Goal: Download file/media

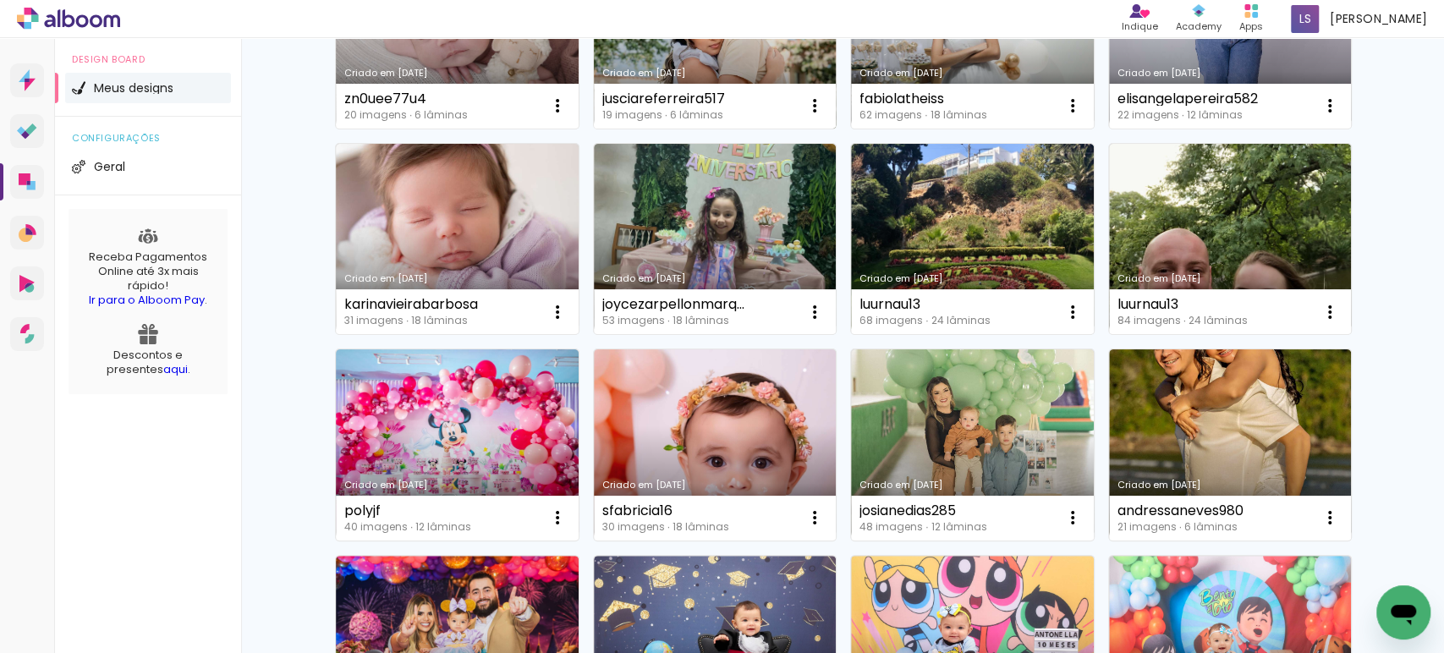
scroll to position [280, 0]
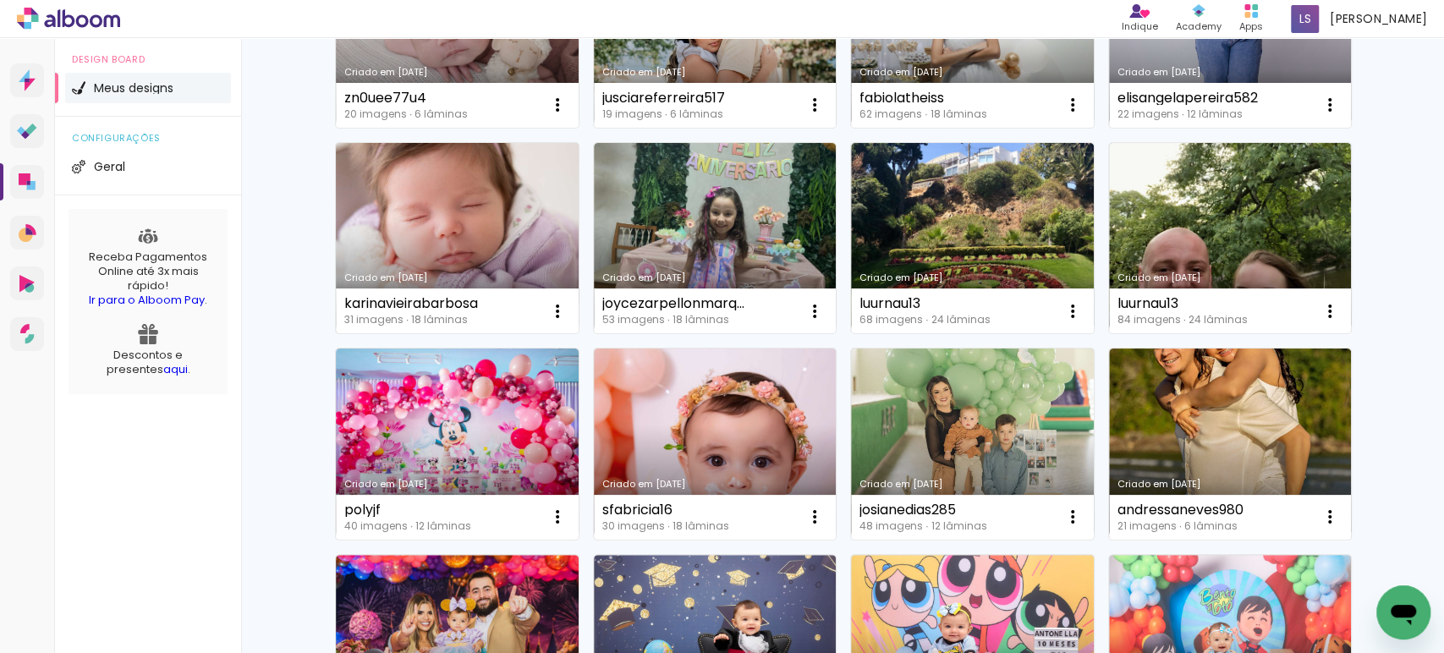
click at [433, 200] on link "Criado em [DATE]" at bounding box center [457, 238] width 243 height 191
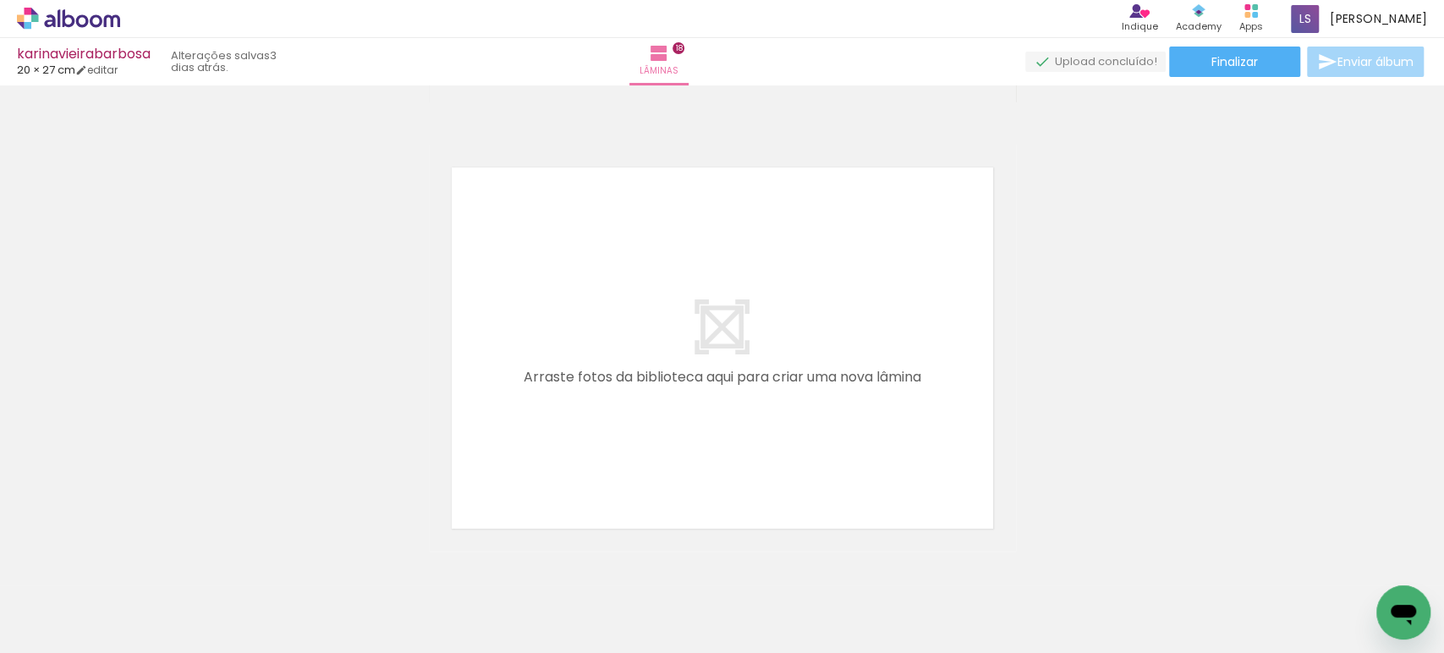
scroll to position [8081, 0]
click at [1252, 60] on span "Finalizar" at bounding box center [1234, 62] width 47 height 12
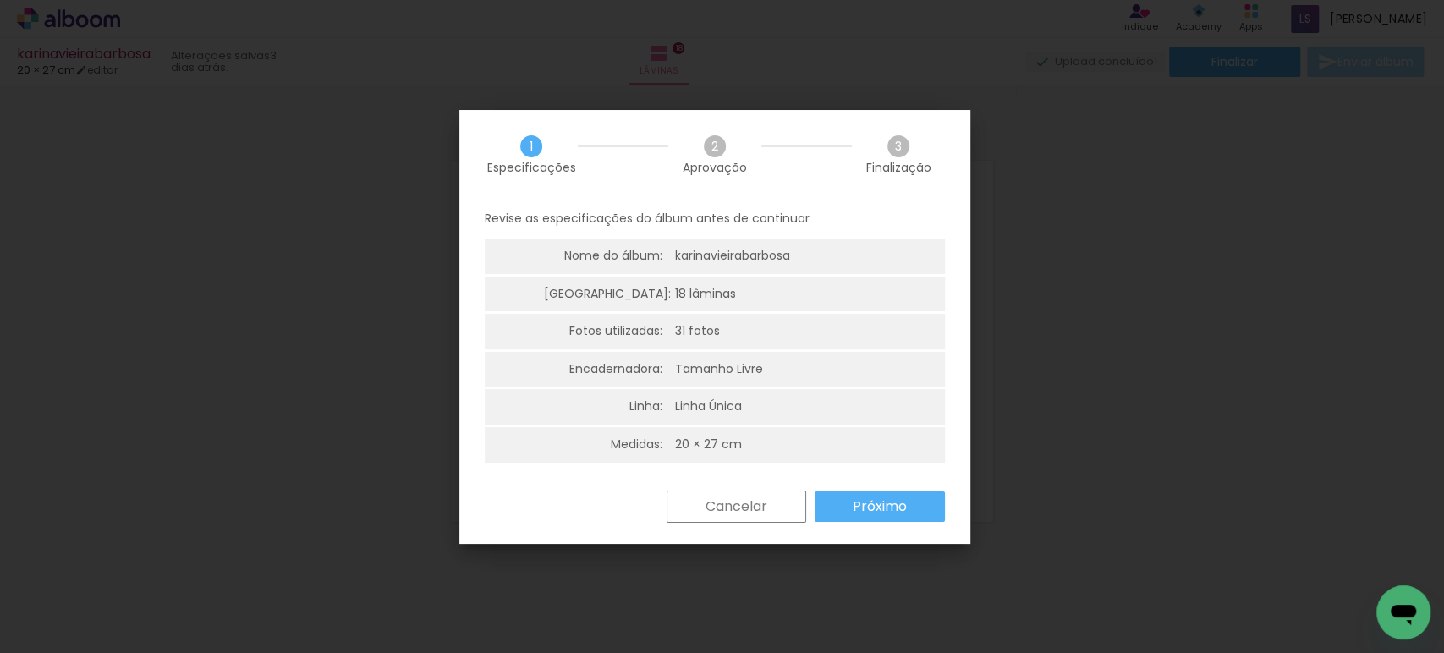
click at [0, 0] on slot "Próximo" at bounding box center [0, 0] width 0 height 0
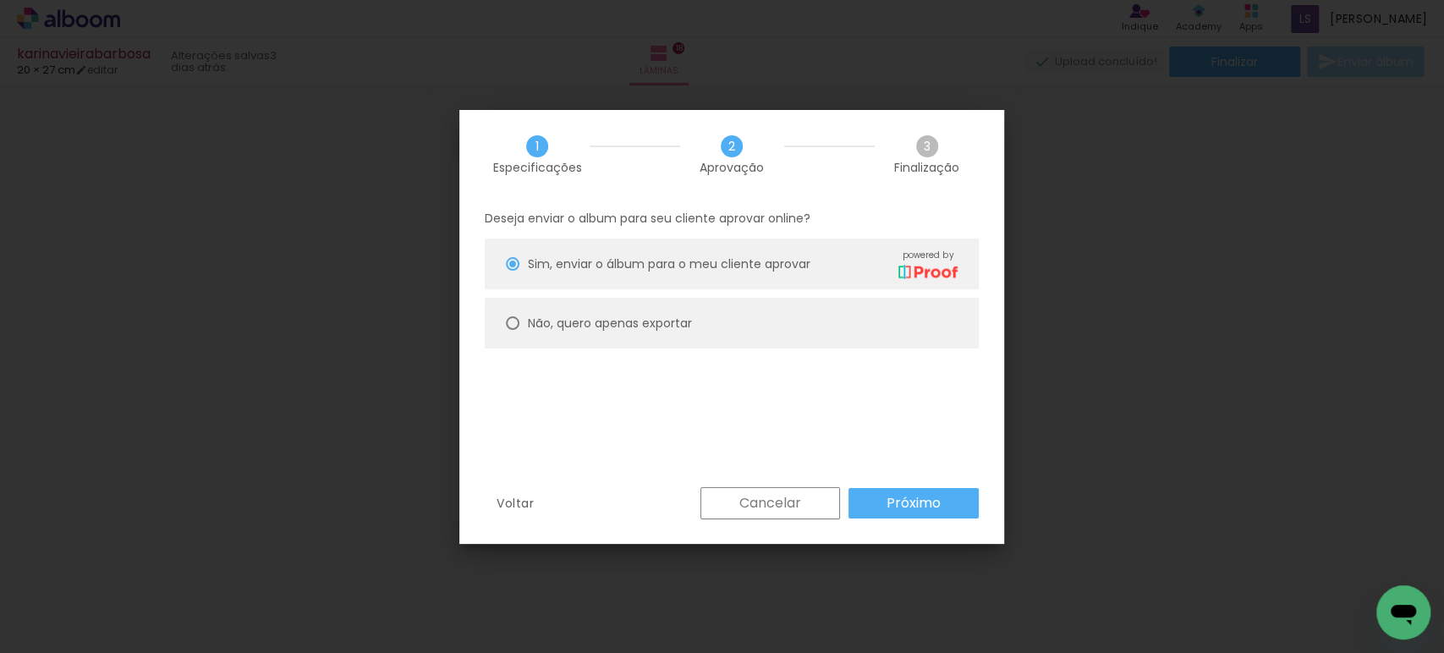
click at [629, 332] on paper-radio-button "Não, quero apenas exportar" at bounding box center [732, 323] width 494 height 51
type paper-radio-button "on"
click at [892, 492] on paper-button "Próximo" at bounding box center [913, 503] width 130 height 30
type input "Alta, 300 DPI"
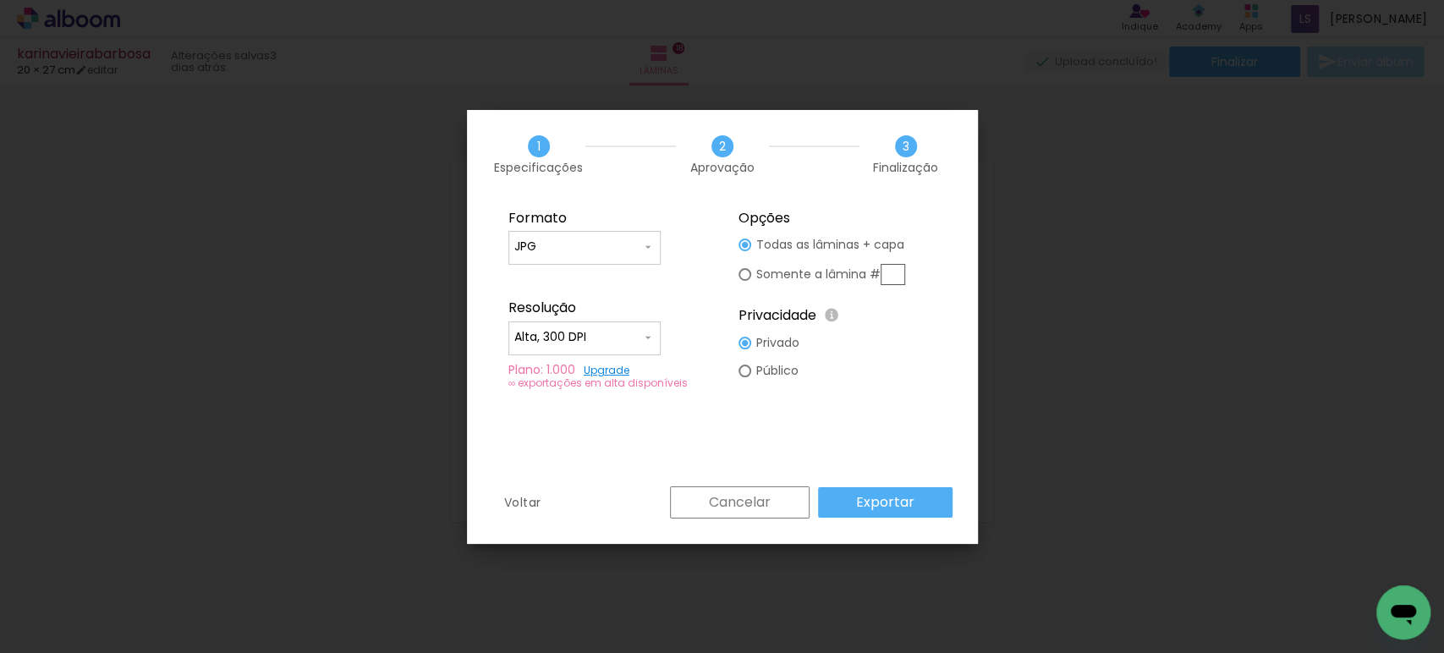
drag, startPoint x: 606, startPoint y: 245, endPoint x: 587, endPoint y: 266, distance: 28.2
click at [605, 245] on input "JPG" at bounding box center [577, 247] width 127 height 17
click at [568, 274] on paper-item "PDF" at bounding box center [584, 278] width 152 height 34
type input "PDF"
click at [555, 338] on input "Alta, 300 DPI" at bounding box center [577, 337] width 127 height 17
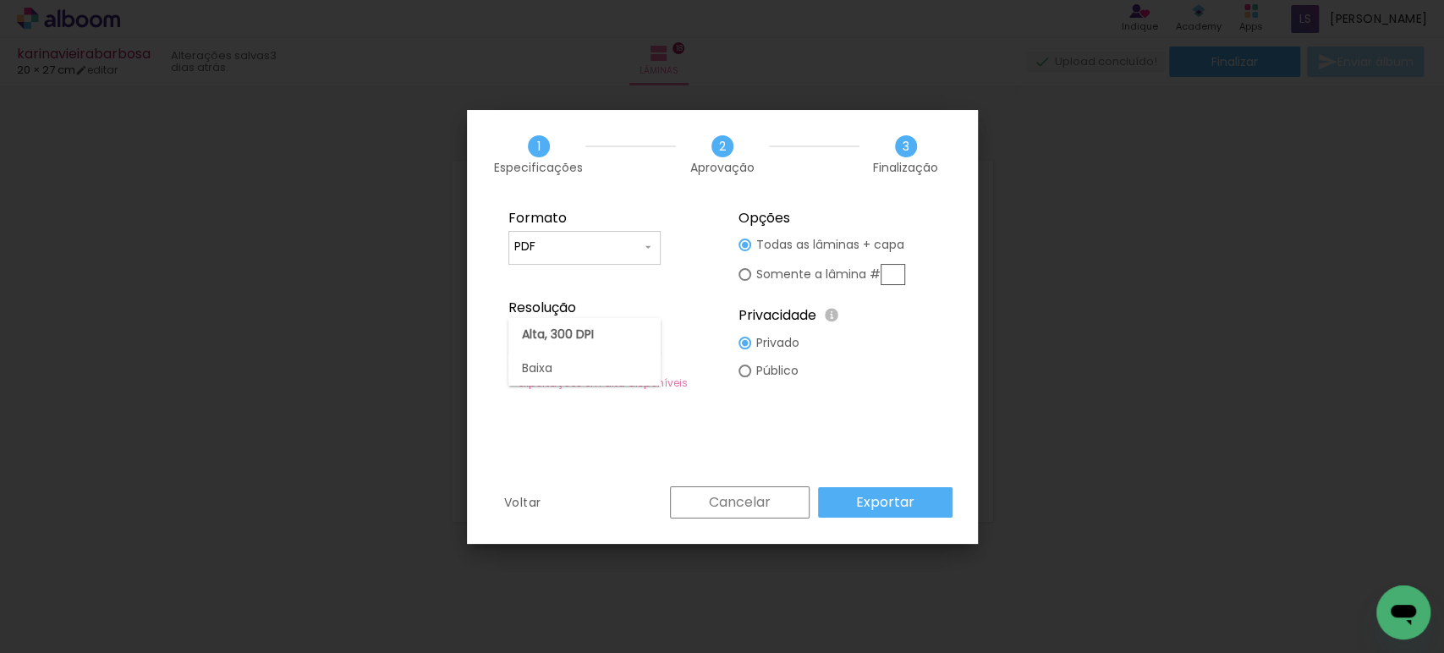
click at [560, 370] on paper-item "Baixa" at bounding box center [584, 369] width 152 height 34
click at [854, 493] on paper-button "Exportar" at bounding box center [885, 502] width 134 height 30
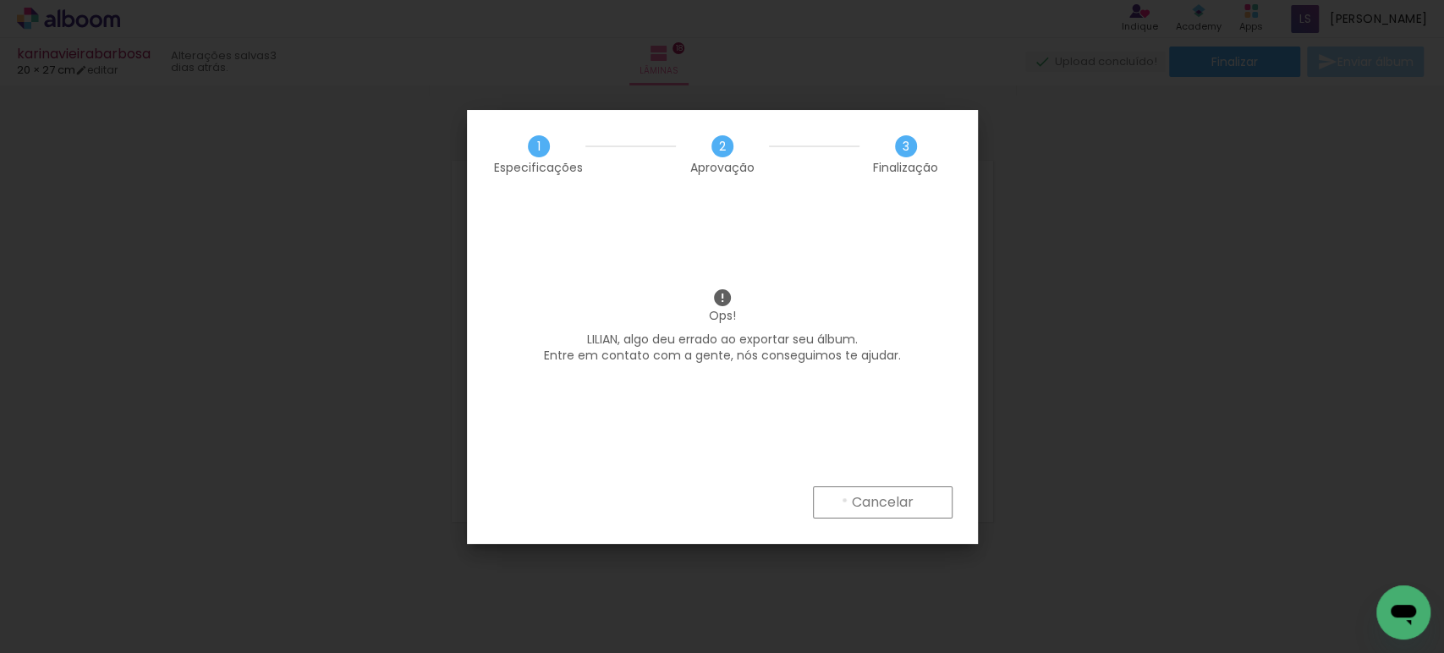
click at [843, 500] on paper-button "Cancelar" at bounding box center [883, 502] width 140 height 32
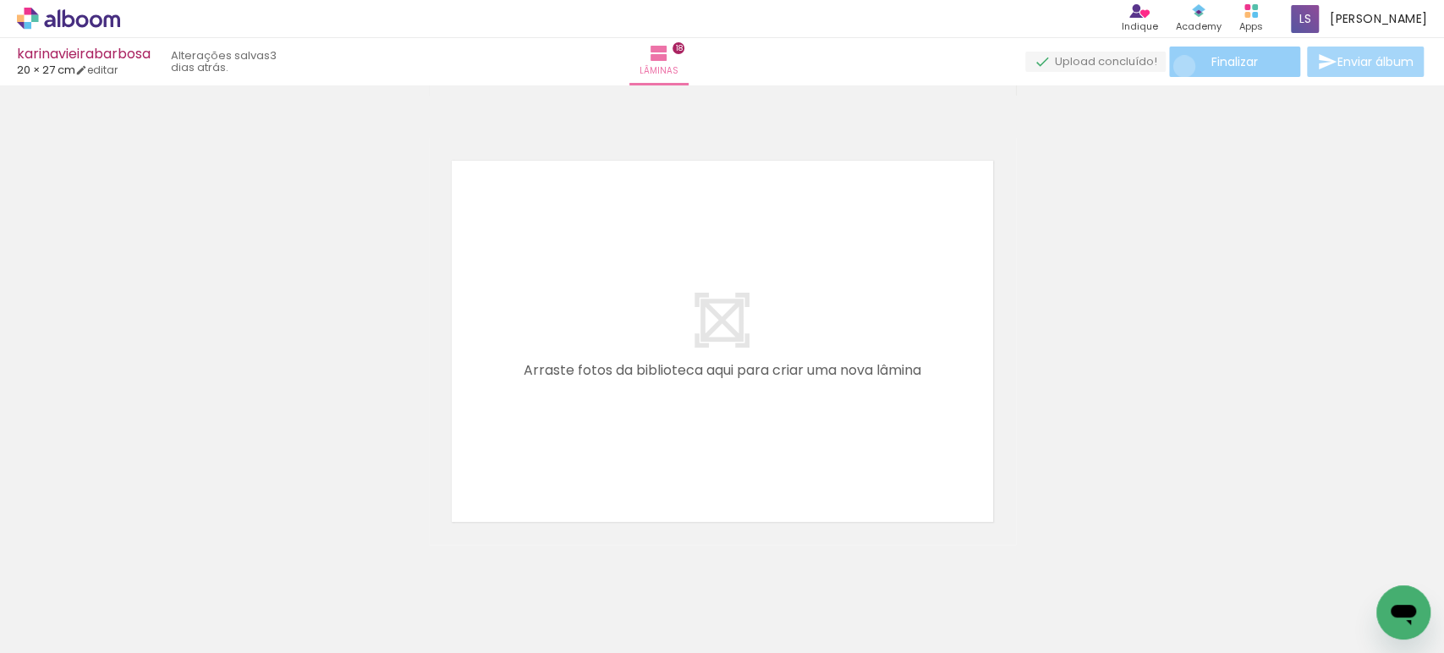
click at [1178, 66] on paper-button "Finalizar" at bounding box center [1234, 62] width 131 height 30
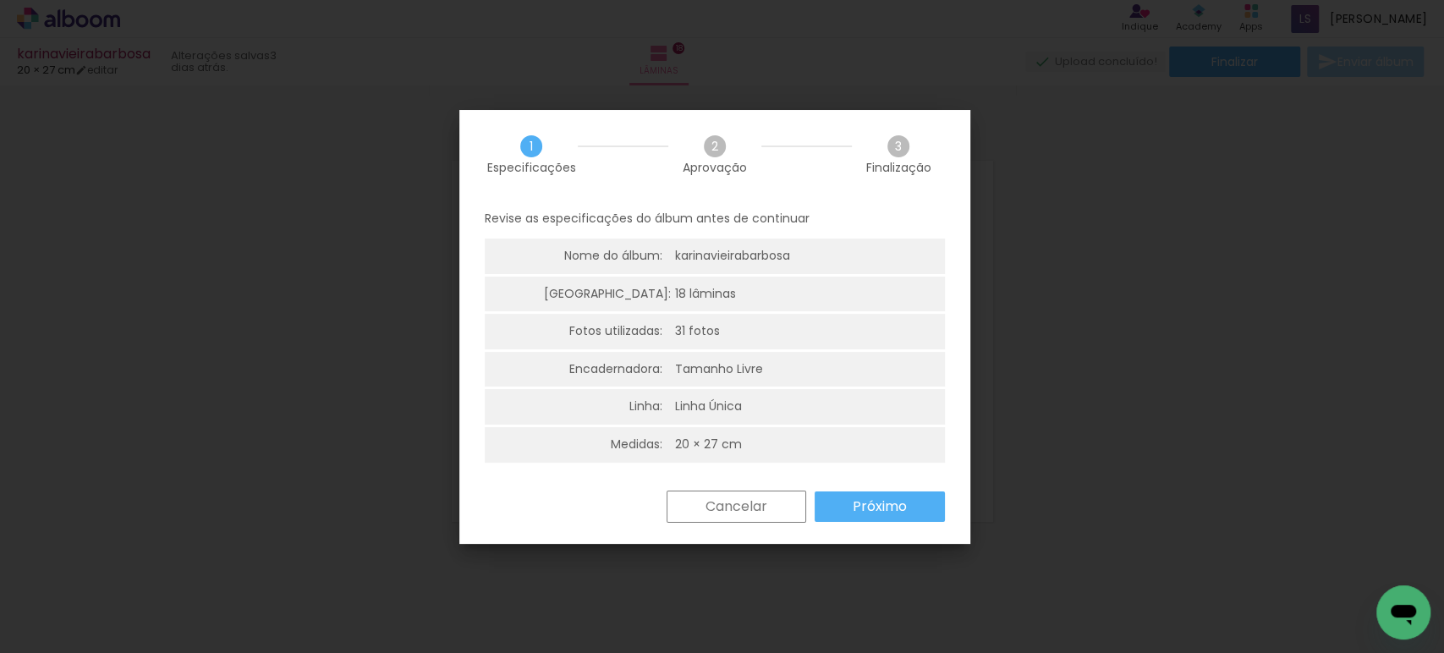
click at [0, 0] on slot "Próximo" at bounding box center [0, 0] width 0 height 0
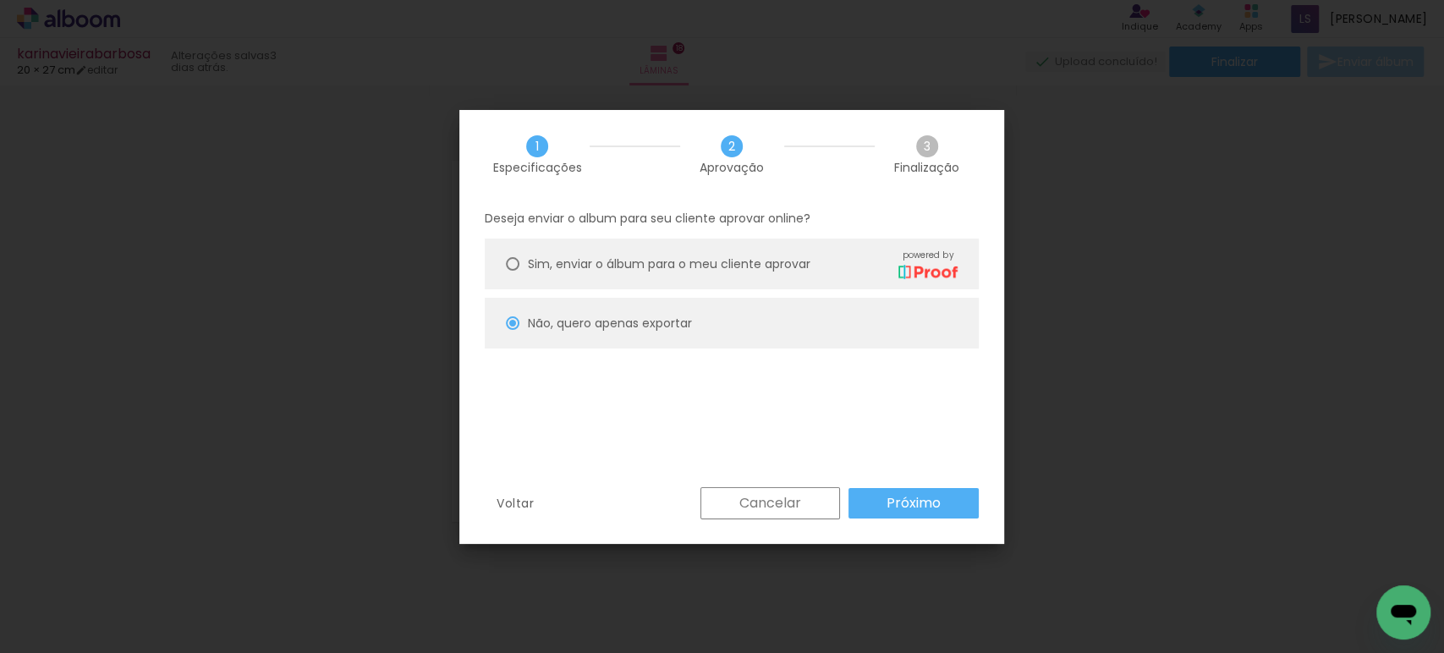
click at [880, 510] on paper-button "Próximo" at bounding box center [913, 503] width 130 height 30
type input "Baixa"
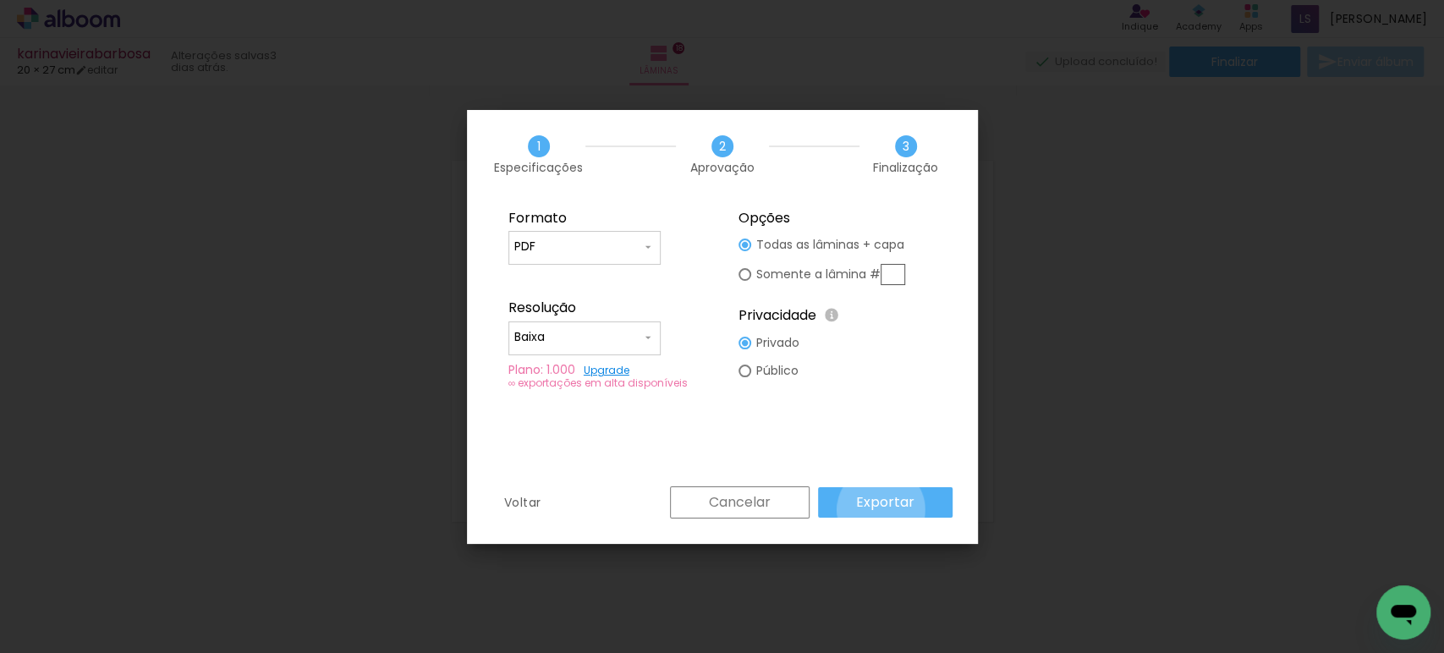
click at [0, 0] on slot "Exportar" at bounding box center [0, 0] width 0 height 0
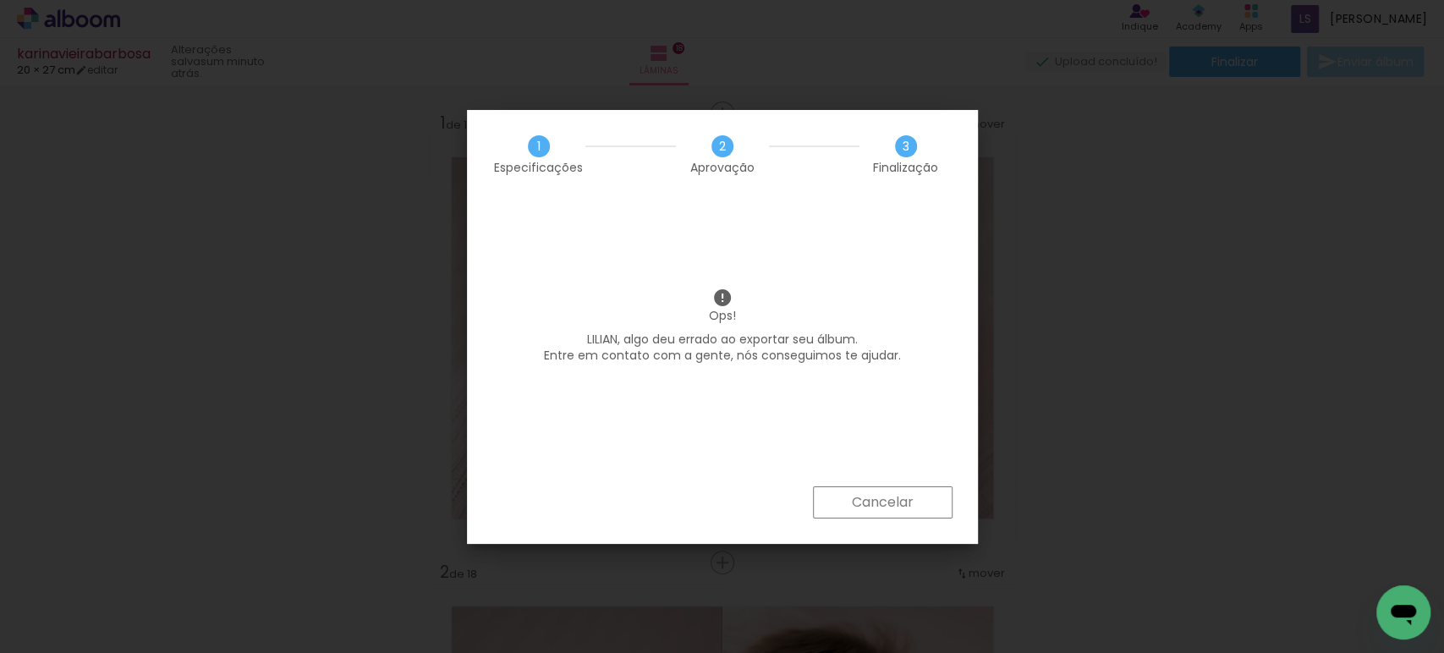
scroll to position [8081, 0]
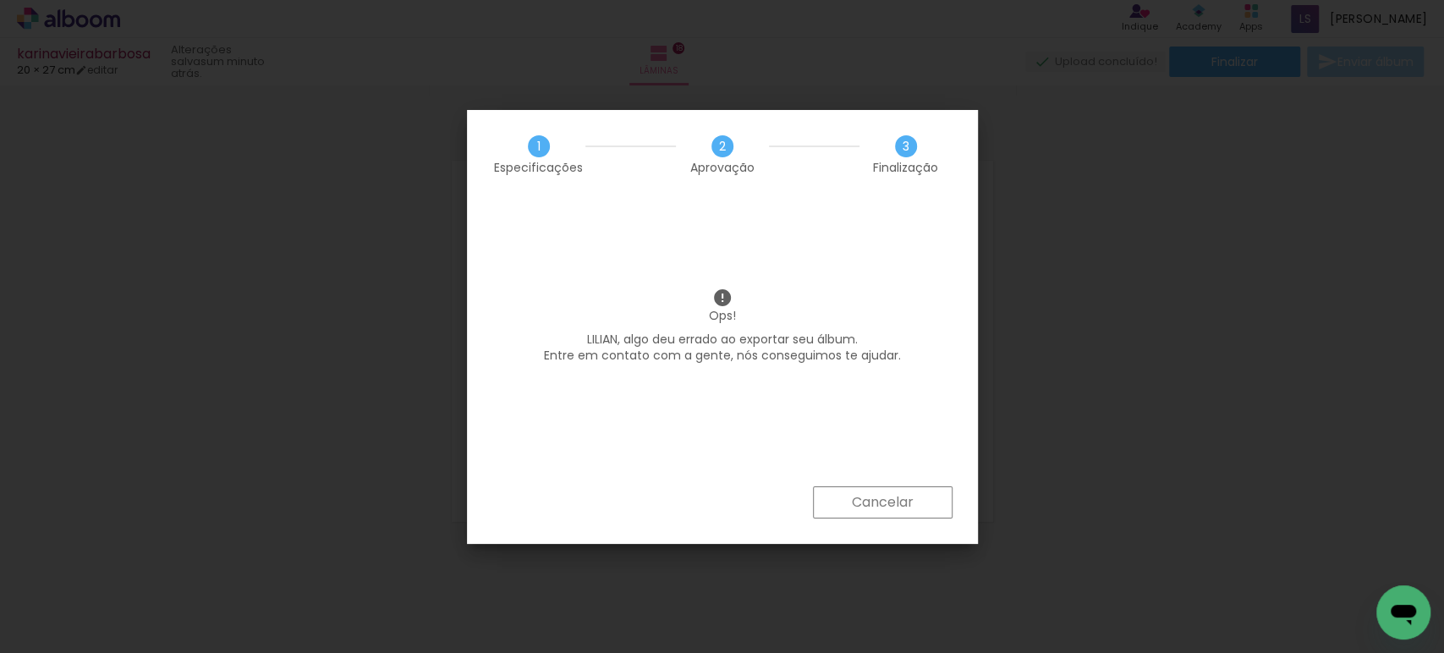
click at [904, 513] on paper-button "Cancelar" at bounding box center [883, 502] width 140 height 32
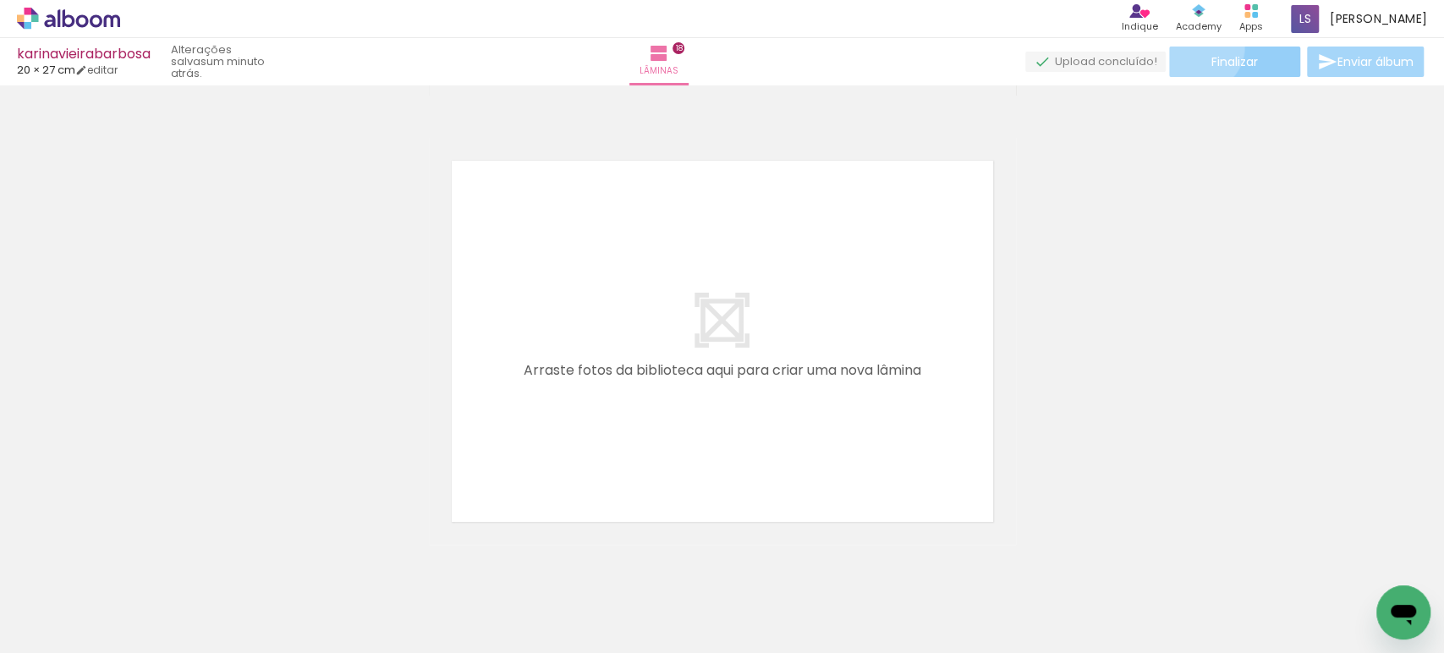
click at [1193, 47] on paper-button "Finalizar" at bounding box center [1234, 62] width 131 height 30
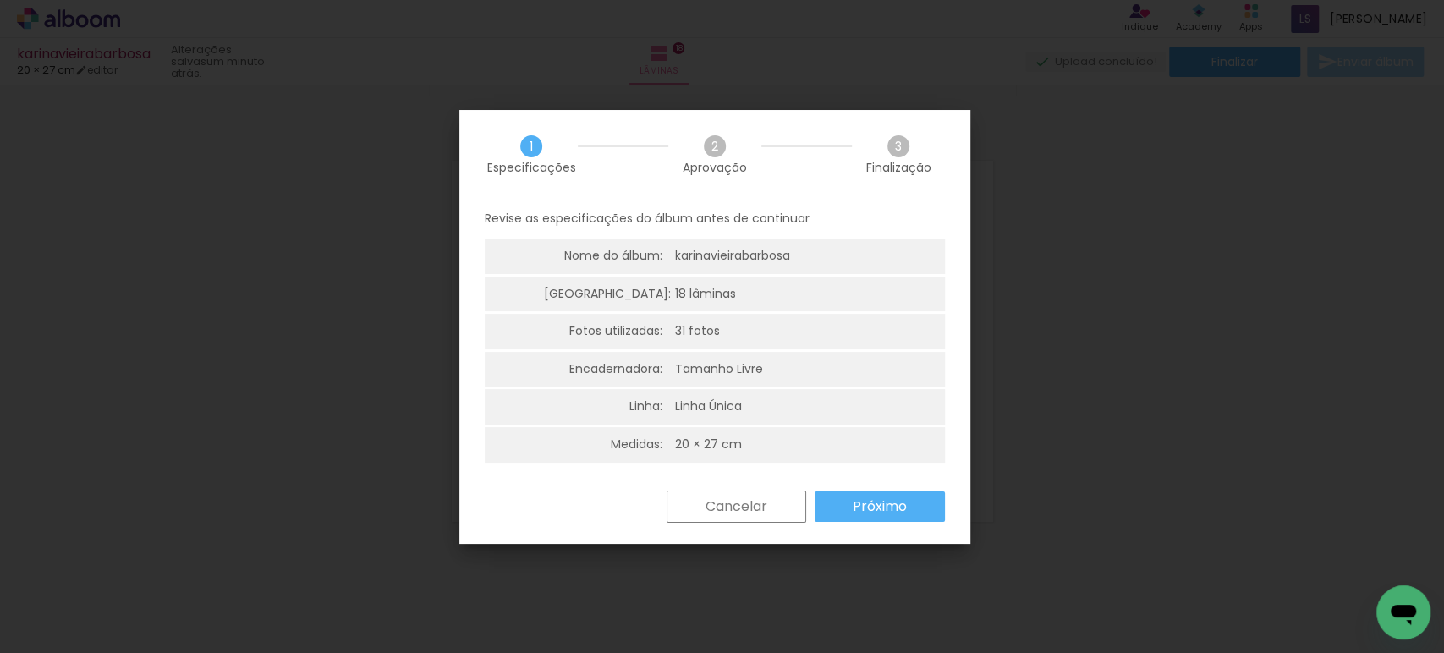
click at [0, 0] on slot "Próximo" at bounding box center [0, 0] width 0 height 0
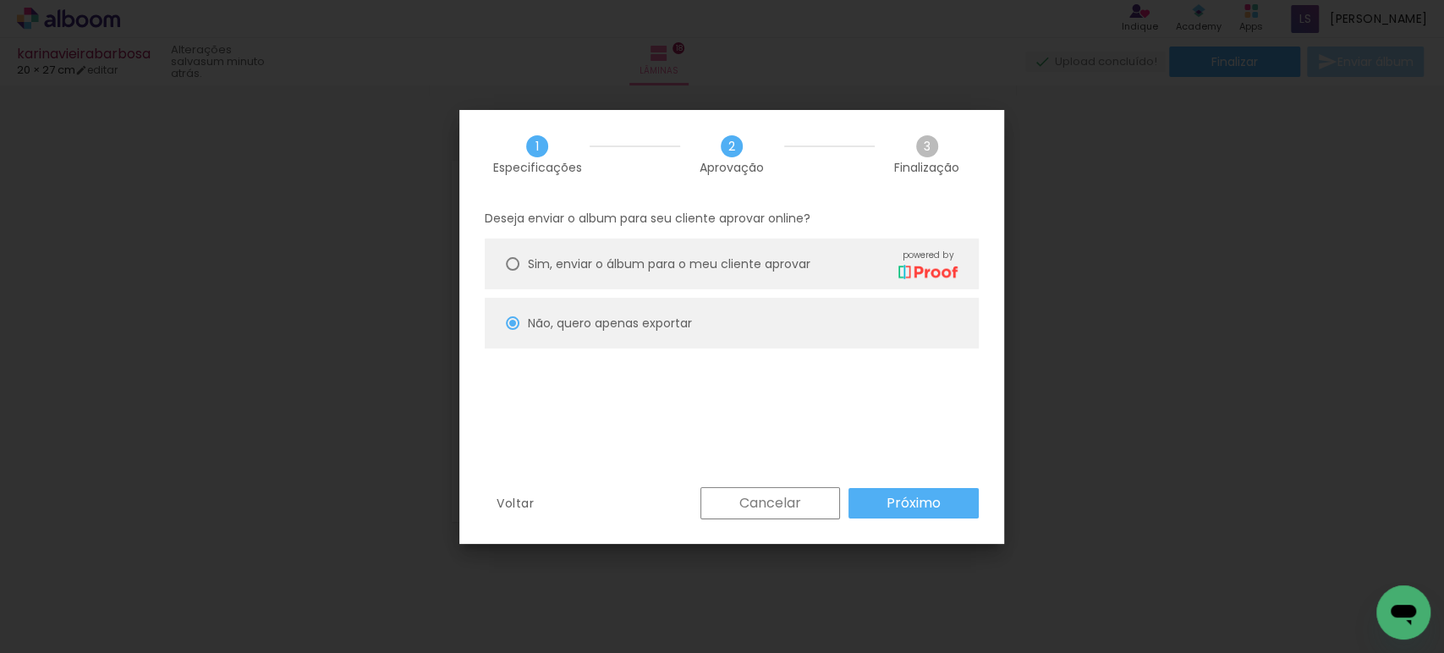
click at [857, 502] on paper-button "Próximo" at bounding box center [913, 503] width 130 height 30
type input "Baixa"
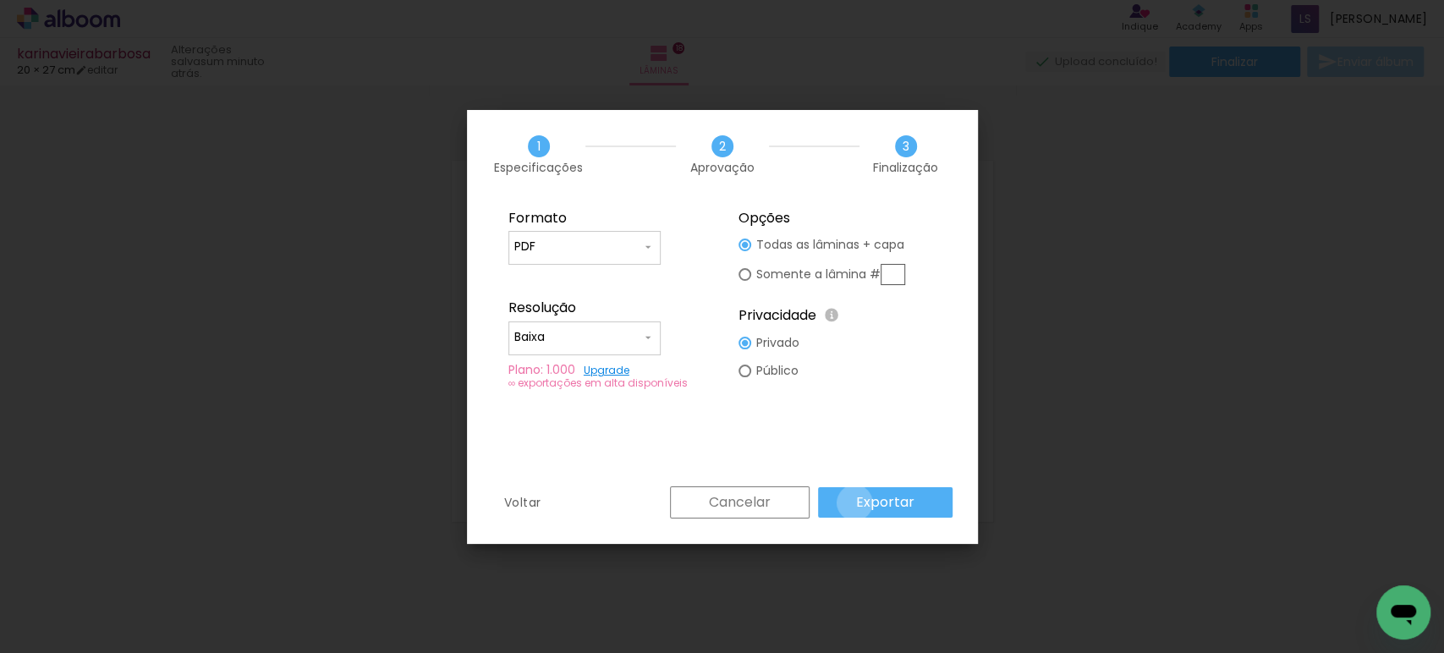
click at [857, 502] on paper-button "Exportar" at bounding box center [885, 502] width 134 height 30
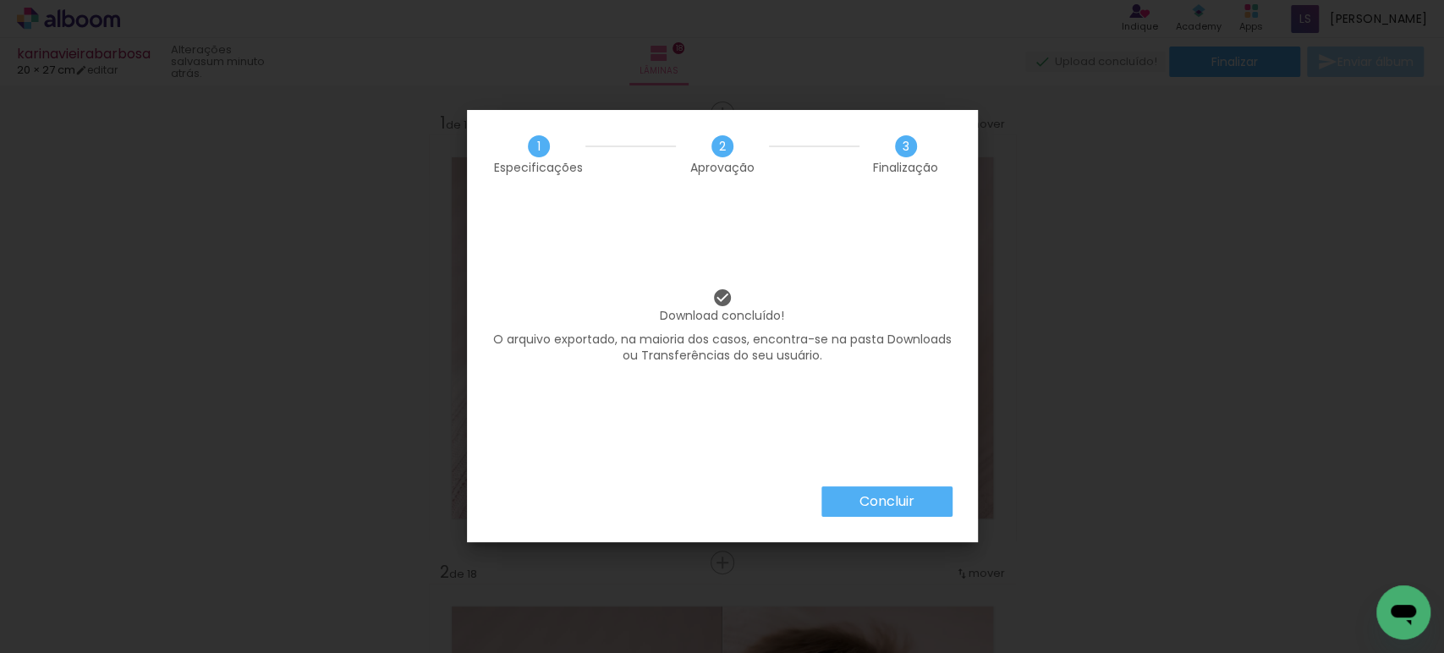
scroll to position [8081, 0]
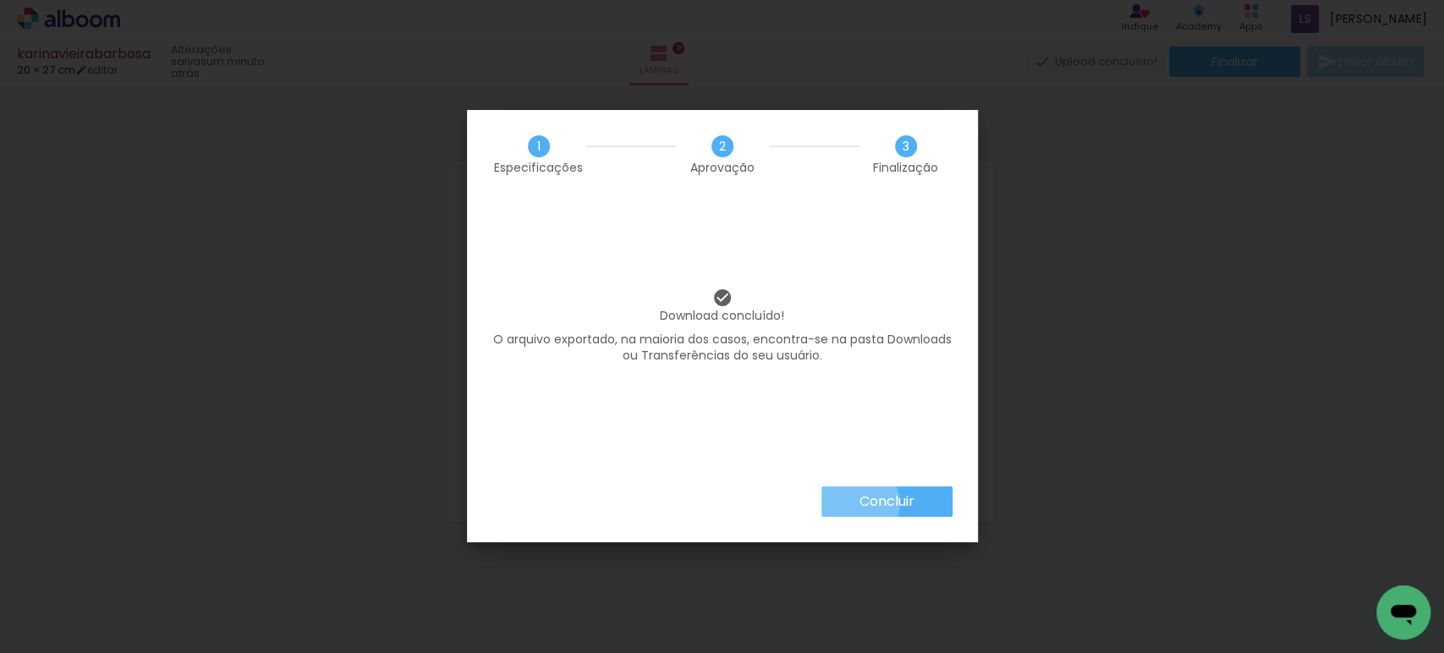
click at [853, 503] on paper-button "Concluir" at bounding box center [886, 501] width 131 height 30
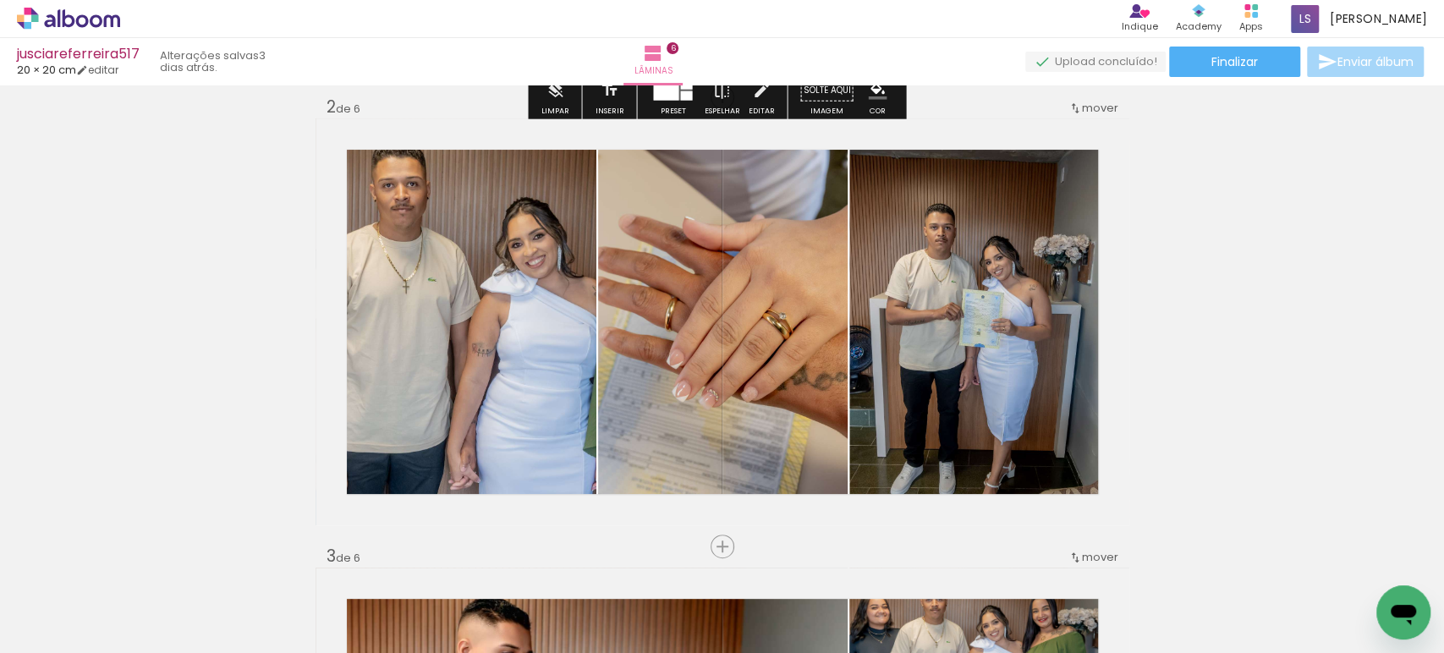
scroll to position [466, 0]
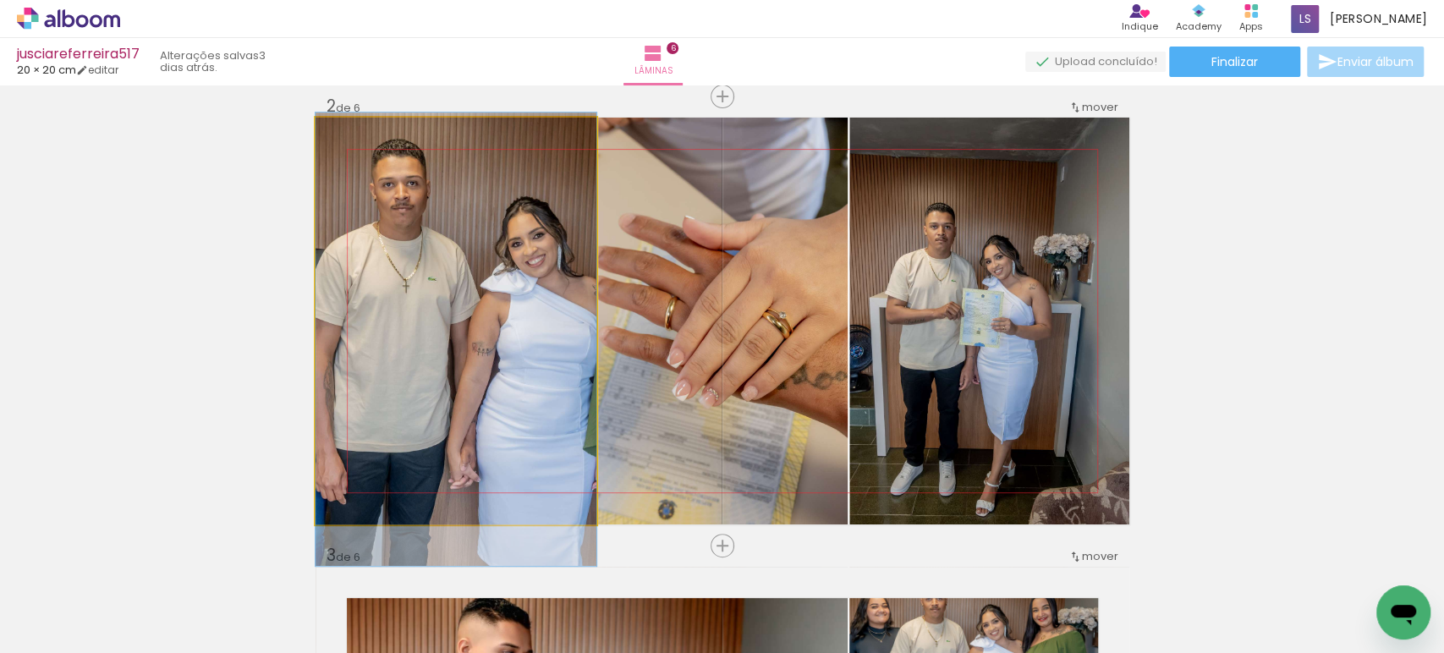
click at [505, 275] on quentale-photo at bounding box center [455, 321] width 281 height 407
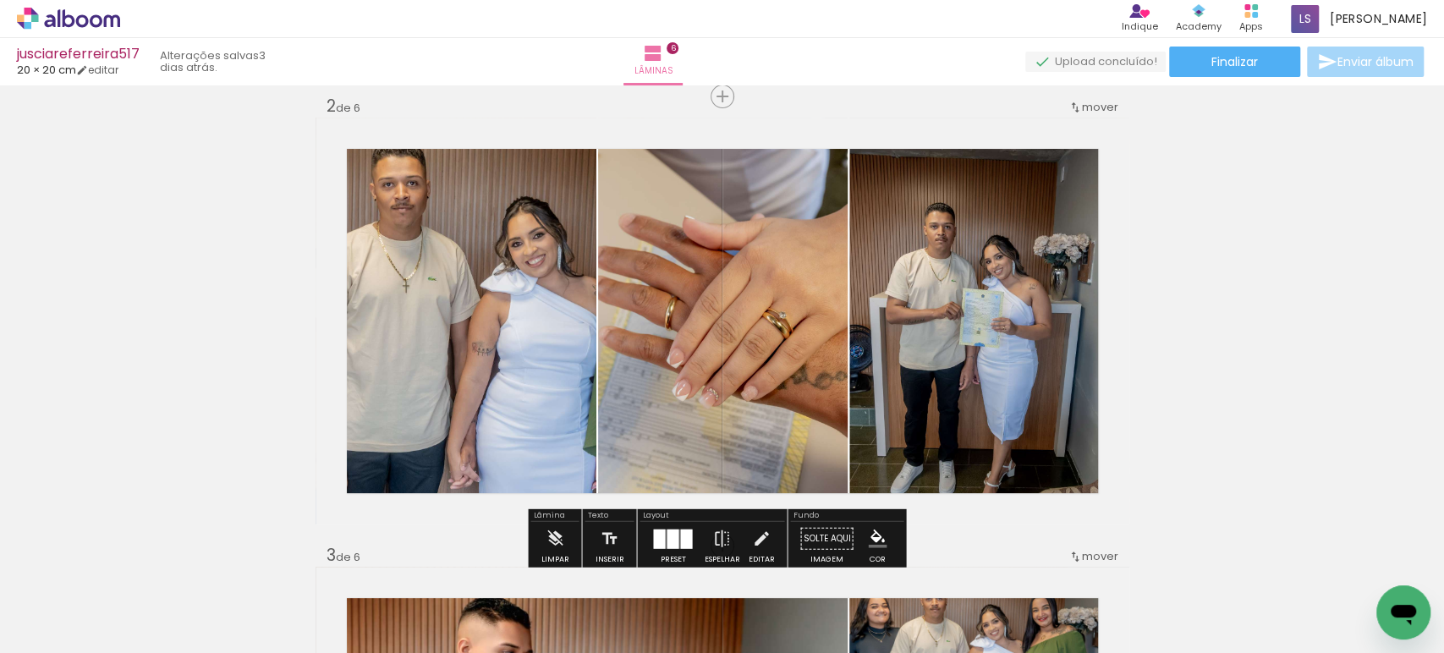
click at [475, 269] on quentale-photo at bounding box center [455, 321] width 281 height 407
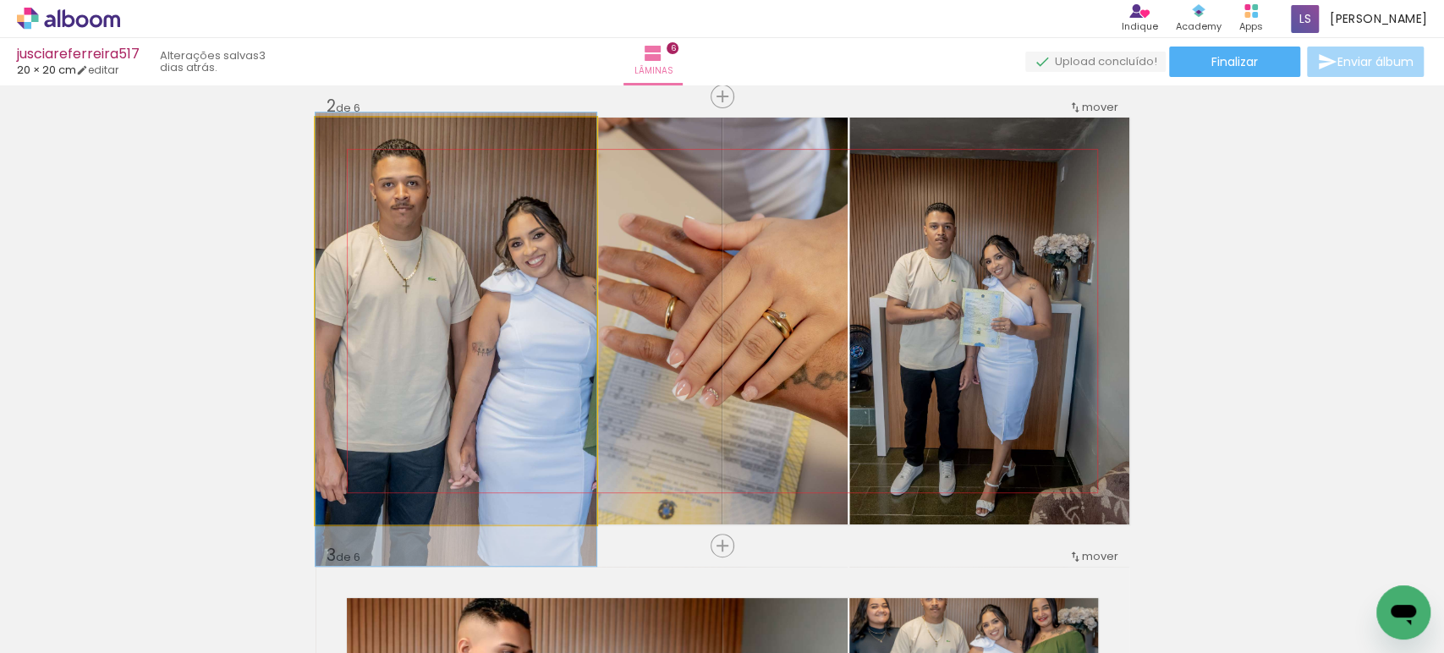
click at [475, 269] on quentale-photo at bounding box center [455, 321] width 281 height 407
click at [0, 0] on div at bounding box center [0, 0] width 0 height 0
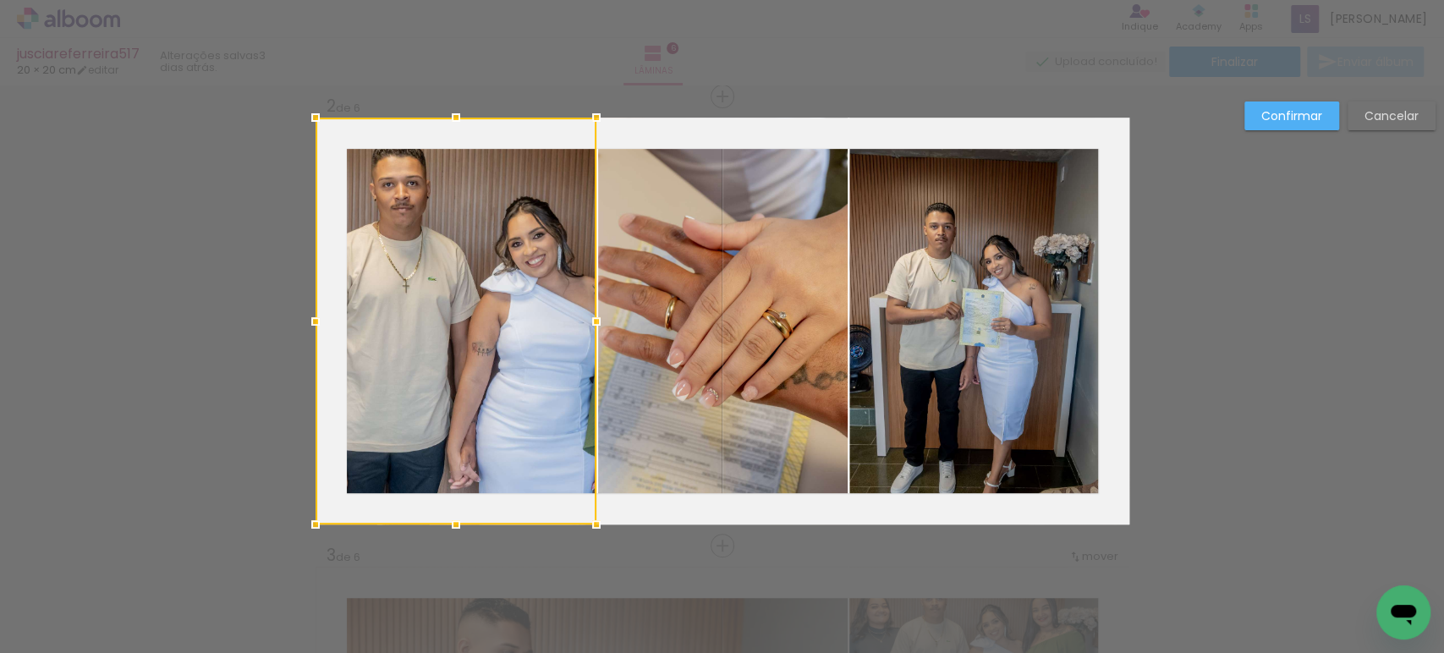
scroll to position [470, 0]
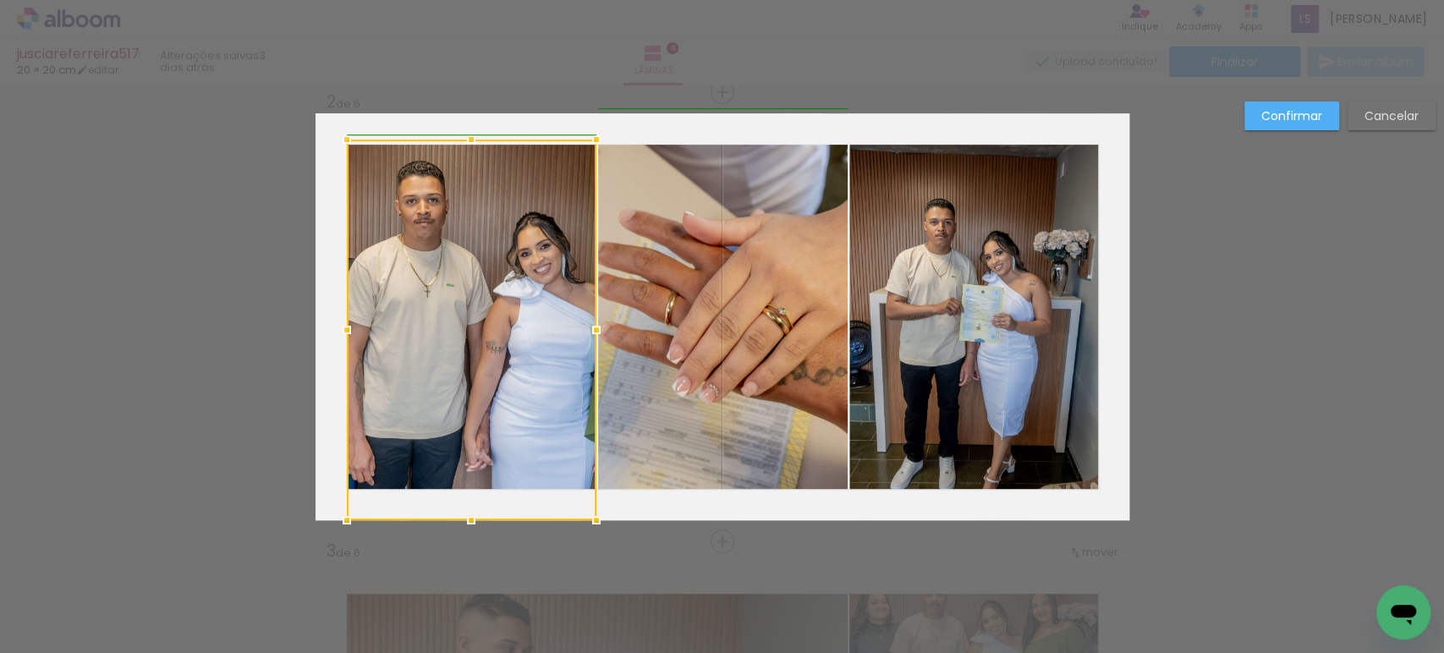
drag, startPoint x: 304, startPoint y: 108, endPoint x: 332, endPoint y: 134, distance: 38.3
click at [332, 134] on div at bounding box center [347, 140] width 34 height 34
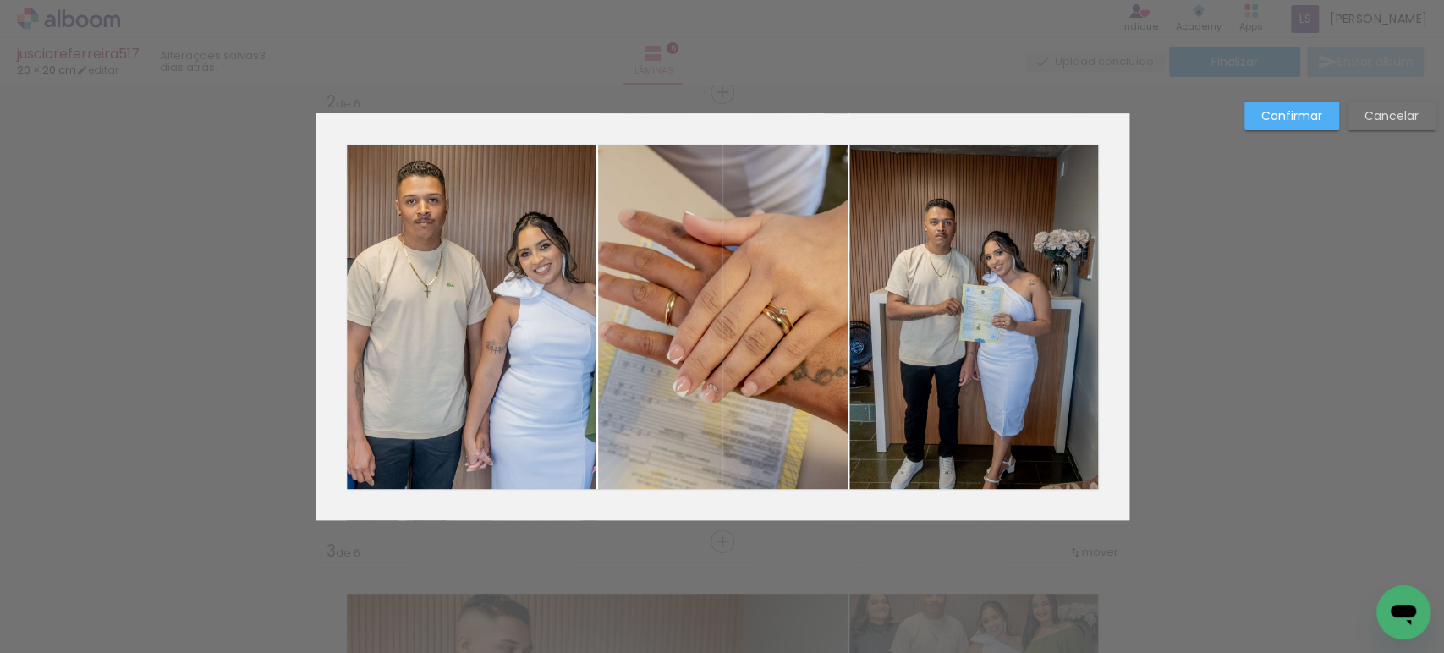
click at [0, 0] on slot "Confirmar" at bounding box center [0, 0] width 0 height 0
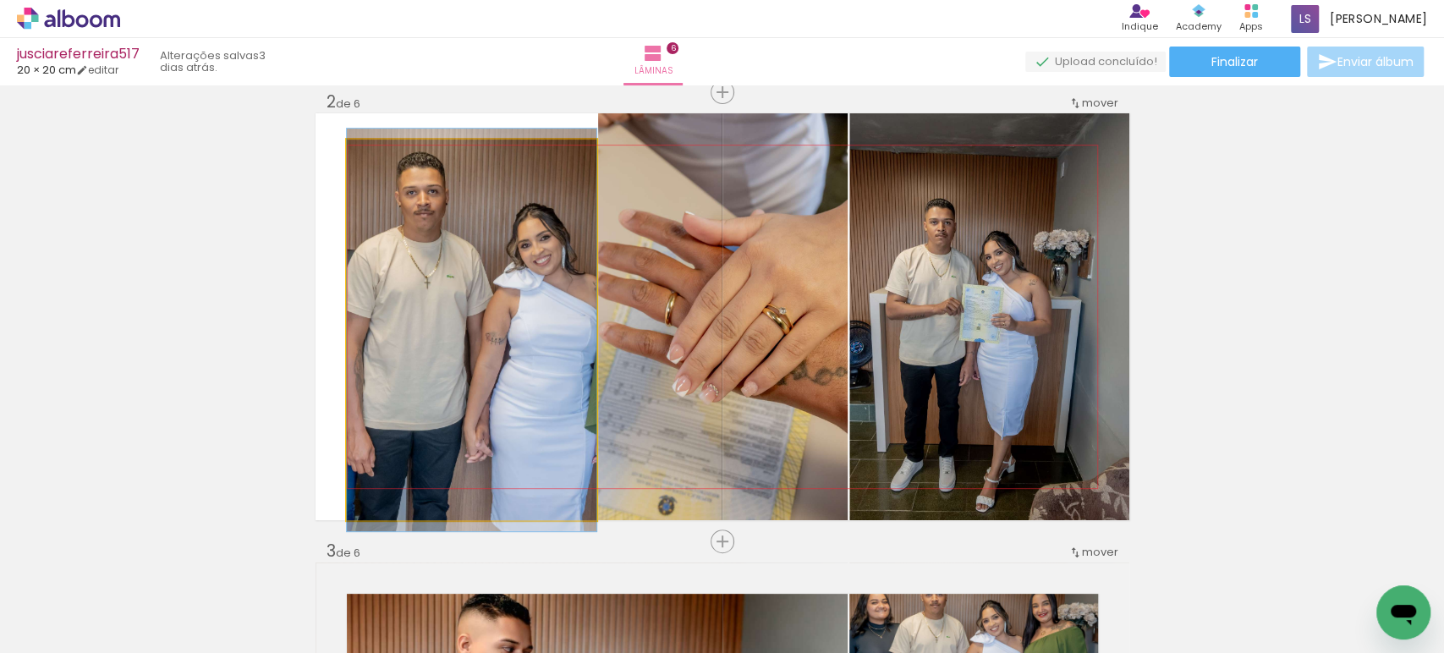
drag, startPoint x: 392, startPoint y: 322, endPoint x: 406, endPoint y: 314, distance: 16.7
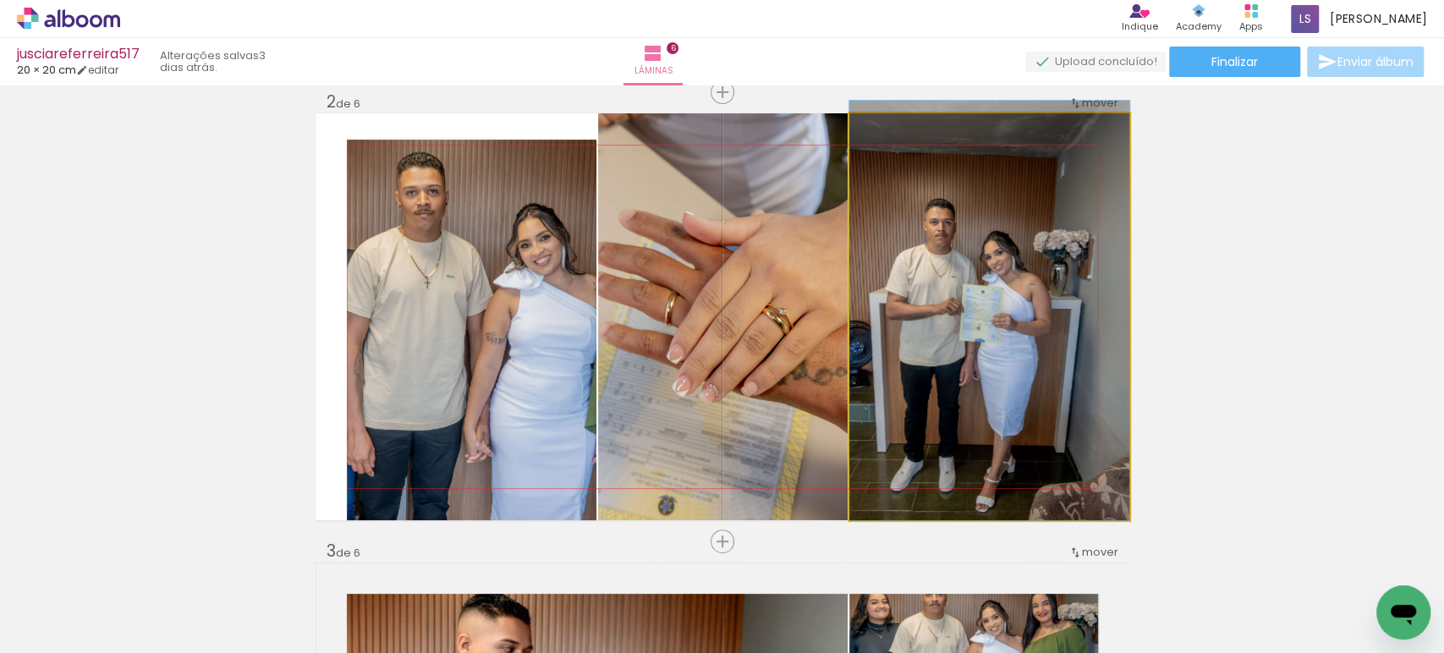
click at [957, 349] on quentale-photo at bounding box center [989, 316] width 280 height 407
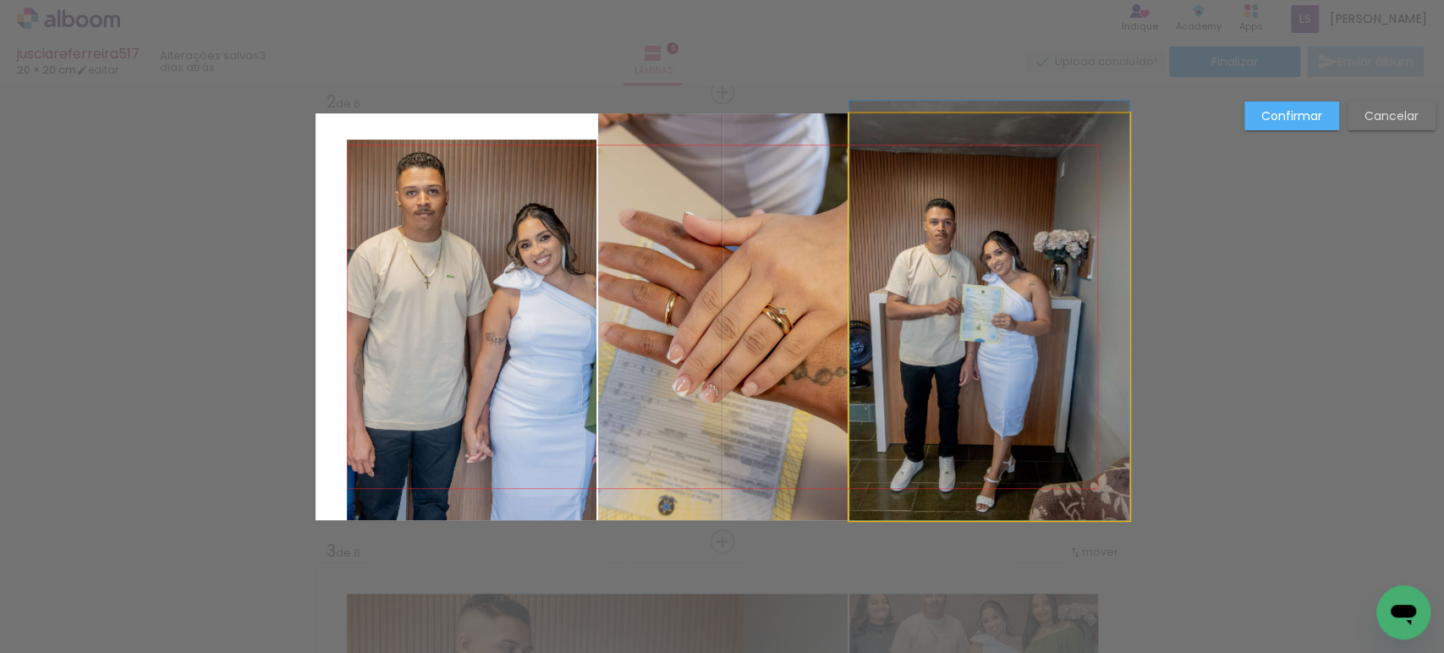
click at [957, 349] on quentale-photo at bounding box center [989, 316] width 280 height 407
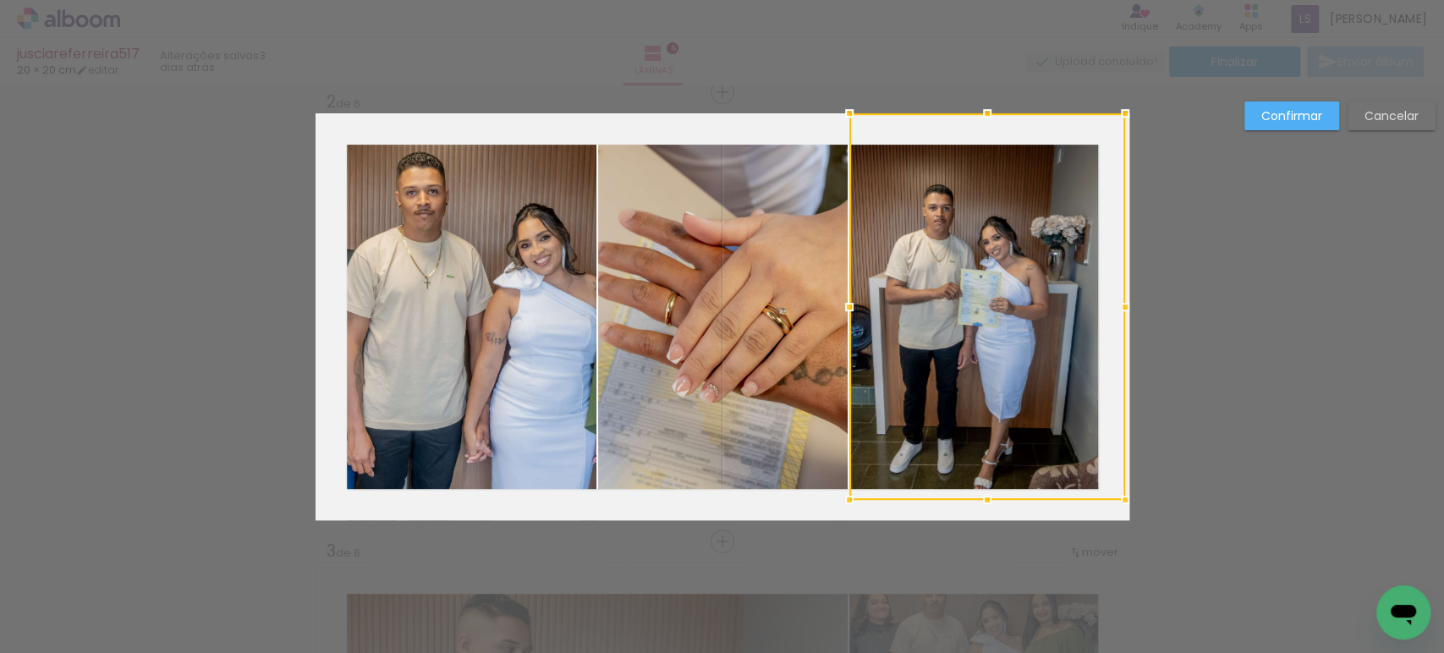
drag, startPoint x: 1122, startPoint y: 523, endPoint x: 1123, endPoint y: 502, distance: 20.3
click at [1123, 502] on div at bounding box center [1125, 500] width 34 height 34
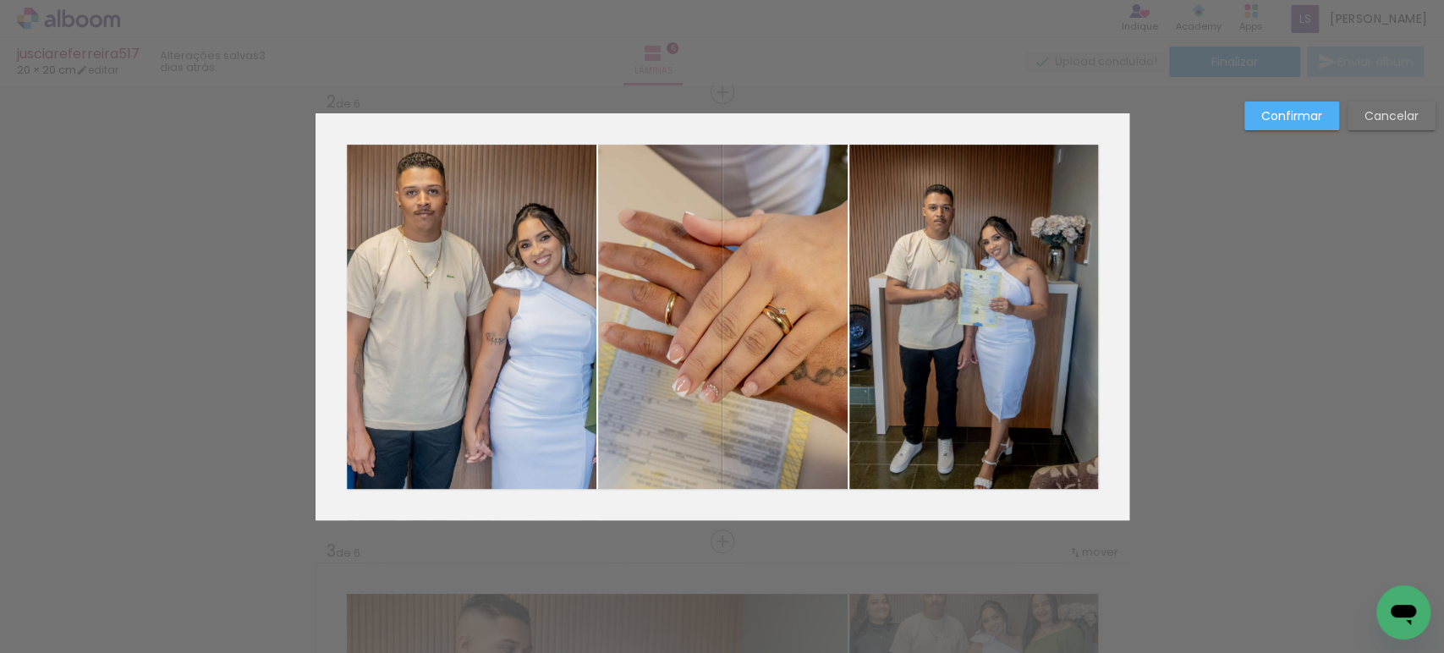
click at [0, 0] on slot "Confirmar" at bounding box center [0, 0] width 0 height 0
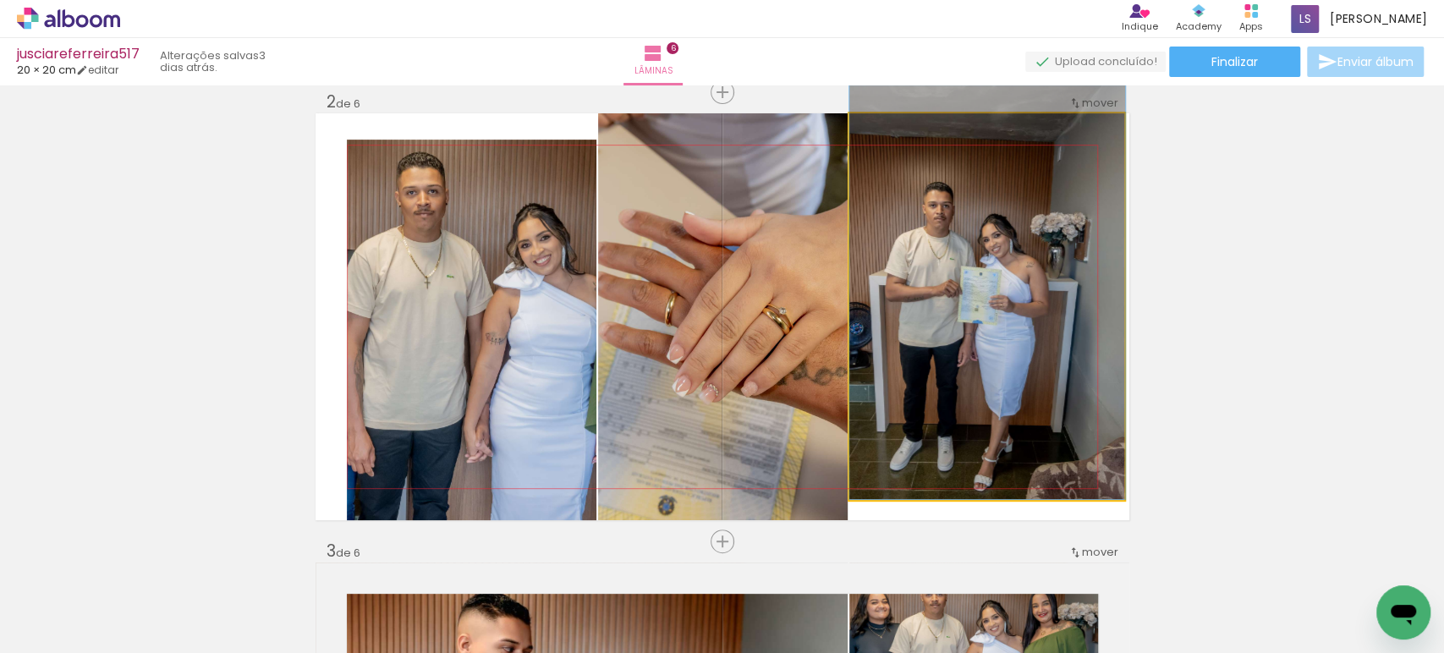
drag, startPoint x: 980, startPoint y: 387, endPoint x: 981, endPoint y: 359, distance: 28.8
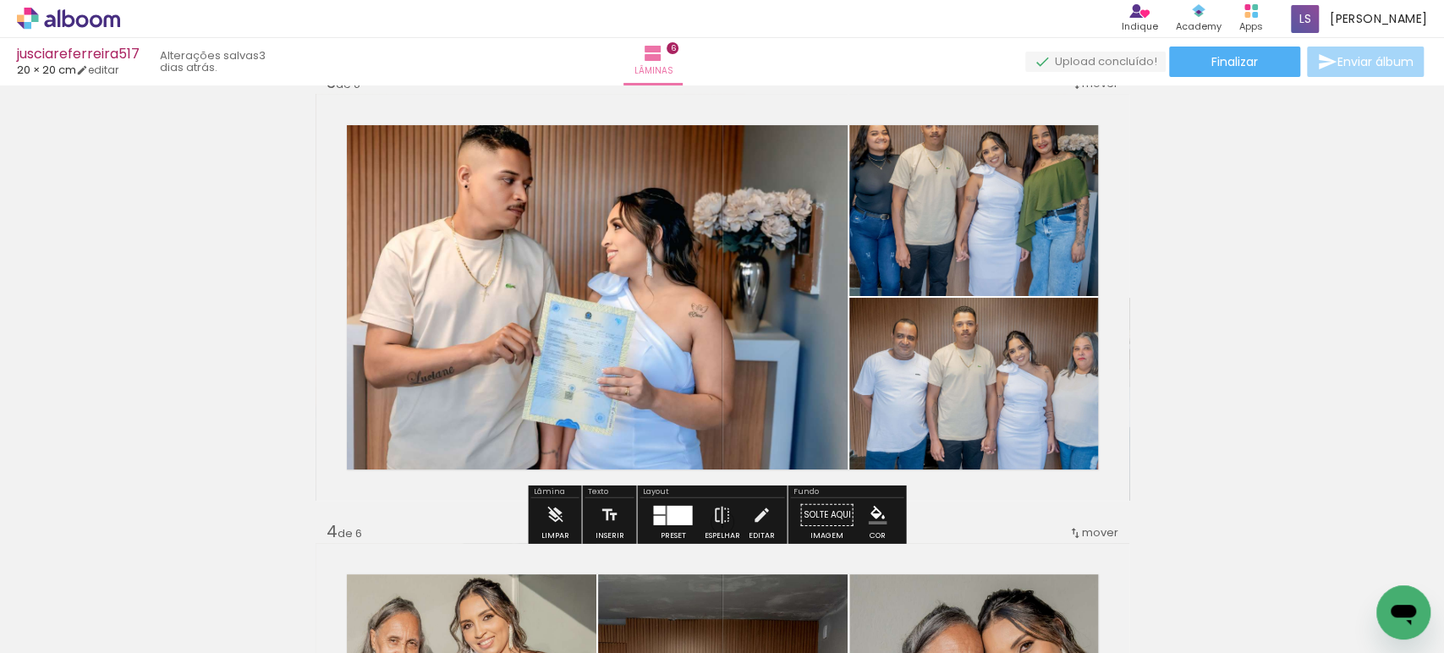
click at [1000, 179] on quentale-photo at bounding box center [989, 195] width 280 height 202
click at [1000, 179] on quentale-photo at bounding box center [989, 194] width 280 height 202
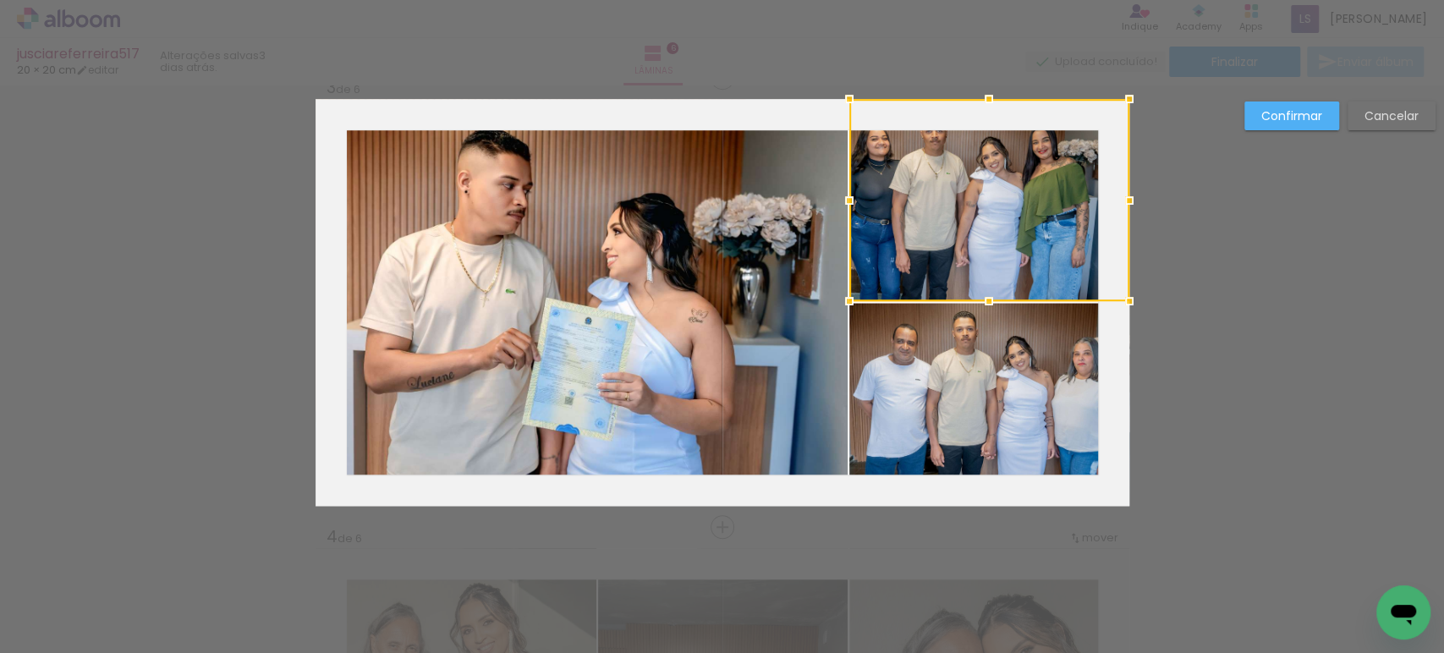
click at [1000, 179] on div at bounding box center [989, 200] width 280 height 202
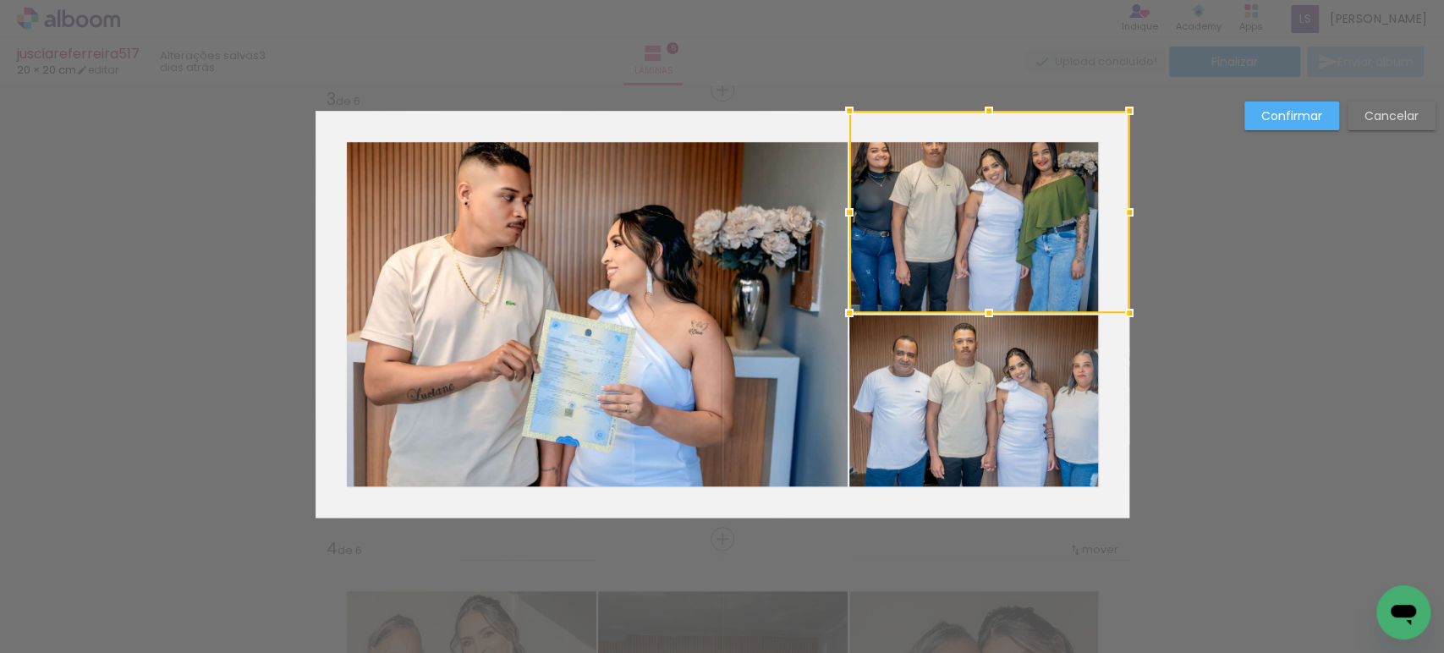
scroll to position [919, 0]
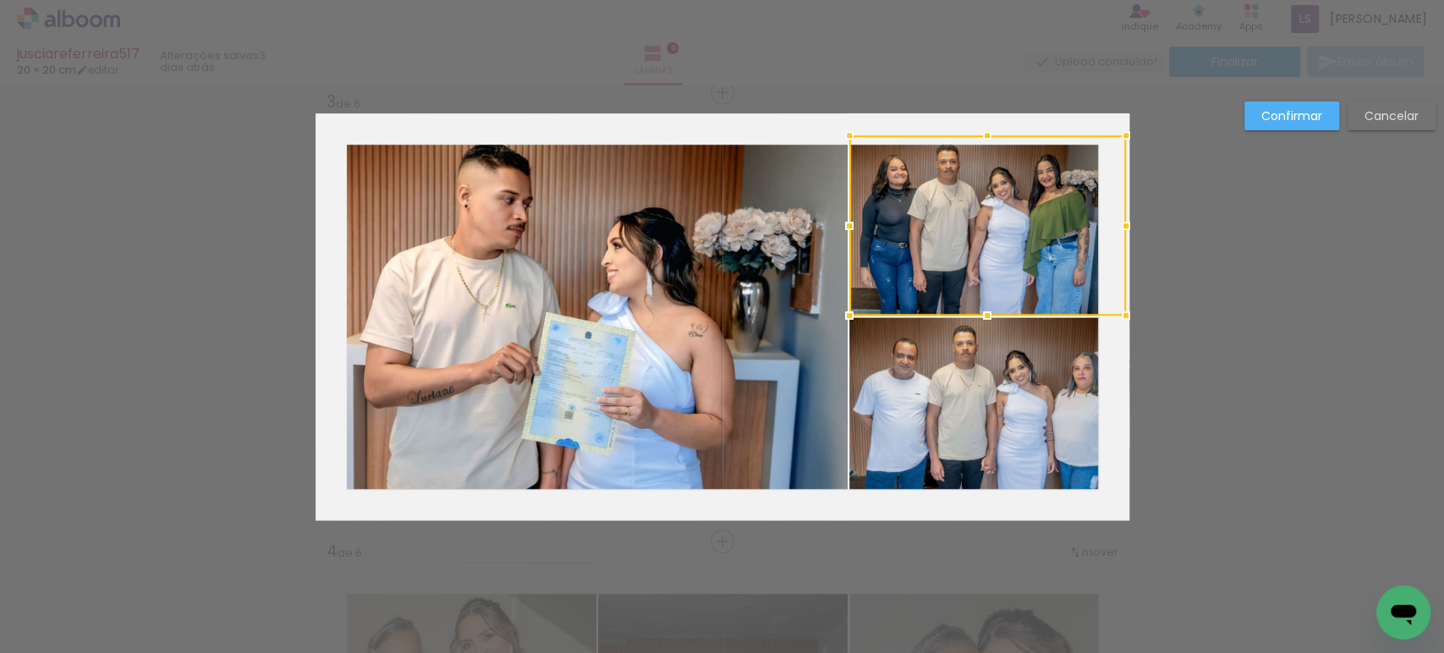
drag, startPoint x: 1128, startPoint y: 107, endPoint x: 1097, endPoint y: 129, distance: 38.2
click at [1097, 129] on album-spread "3 de 6" at bounding box center [722, 316] width 814 height 407
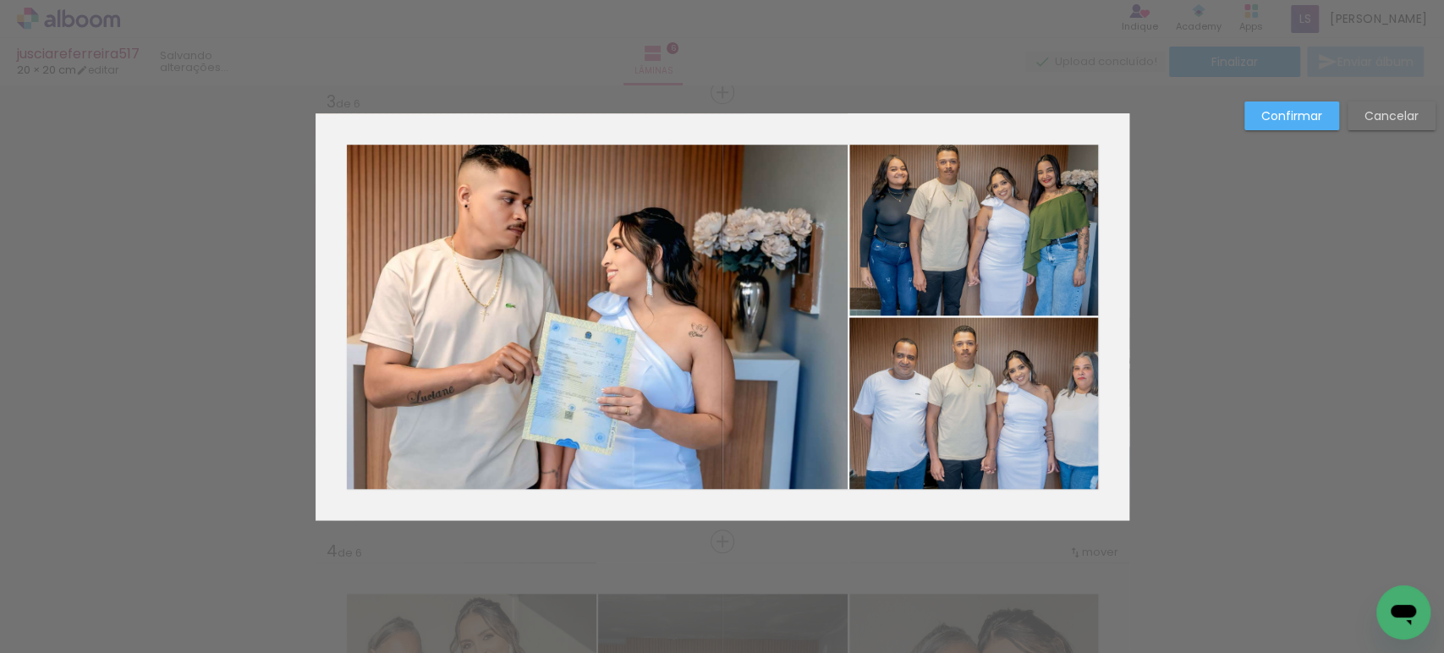
click at [0, 0] on slot "Confirmar" at bounding box center [0, 0] width 0 height 0
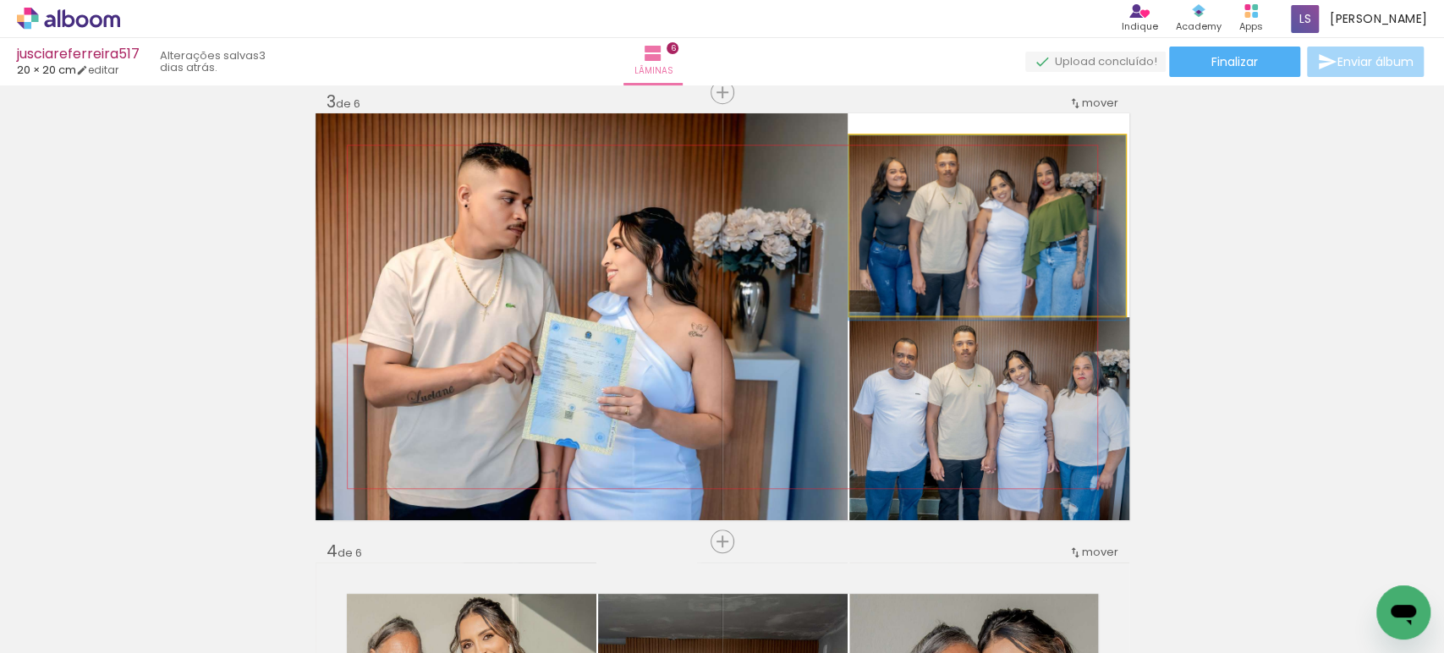
drag, startPoint x: 985, startPoint y: 201, endPoint x: 983, endPoint y: 217, distance: 15.4
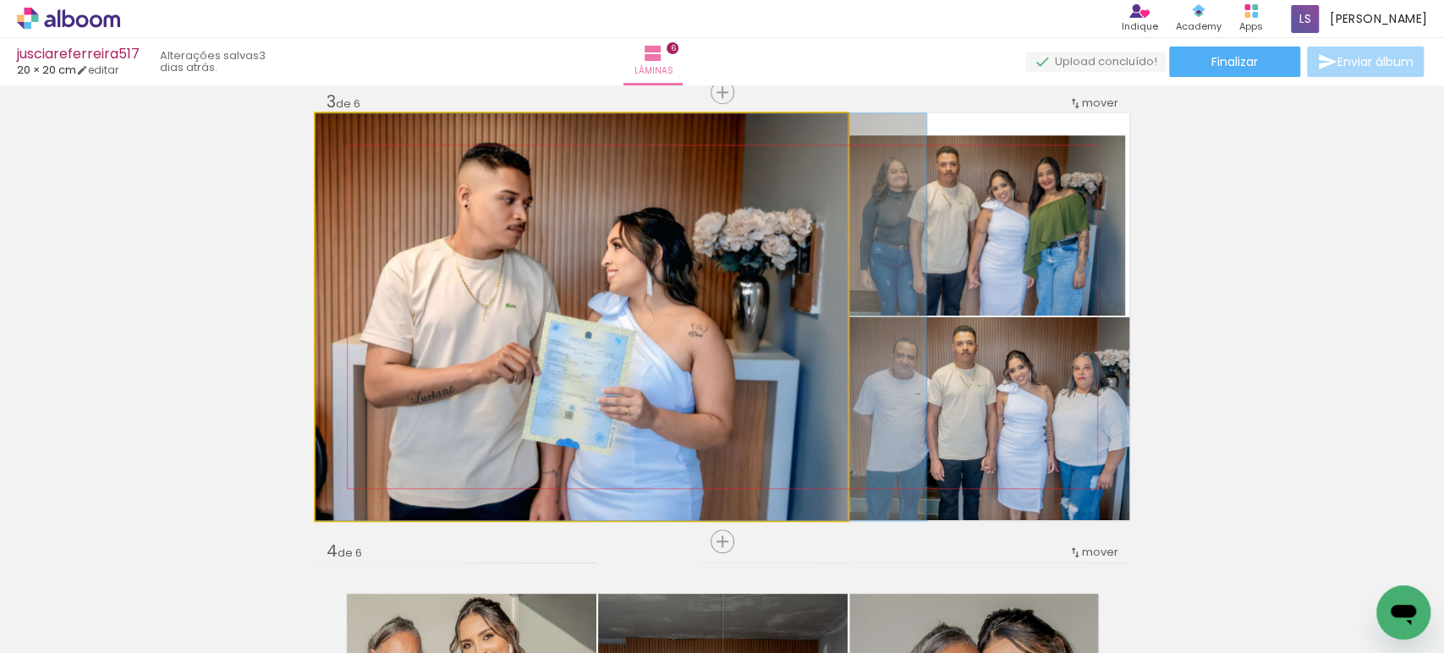
click at [675, 338] on quentale-photo at bounding box center [581, 316] width 532 height 407
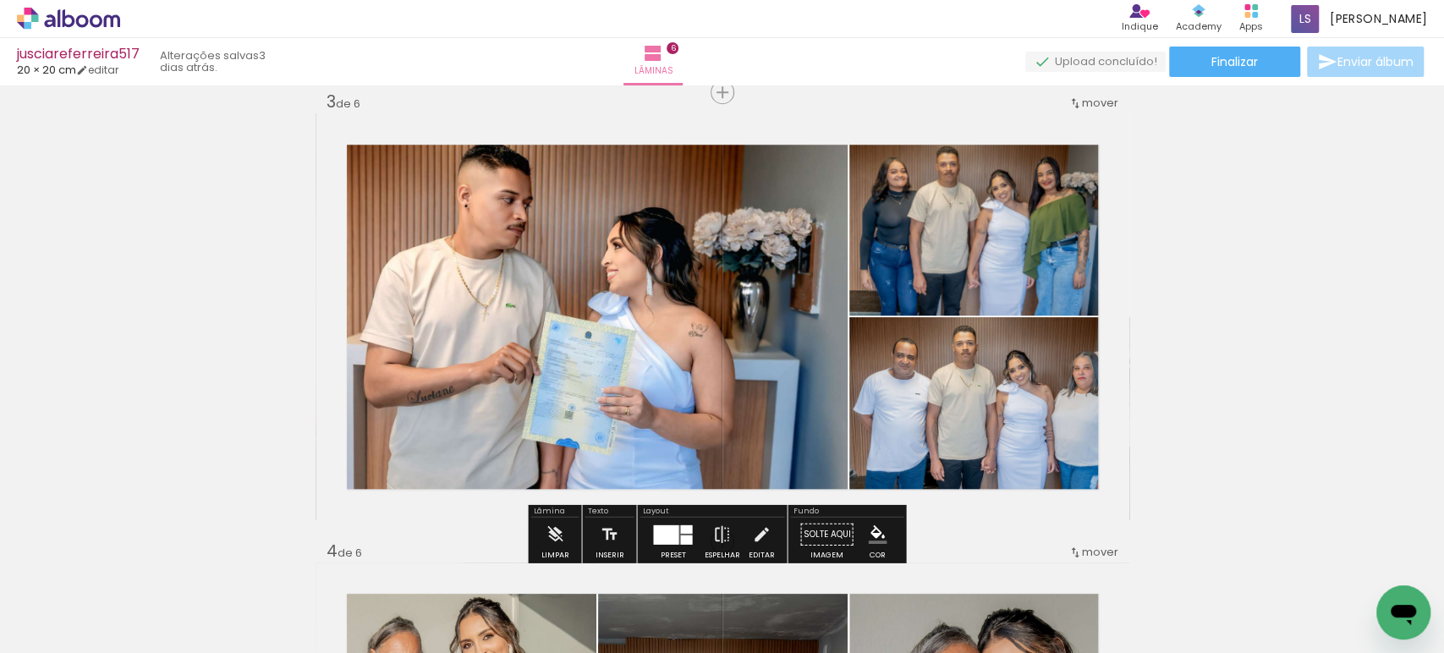
click at [675, 338] on quentale-photo at bounding box center [581, 316] width 532 height 407
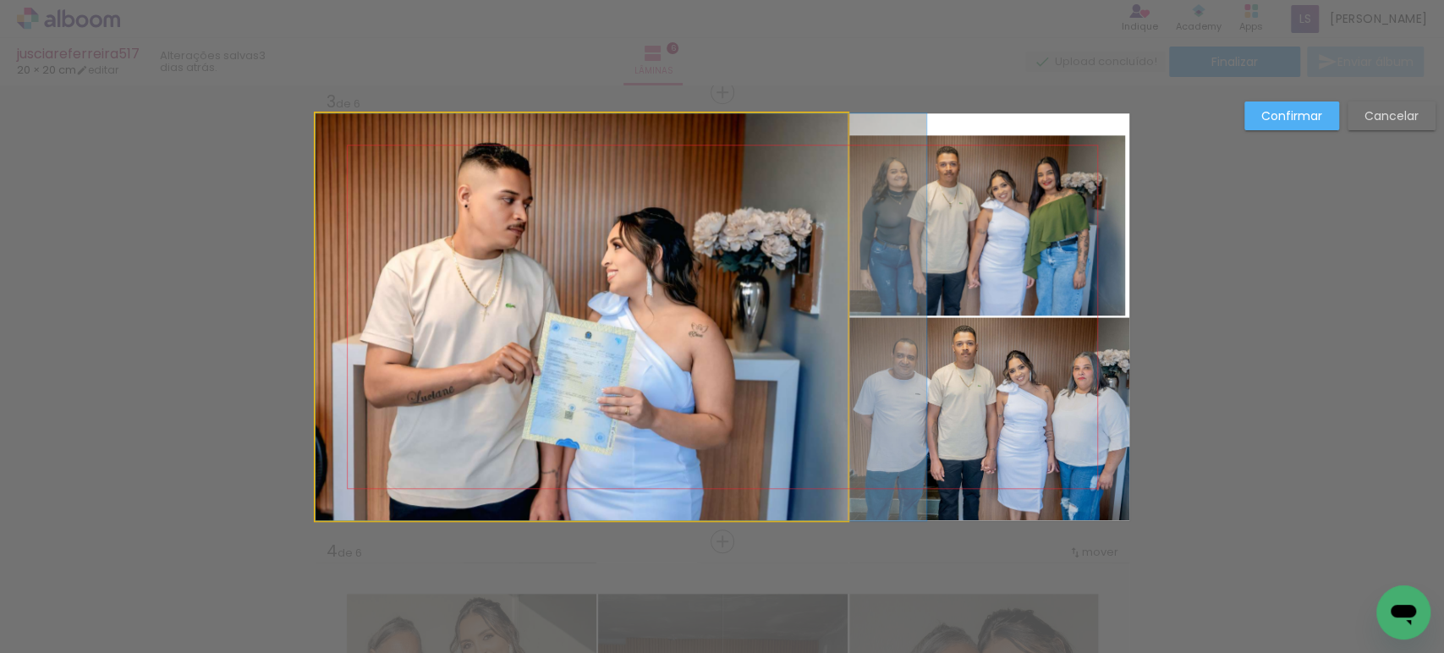
click at [674, 337] on quentale-photo at bounding box center [581, 316] width 532 height 407
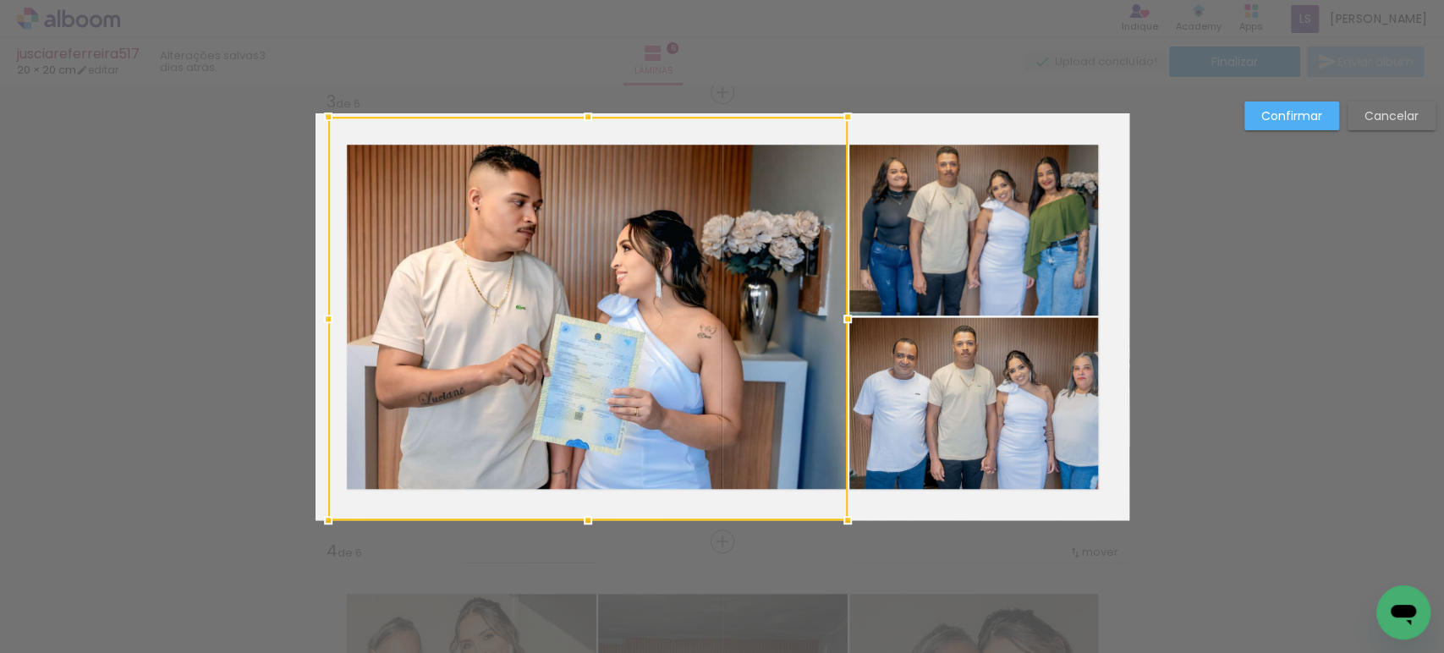
drag, startPoint x: 304, startPoint y: 109, endPoint x: 340, endPoint y: 141, distance: 47.9
click at [340, 141] on div at bounding box center [587, 318] width 519 height 403
click at [0, 0] on slot "Confirmar" at bounding box center [0, 0] width 0 height 0
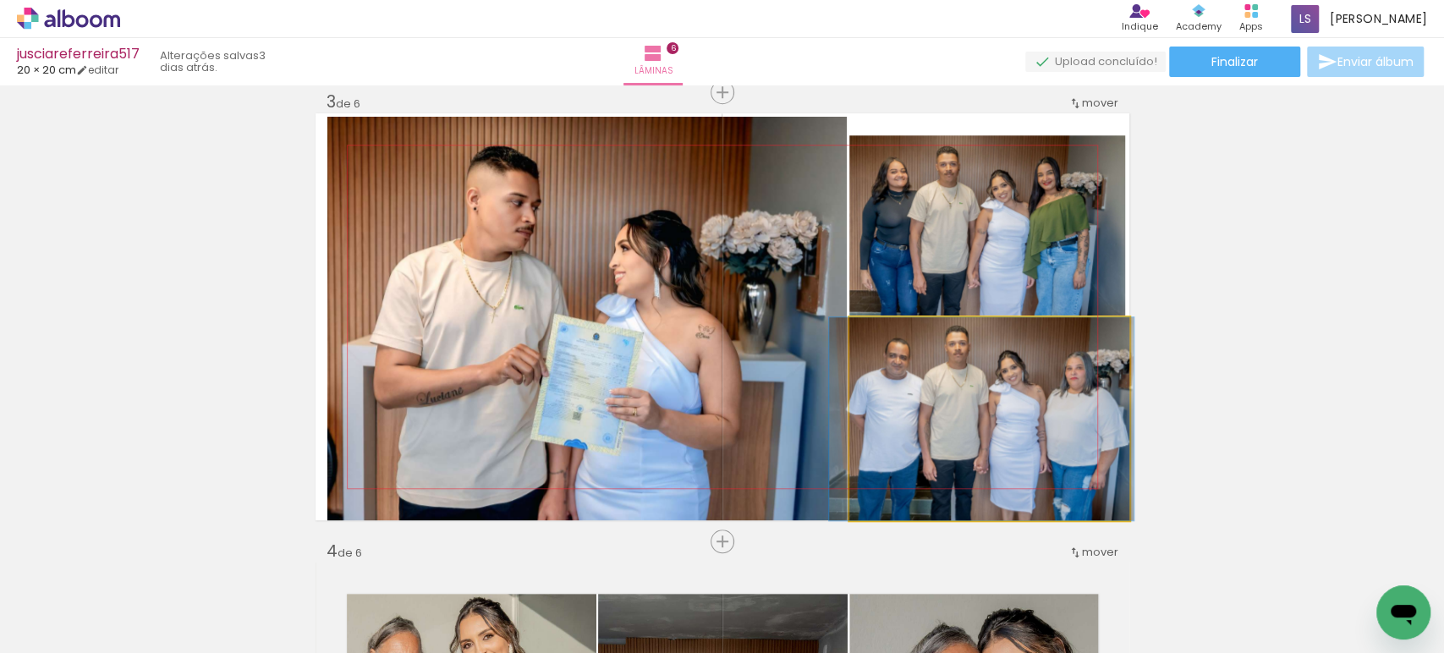
drag, startPoint x: 1070, startPoint y: 389, endPoint x: 1061, endPoint y: 388, distance: 9.3
click at [1060, 388] on quentale-photo at bounding box center [989, 418] width 280 height 203
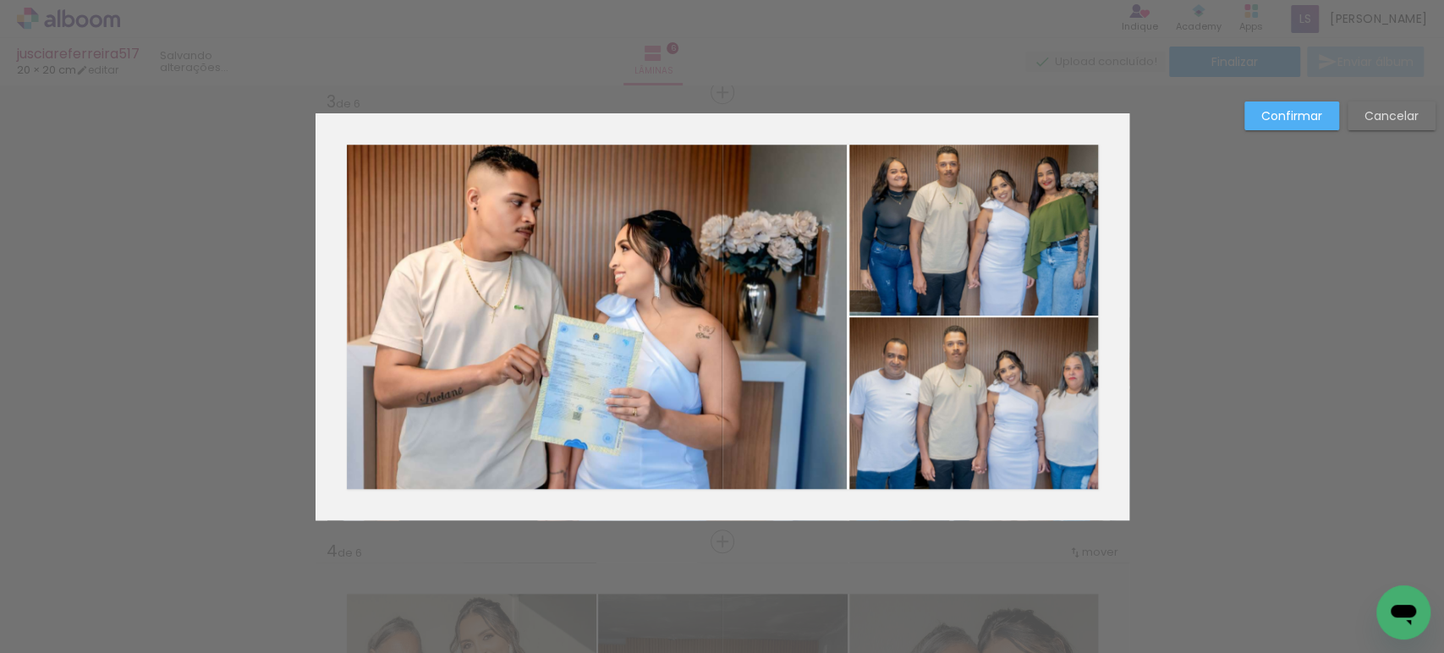
click at [1060, 388] on quentale-photo at bounding box center [989, 418] width 280 height 203
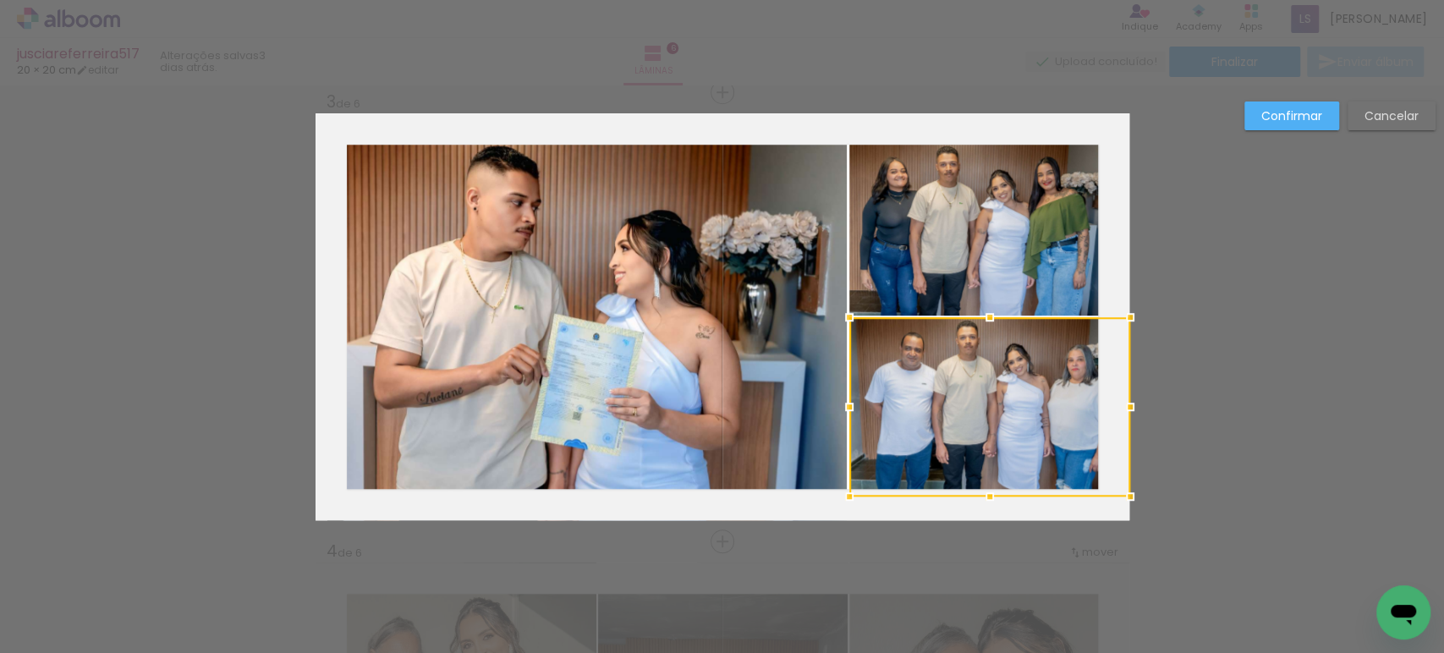
drag, startPoint x: 1120, startPoint y: 522, endPoint x: 1111, endPoint y: 469, distance: 54.1
click at [1111, 469] on div at bounding box center [989, 406] width 281 height 179
click at [0, 0] on slot "Confirmar" at bounding box center [0, 0] width 0 height 0
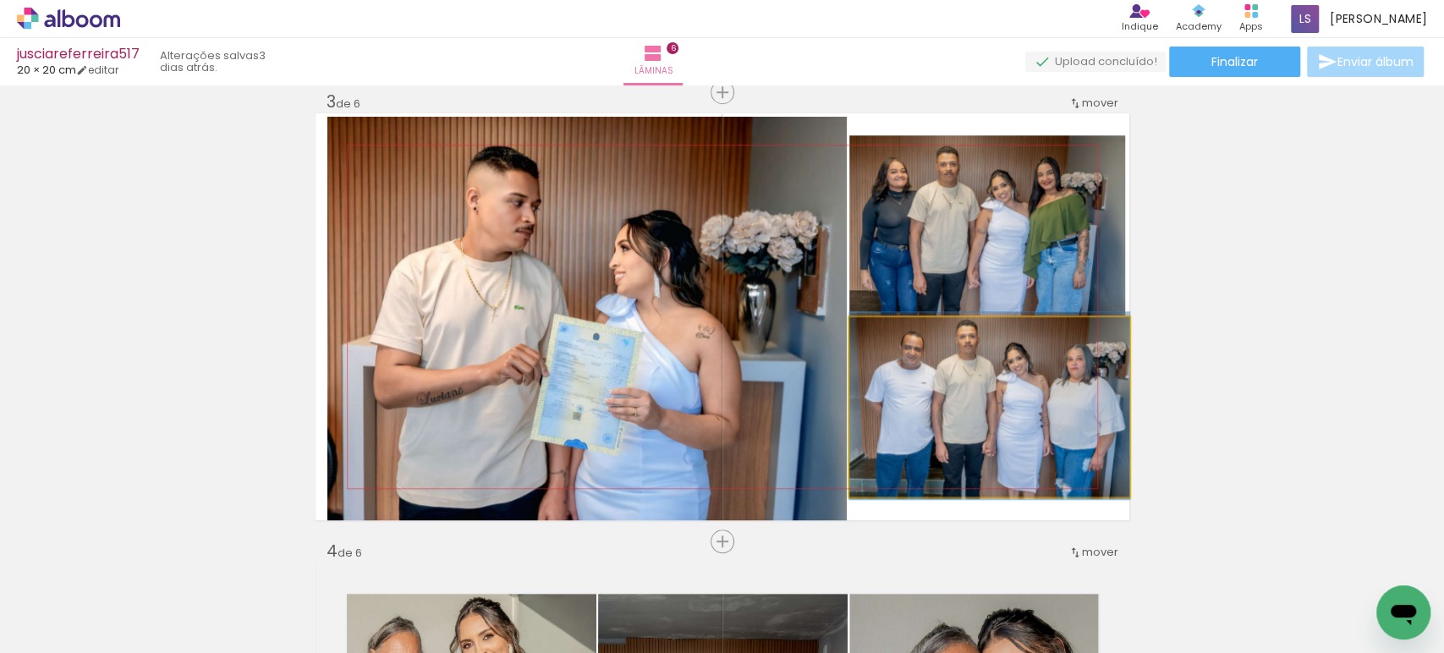
drag, startPoint x: 1051, startPoint y: 375, endPoint x: 1023, endPoint y: 372, distance: 28.9
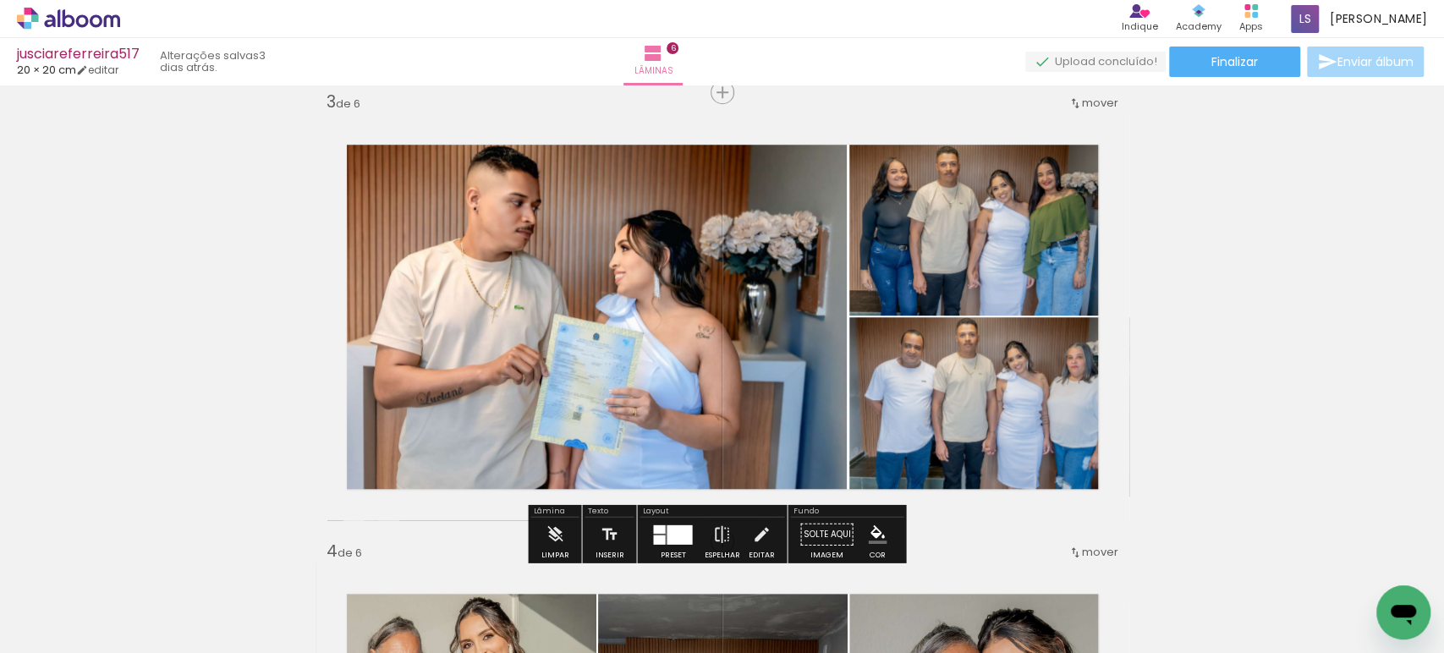
click at [1041, 389] on quentale-photo at bounding box center [989, 406] width 280 height 179
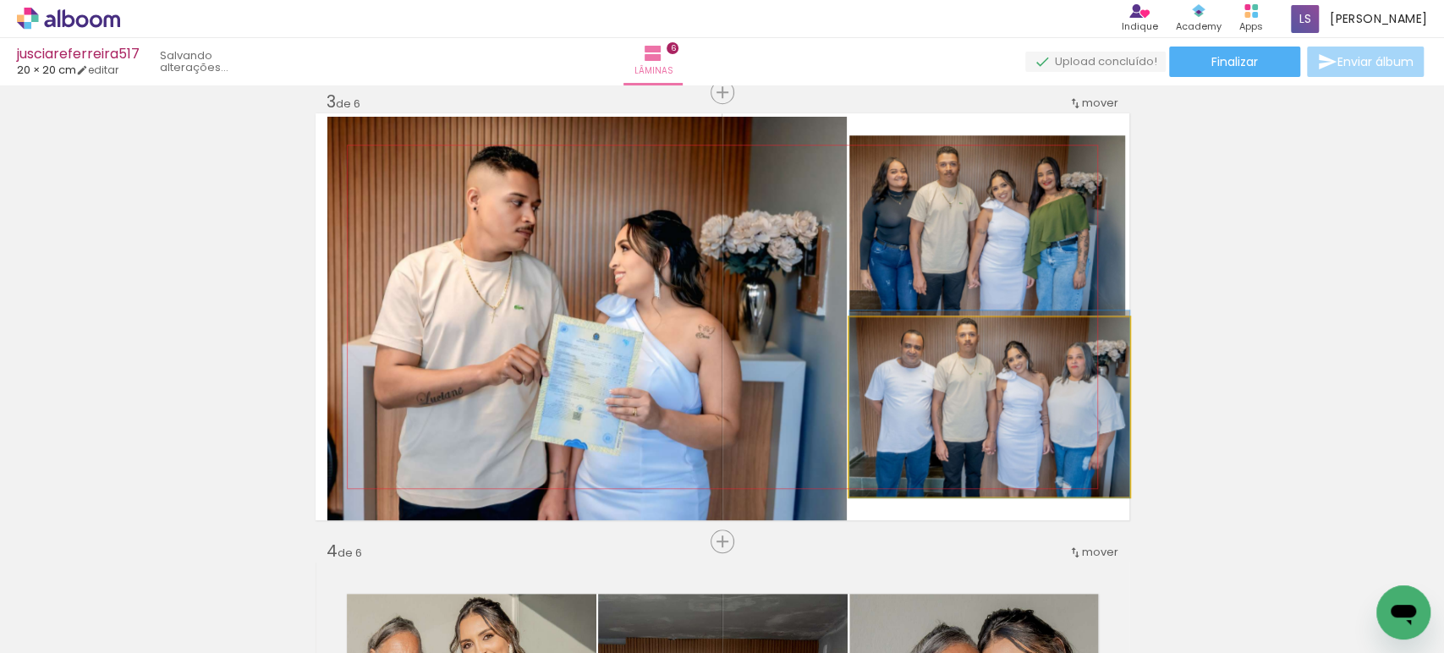
click at [1041, 389] on quentale-photo at bounding box center [989, 406] width 280 height 179
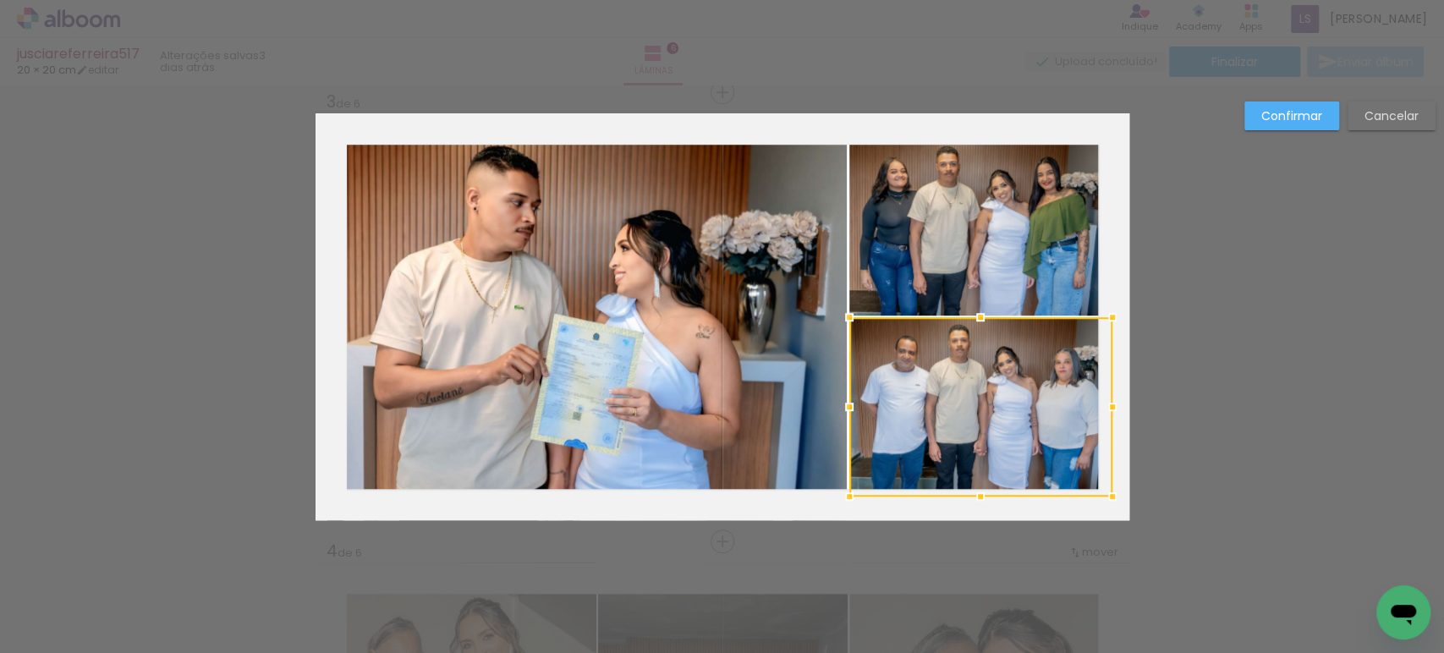
drag, startPoint x: 1127, startPoint y: 406, endPoint x: 1116, endPoint y: 406, distance: 11.0
click at [1116, 406] on div at bounding box center [1112, 407] width 34 height 34
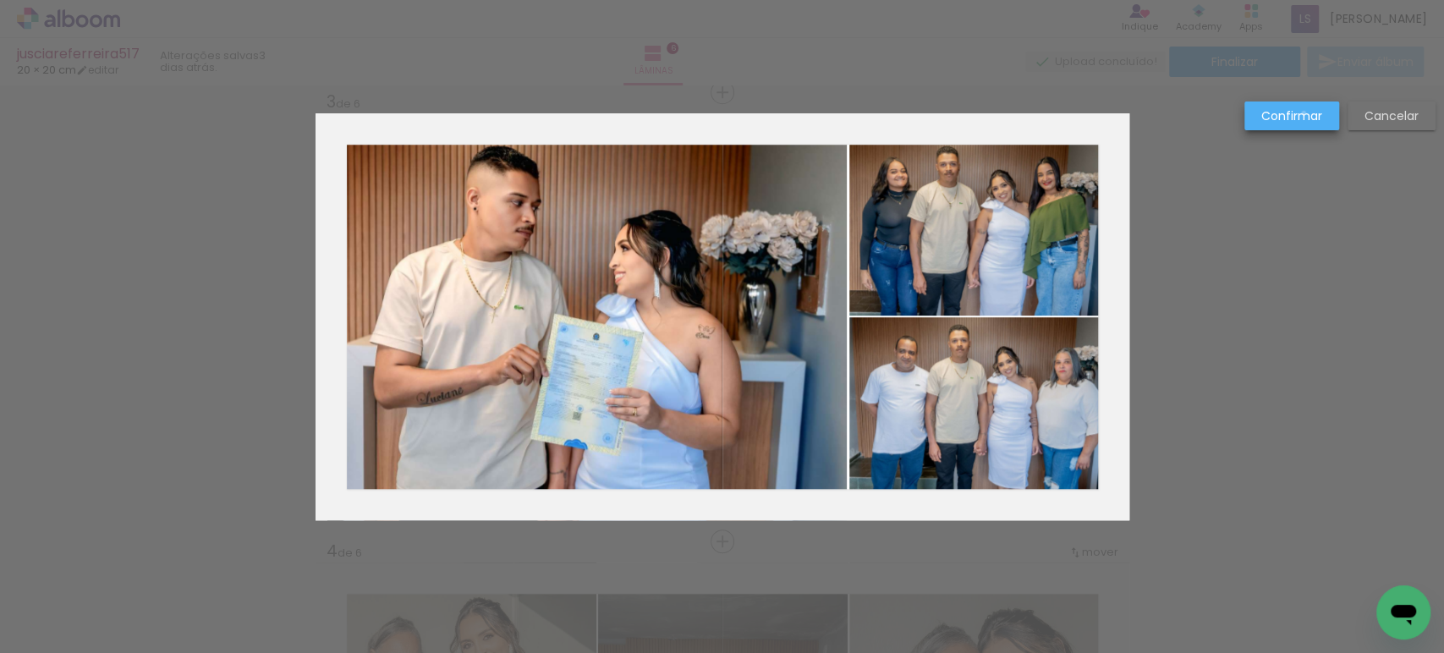
click at [0, 0] on slot "Confirmar" at bounding box center [0, 0] width 0 height 0
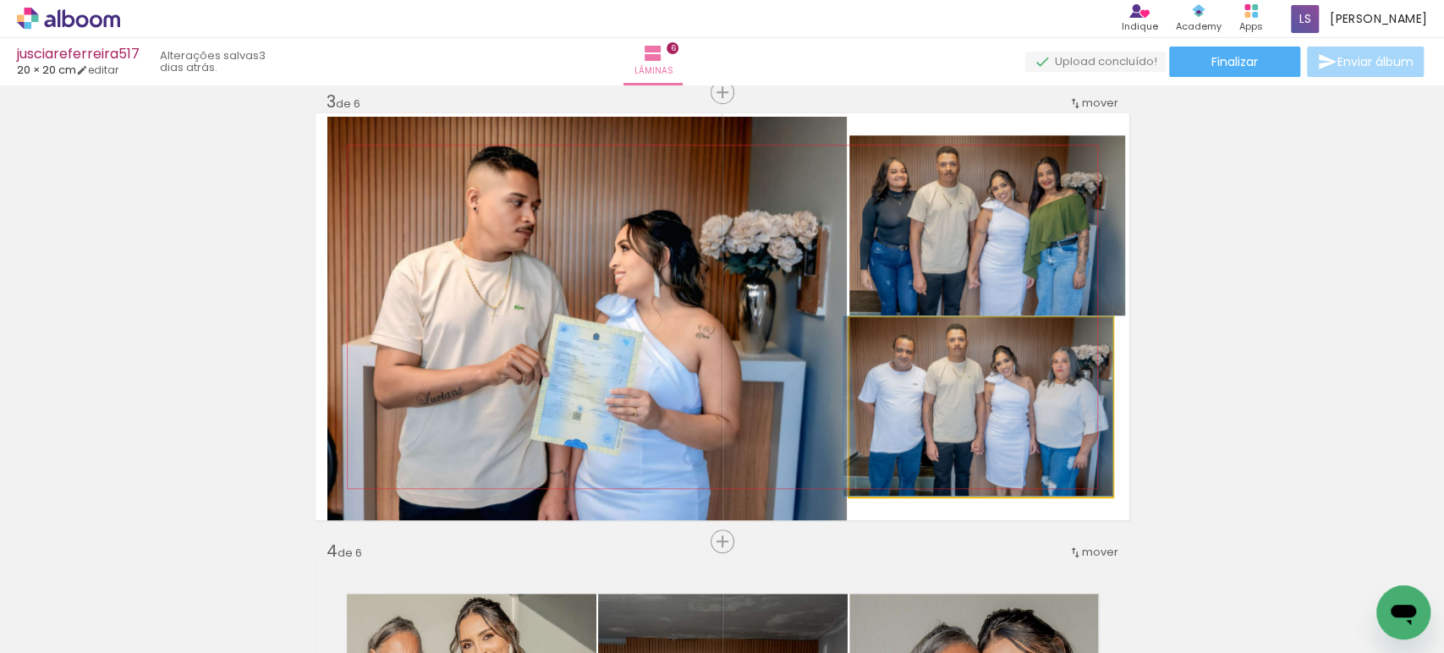
drag, startPoint x: 1058, startPoint y: 423, endPoint x: 1045, endPoint y: 420, distance: 13.1
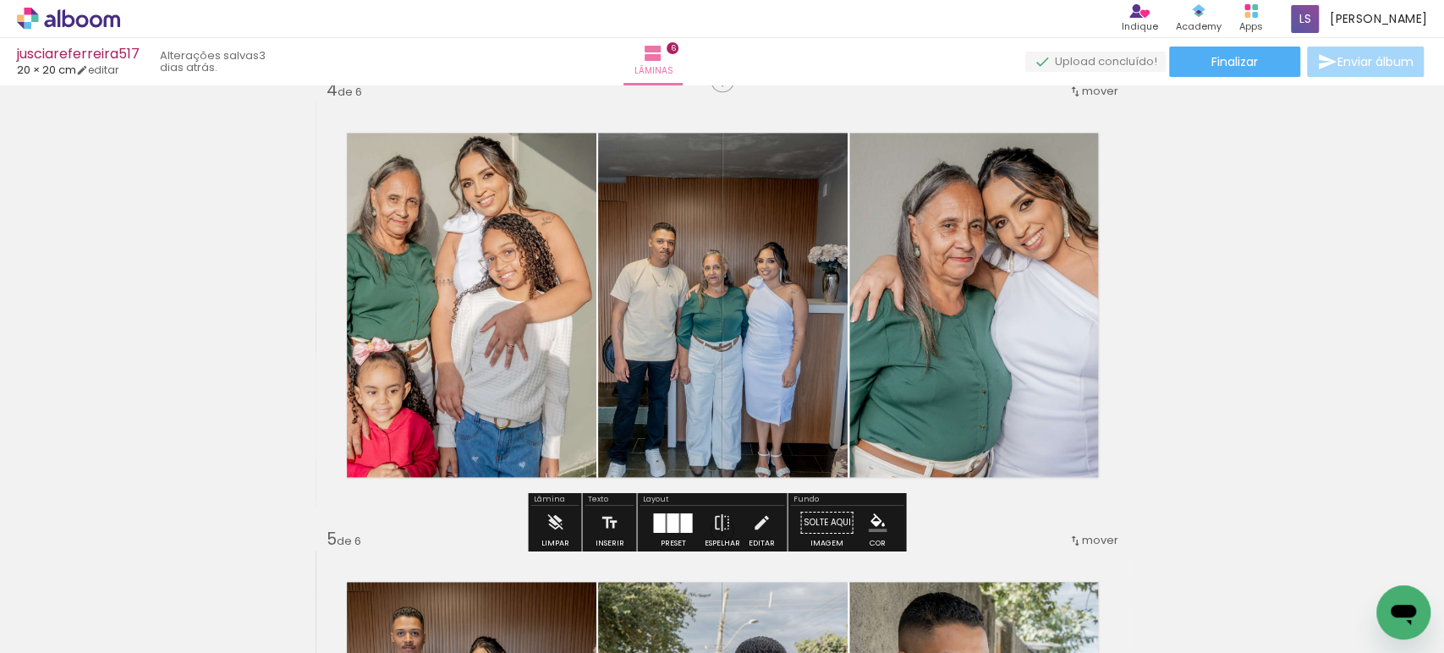
click at [1000, 316] on quentale-photo at bounding box center [989, 304] width 280 height 407
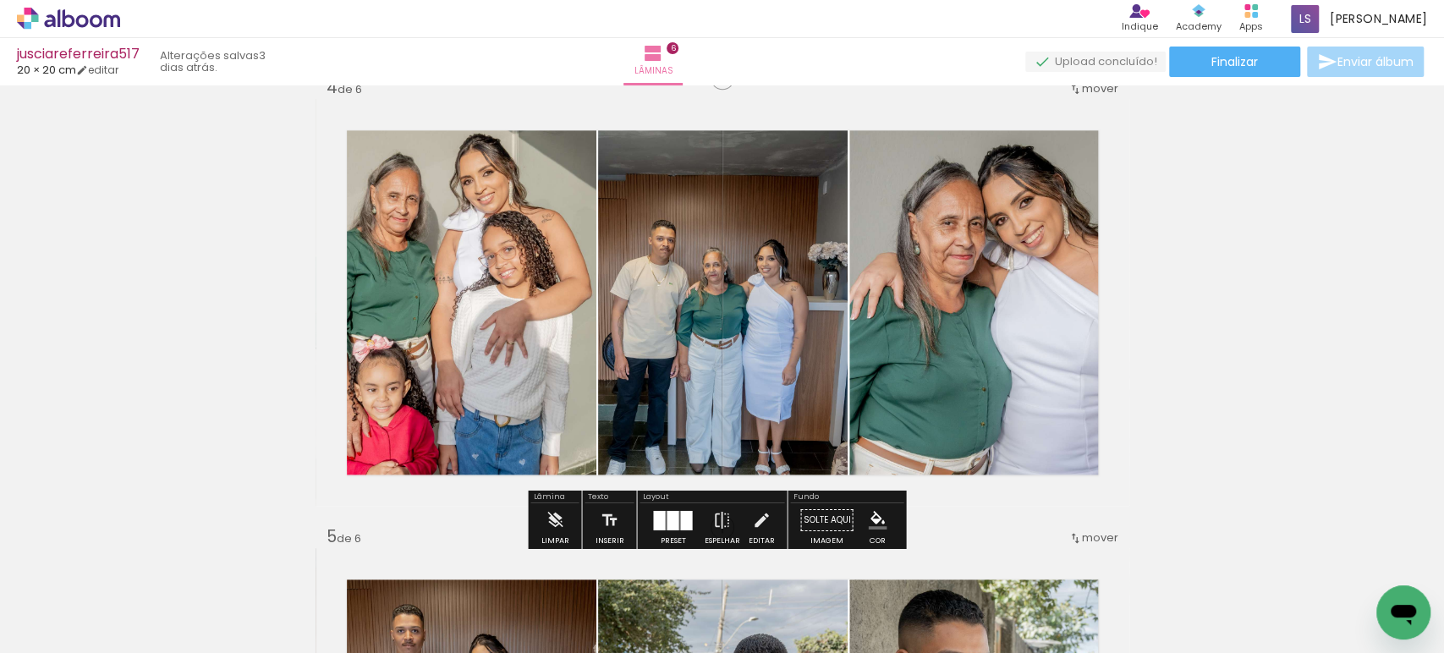
click at [1000, 316] on quentale-photo at bounding box center [989, 302] width 280 height 407
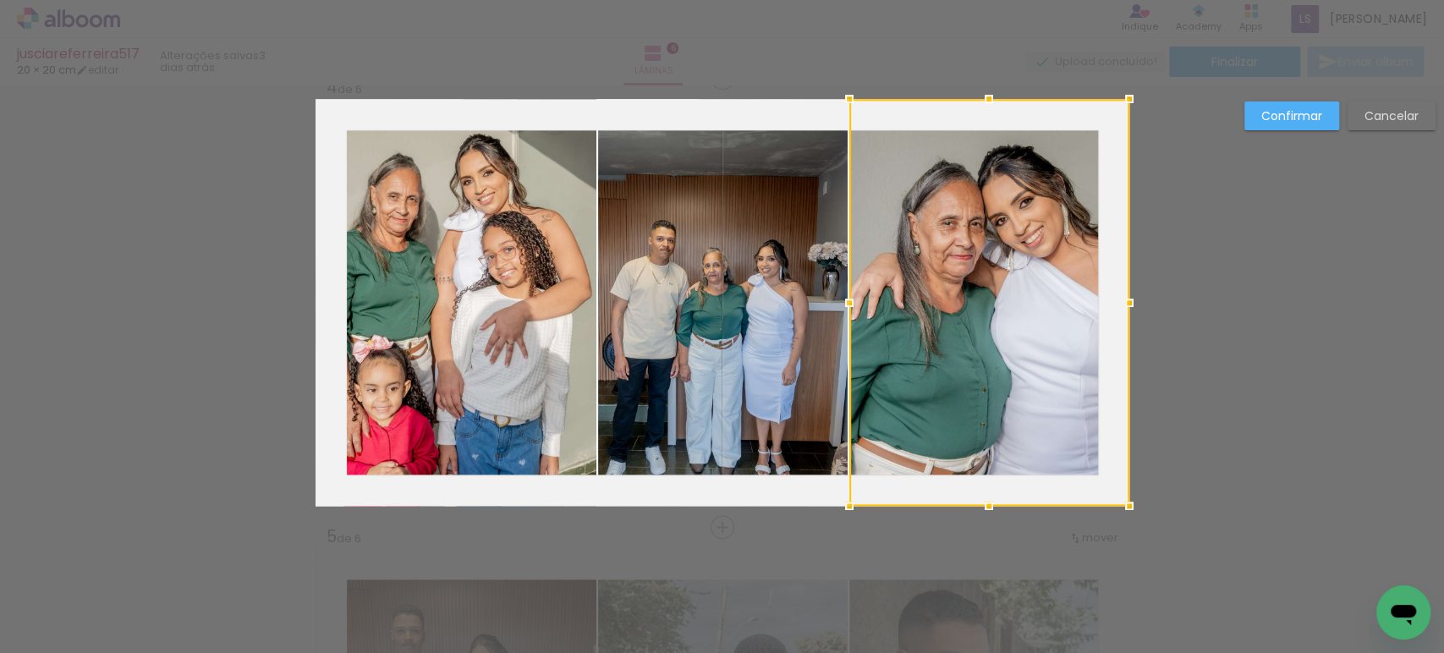
click at [1000, 316] on div at bounding box center [989, 302] width 280 height 407
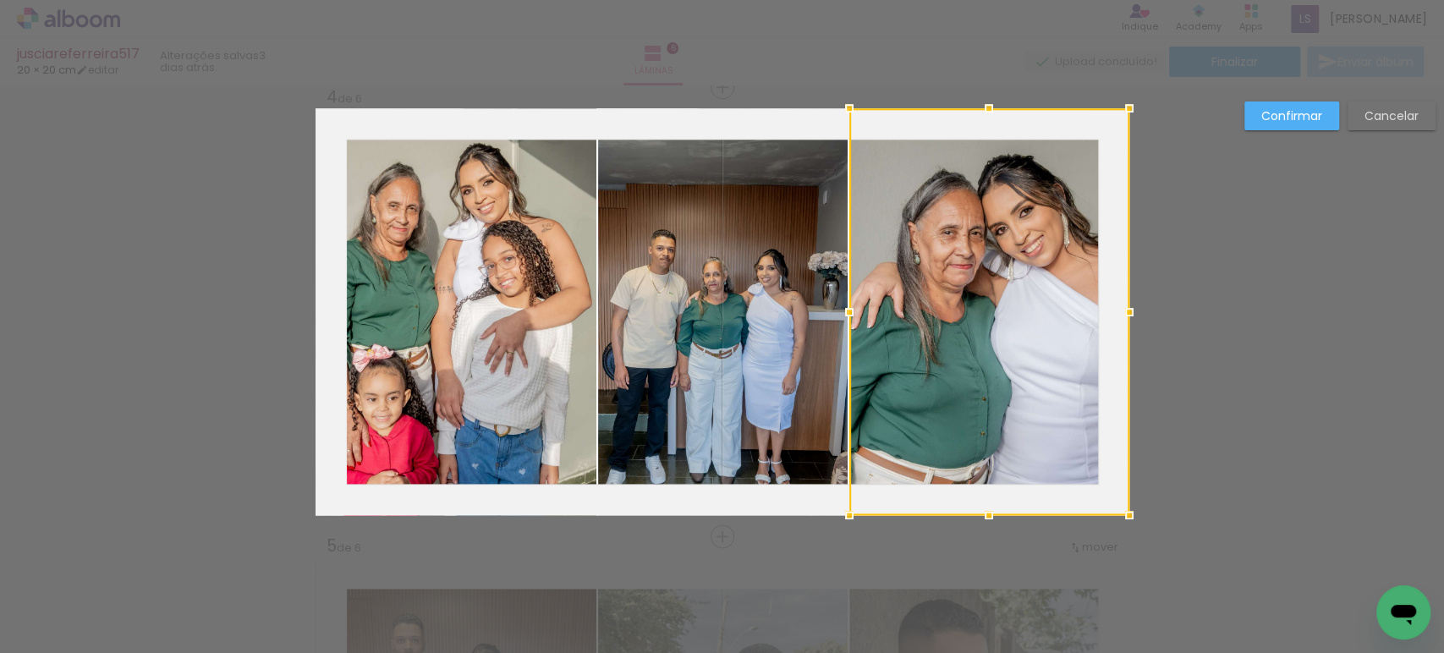
scroll to position [1369, 0]
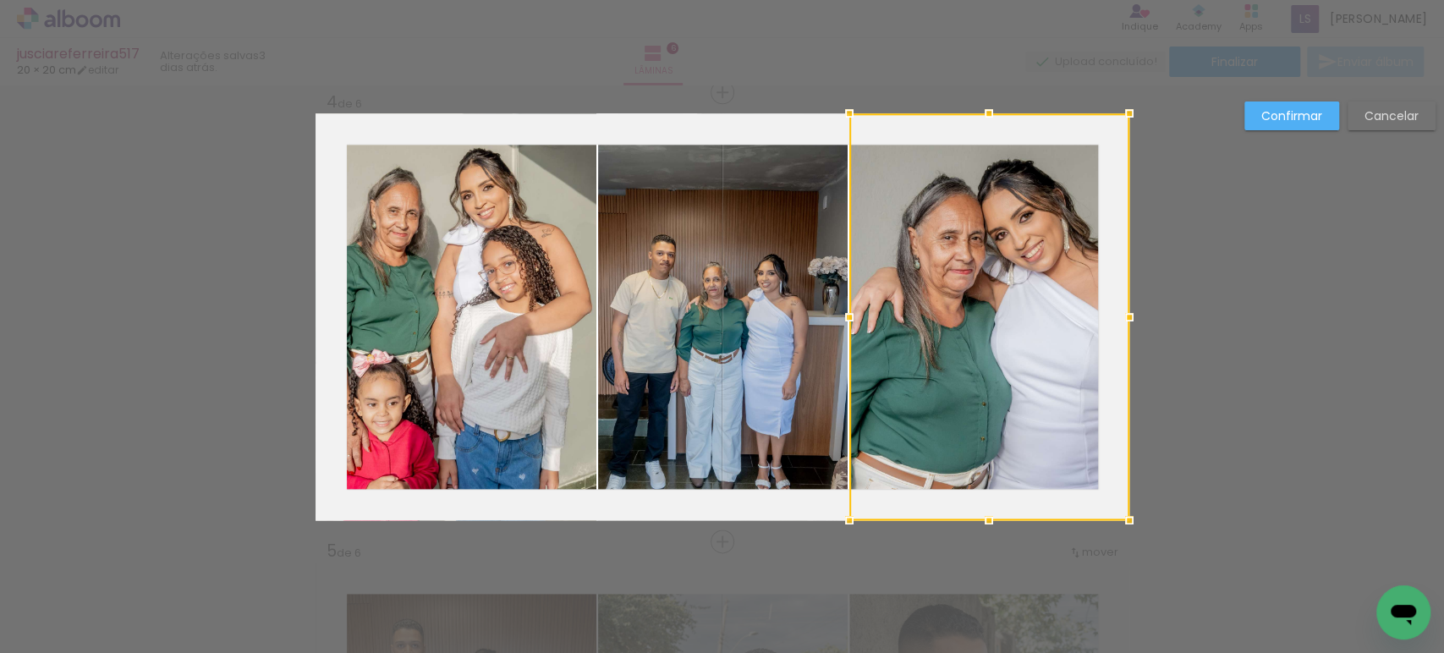
click at [0, 0] on slot "Confirmar" at bounding box center [0, 0] width 0 height 0
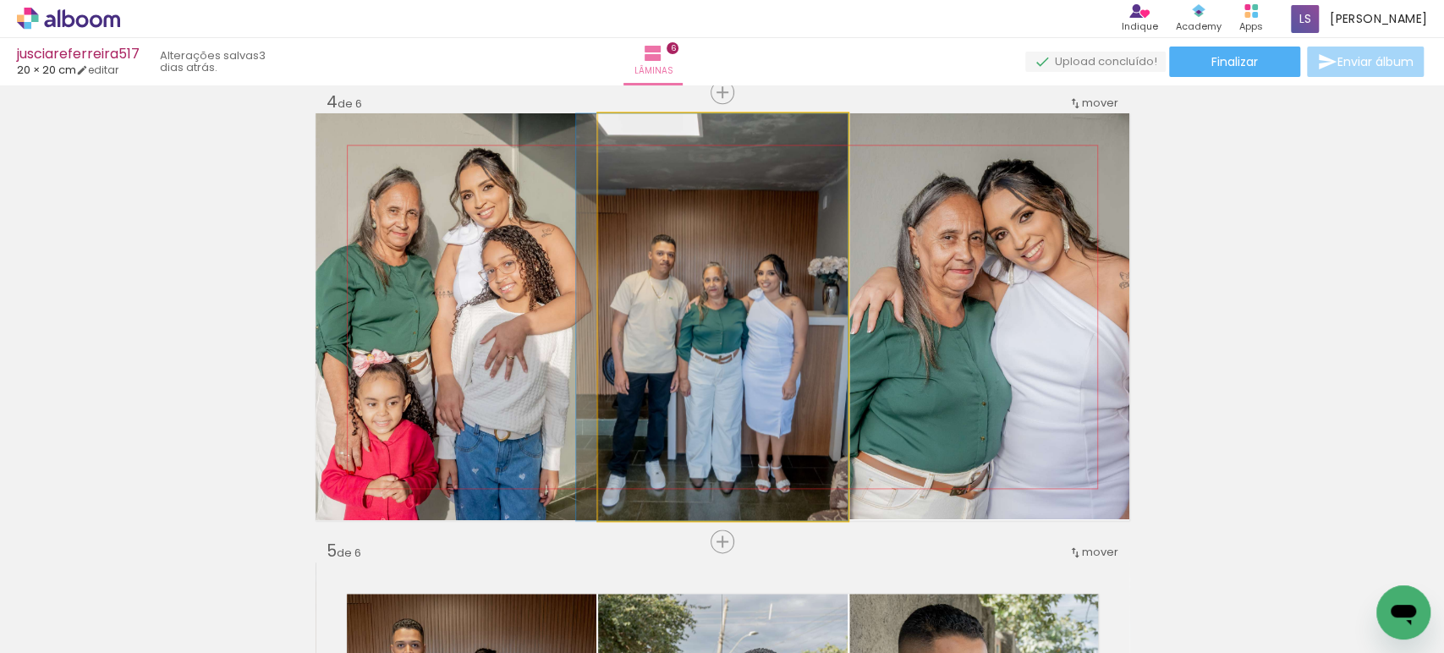
drag, startPoint x: 712, startPoint y: 305, endPoint x: 698, endPoint y: 282, distance: 27.7
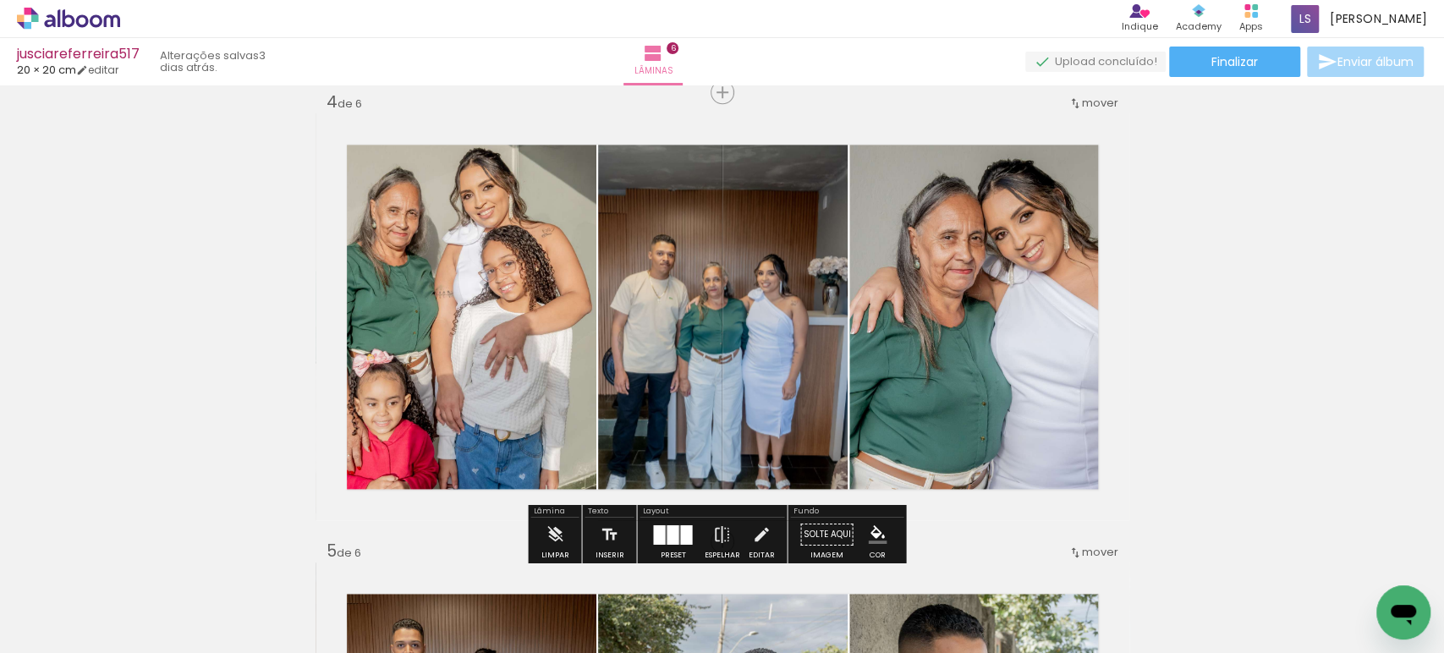
click at [698, 337] on quentale-photo at bounding box center [723, 316] width 250 height 407
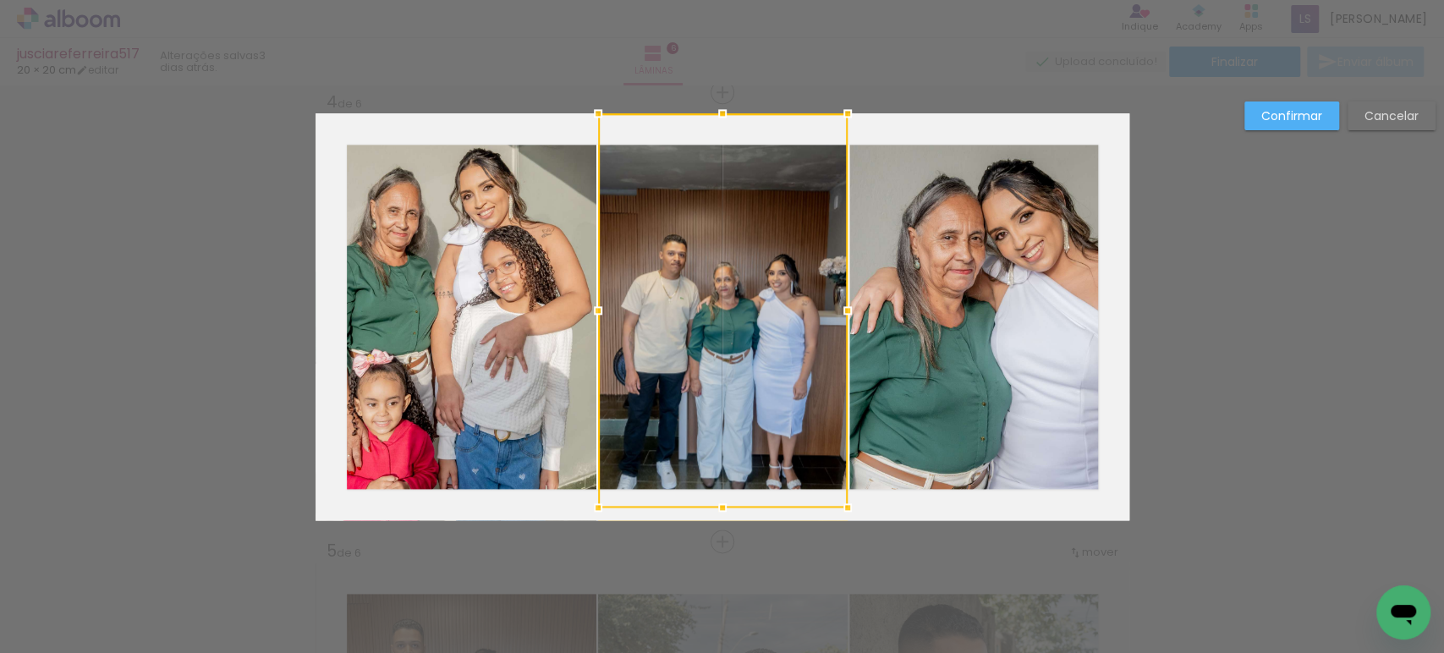
drag, startPoint x: 716, startPoint y: 524, endPoint x: 714, endPoint y: 469, distance: 55.0
click at [714, 469] on div at bounding box center [723, 310] width 250 height 394
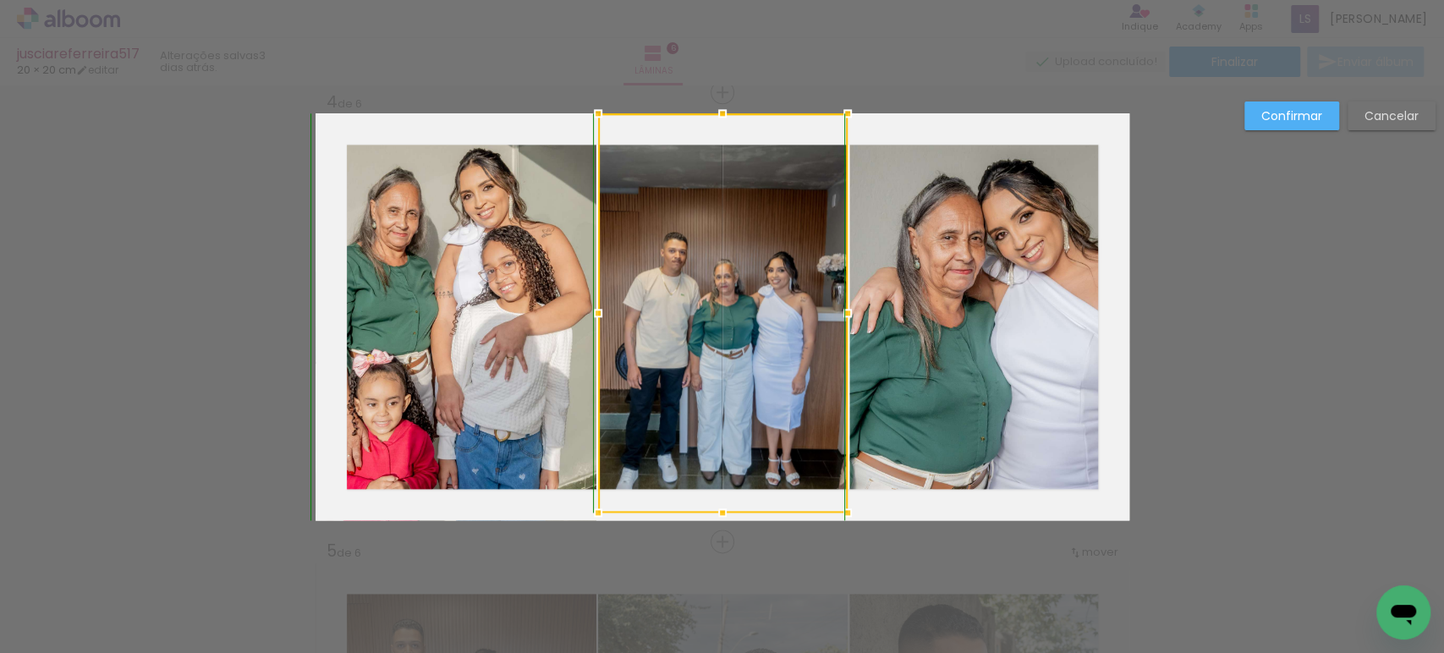
drag, startPoint x: 717, startPoint y: 525, endPoint x: 717, endPoint y: 507, distance: 17.8
click at [717, 507] on div at bounding box center [722, 513] width 34 height 34
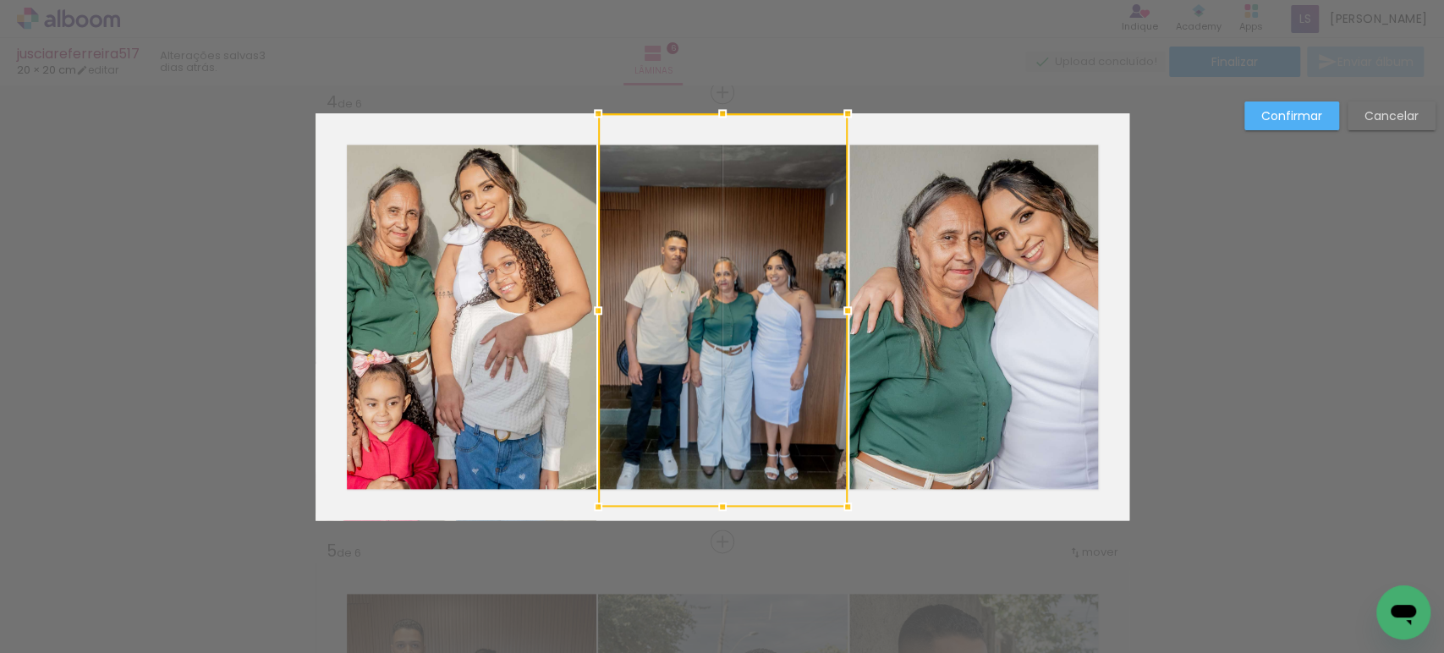
drag, startPoint x: 711, startPoint y: 513, endPoint x: 711, endPoint y: 502, distance: 11.0
click at [711, 502] on div at bounding box center [722, 507] width 34 height 34
click at [0, 0] on slot "Confirmar" at bounding box center [0, 0] width 0 height 0
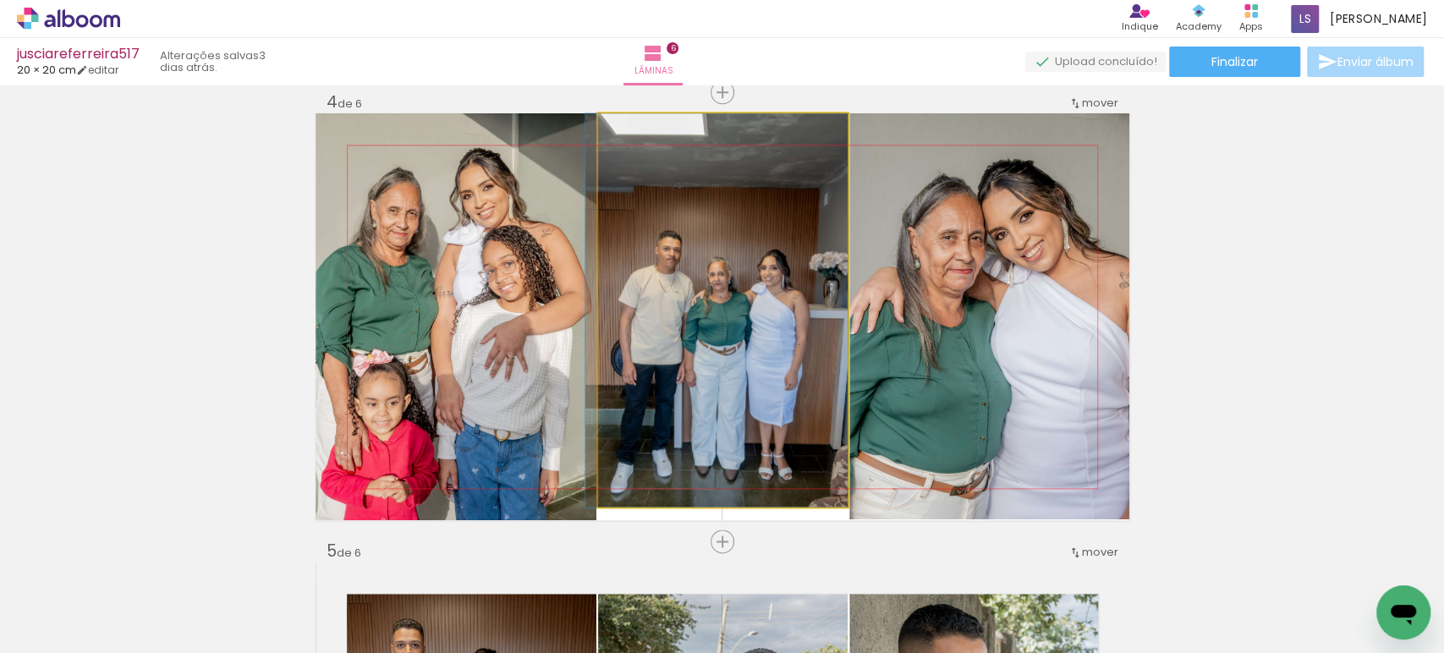
drag, startPoint x: 710, startPoint y: 299, endPoint x: 675, endPoint y: 290, distance: 36.7
drag, startPoint x: 765, startPoint y: 320, endPoint x: 740, endPoint y: 310, distance: 26.5
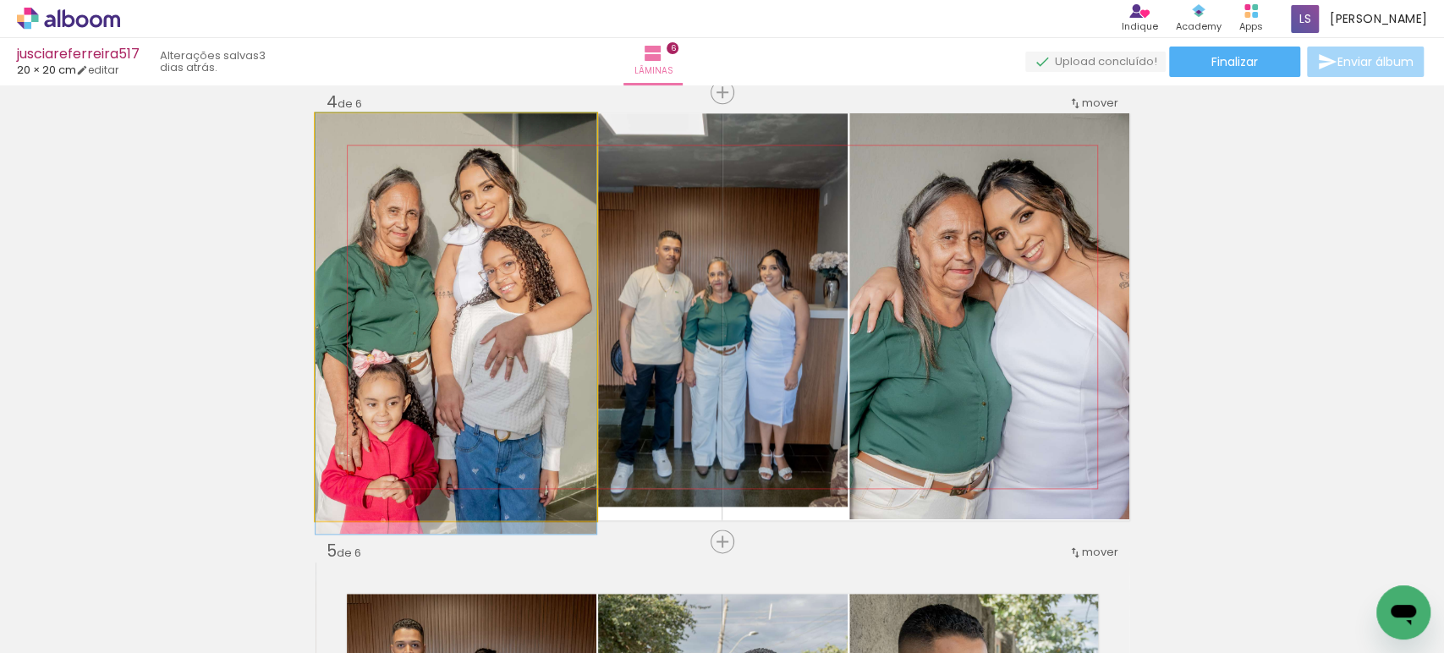
click at [486, 304] on quentale-photo at bounding box center [455, 316] width 281 height 407
click at [485, 303] on quentale-photo at bounding box center [455, 316] width 281 height 407
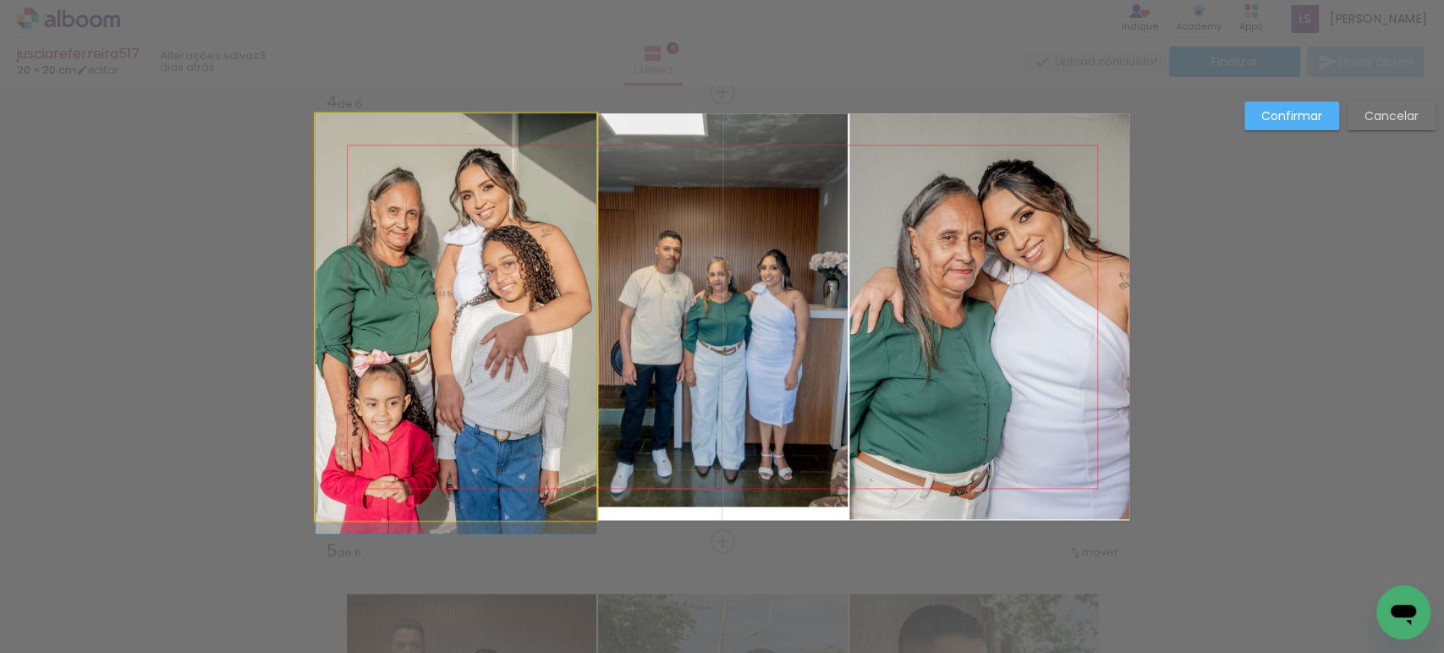
click at [485, 303] on quentale-photo at bounding box center [455, 316] width 281 height 407
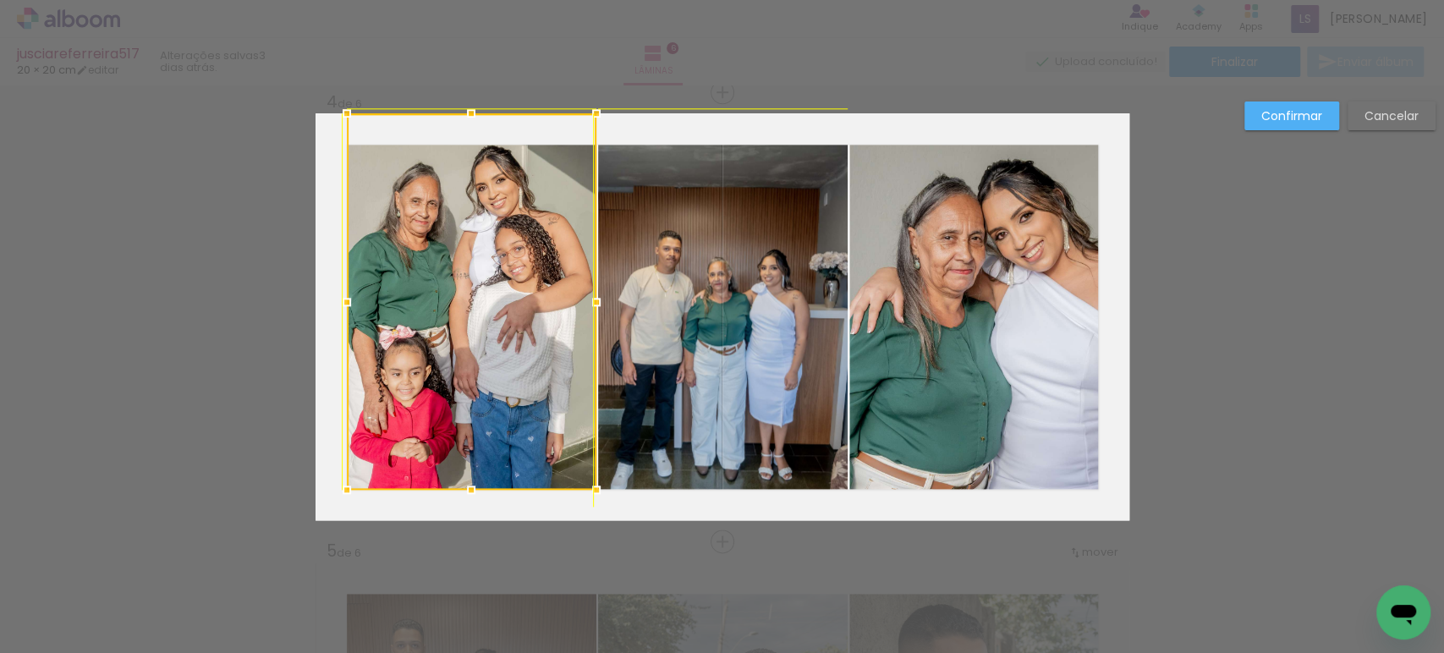
drag, startPoint x: 304, startPoint y: 520, endPoint x: 332, endPoint y: 502, distance: 33.1
click at [332, 502] on div at bounding box center [347, 490] width 34 height 34
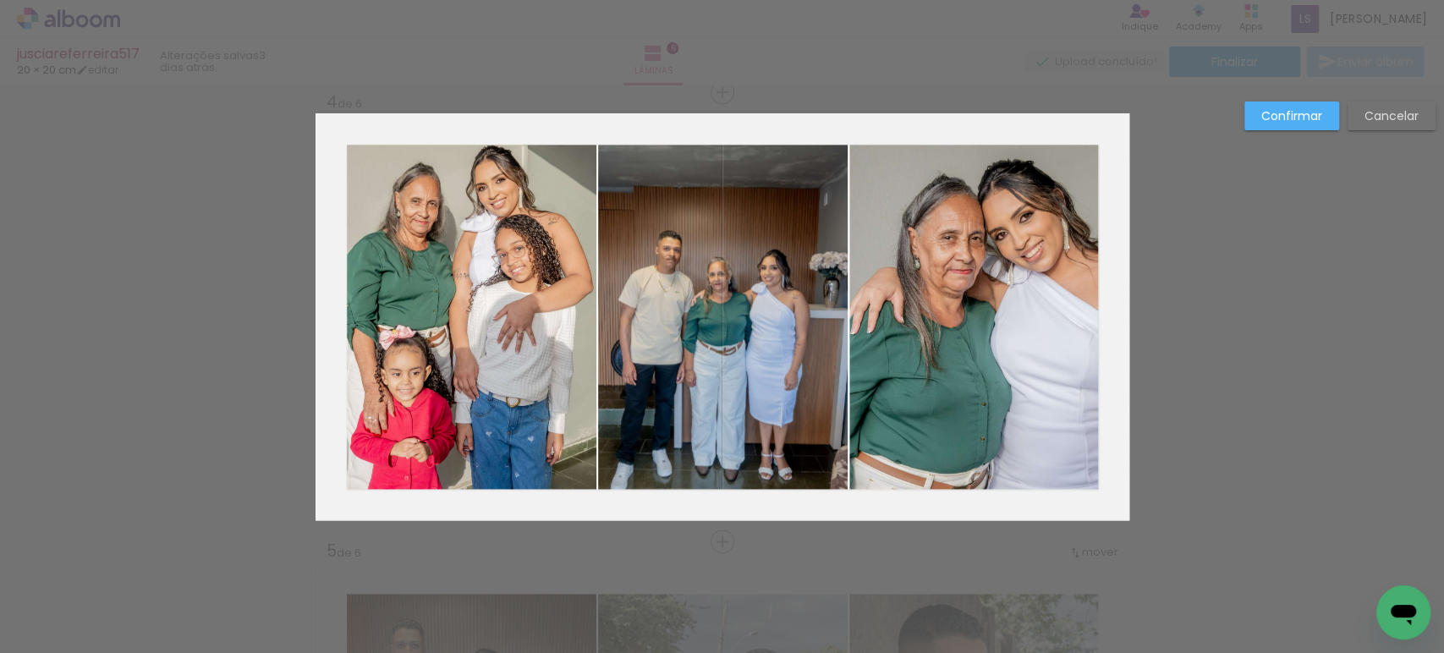
click at [0, 0] on slot "Confirmar" at bounding box center [0, 0] width 0 height 0
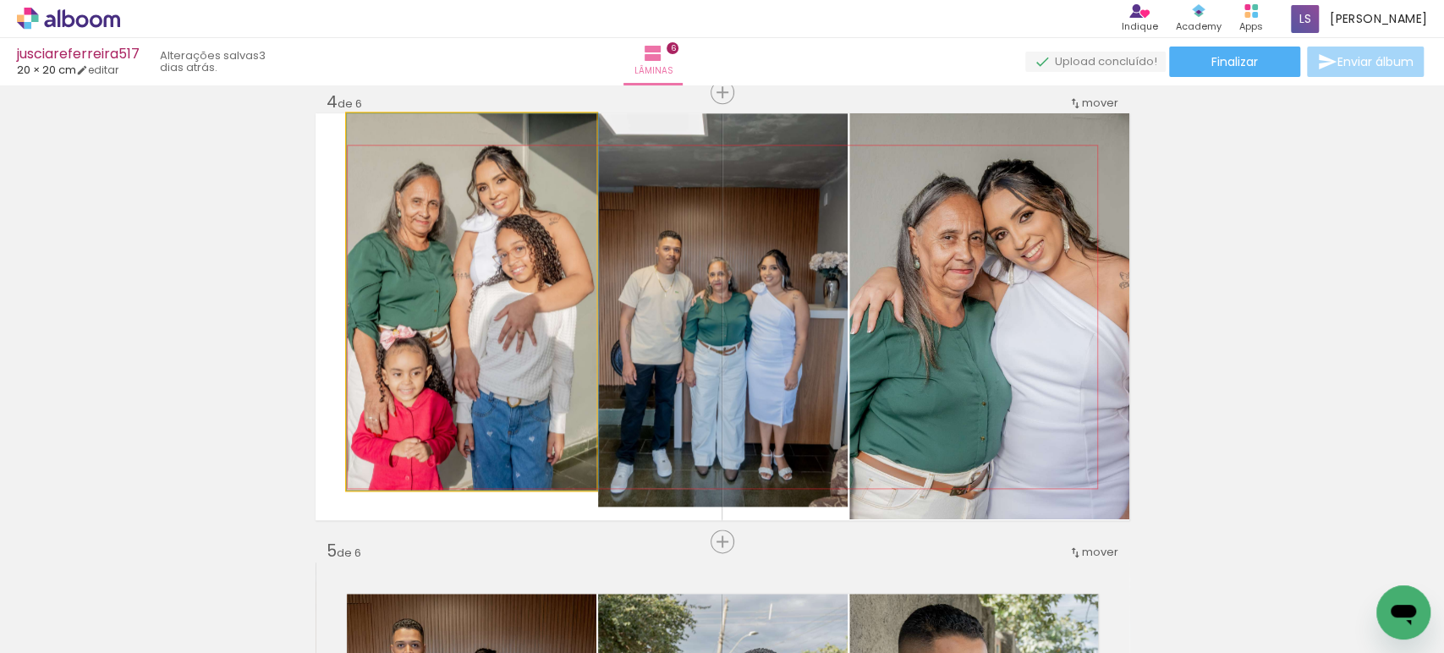
drag, startPoint x: 446, startPoint y: 251, endPoint x: 464, endPoint y: 255, distance: 18.9
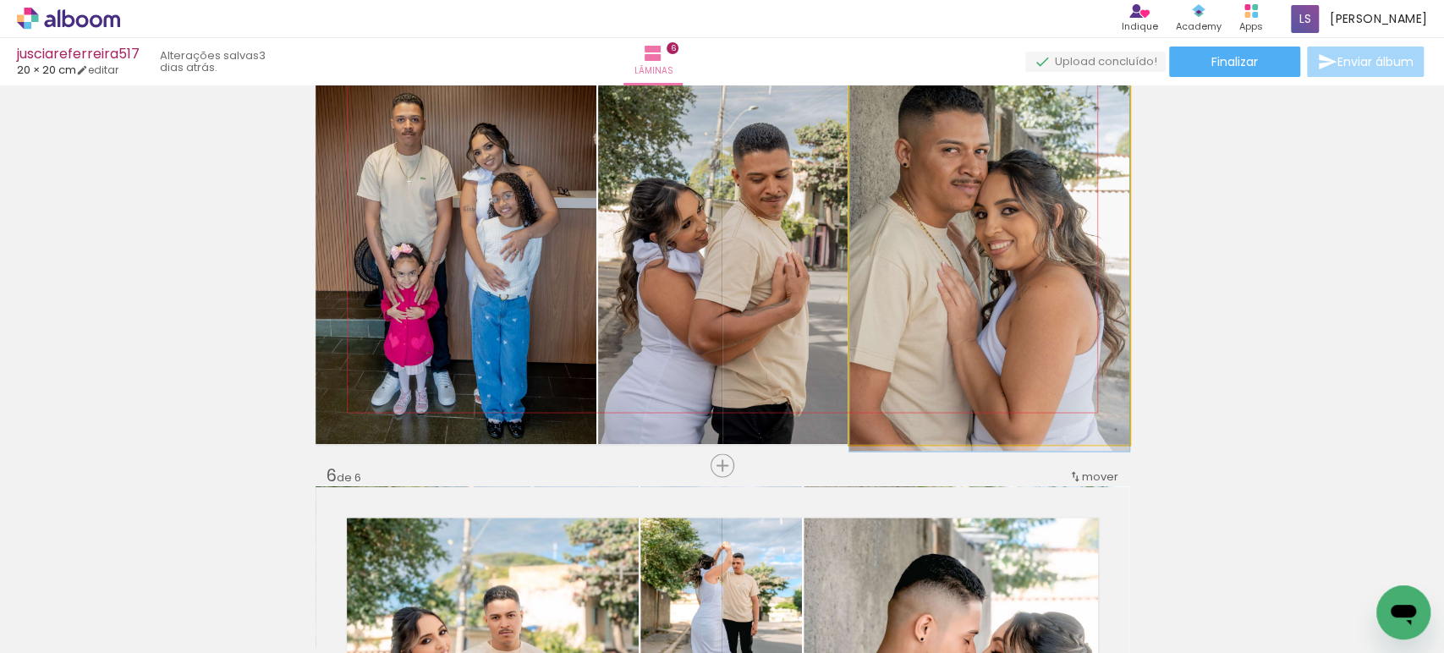
click at [1010, 220] on quentale-photo at bounding box center [989, 240] width 280 height 407
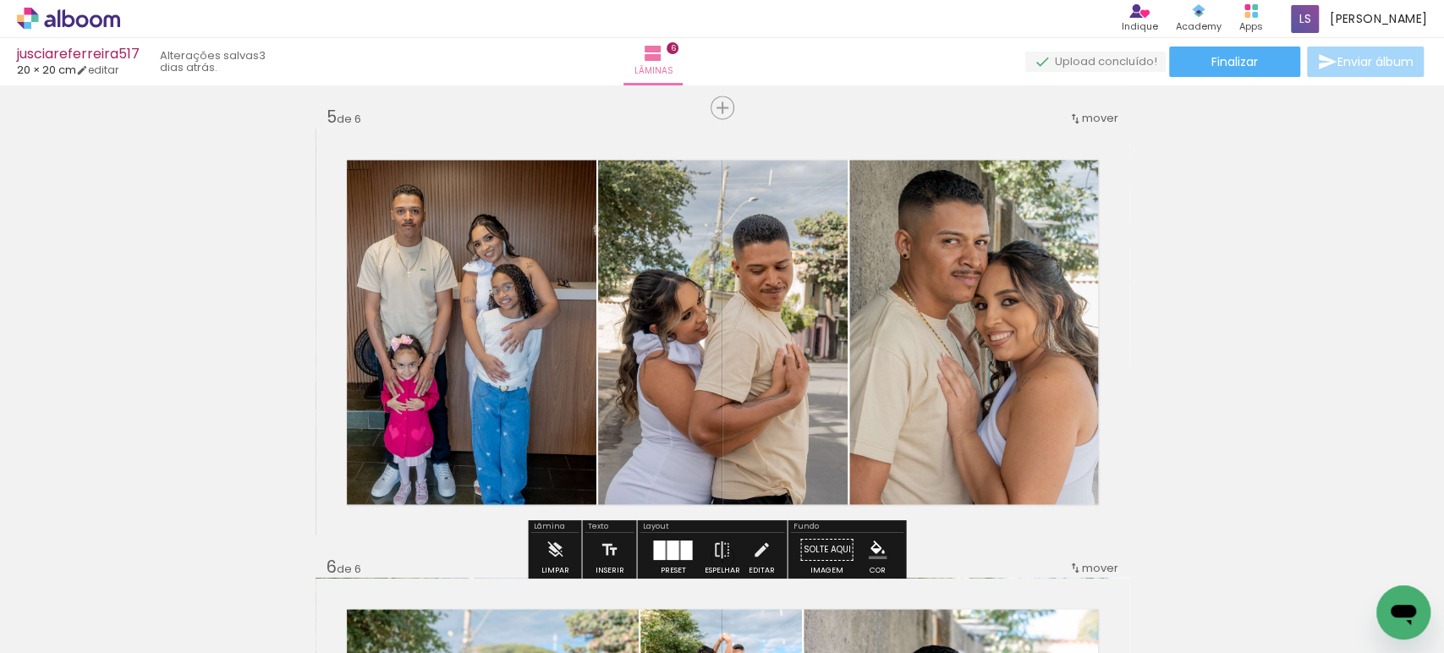
click at [1028, 228] on quentale-photo at bounding box center [989, 332] width 280 height 407
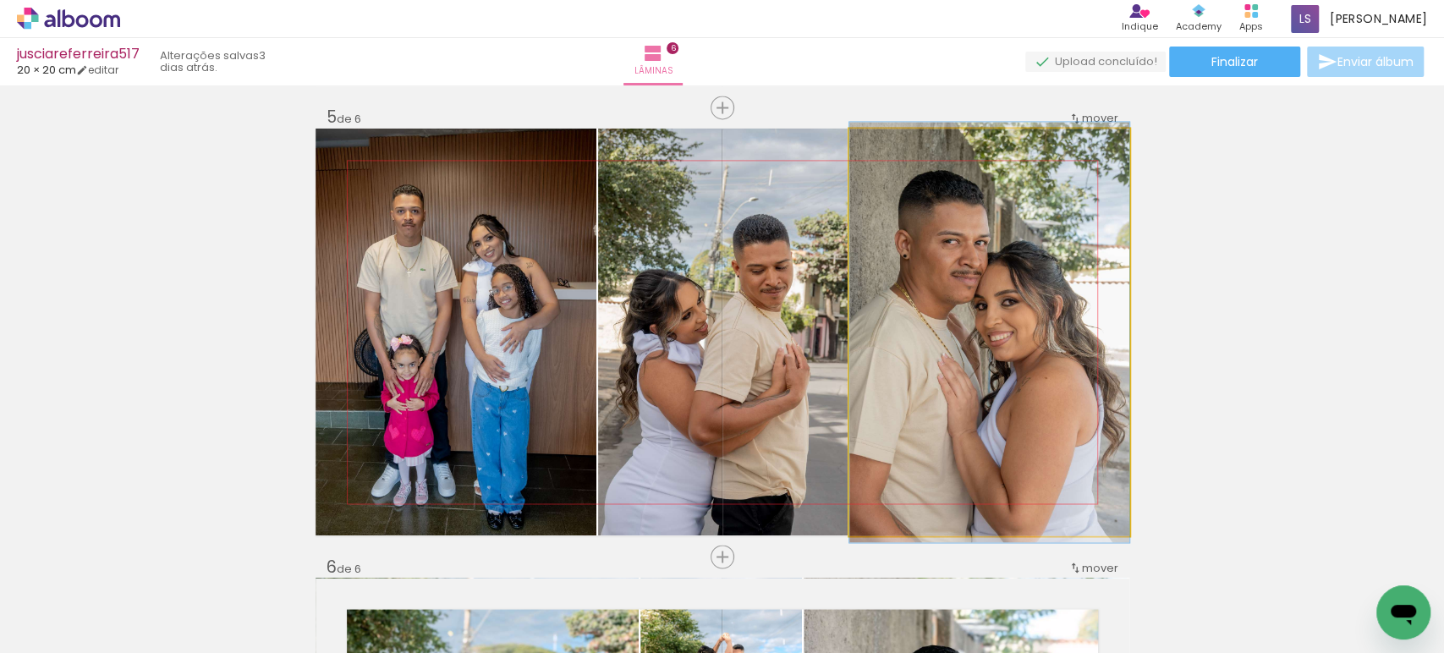
click at [1028, 228] on quentale-photo at bounding box center [989, 332] width 280 height 407
click at [0, 0] on div at bounding box center [0, 0] width 0 height 0
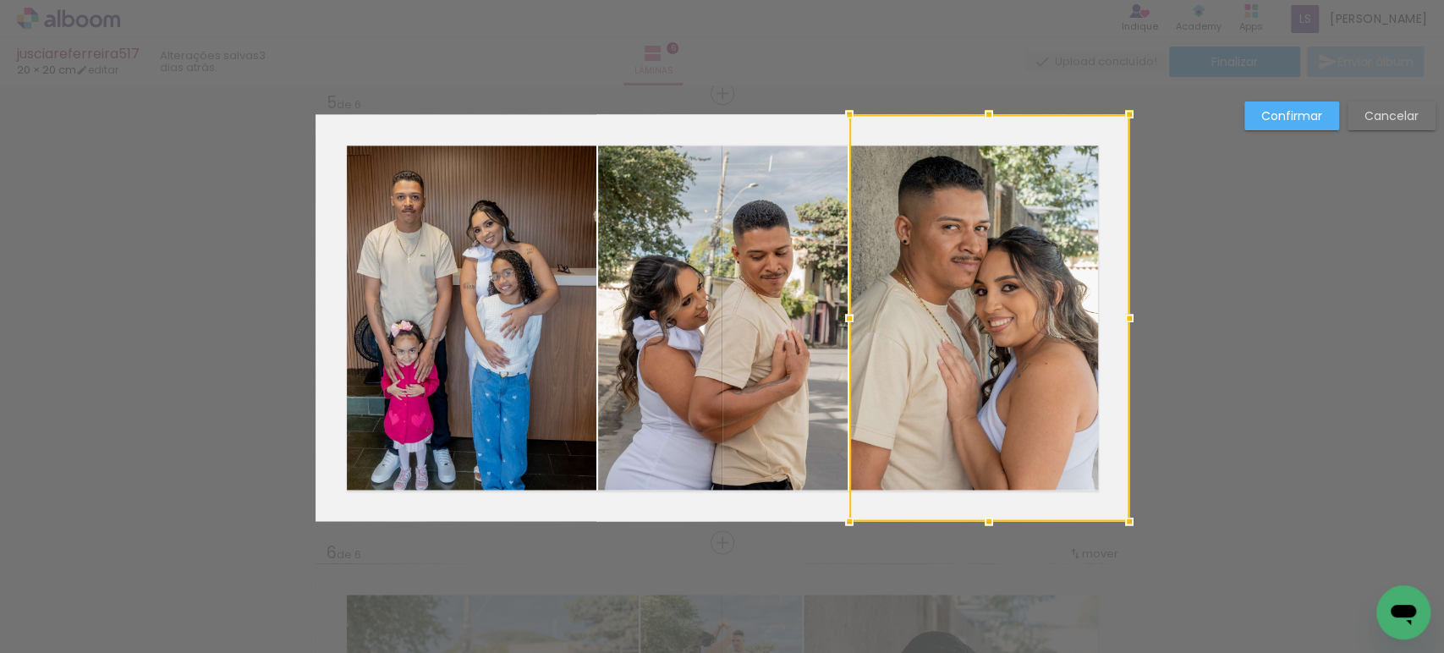
scroll to position [1818, 0]
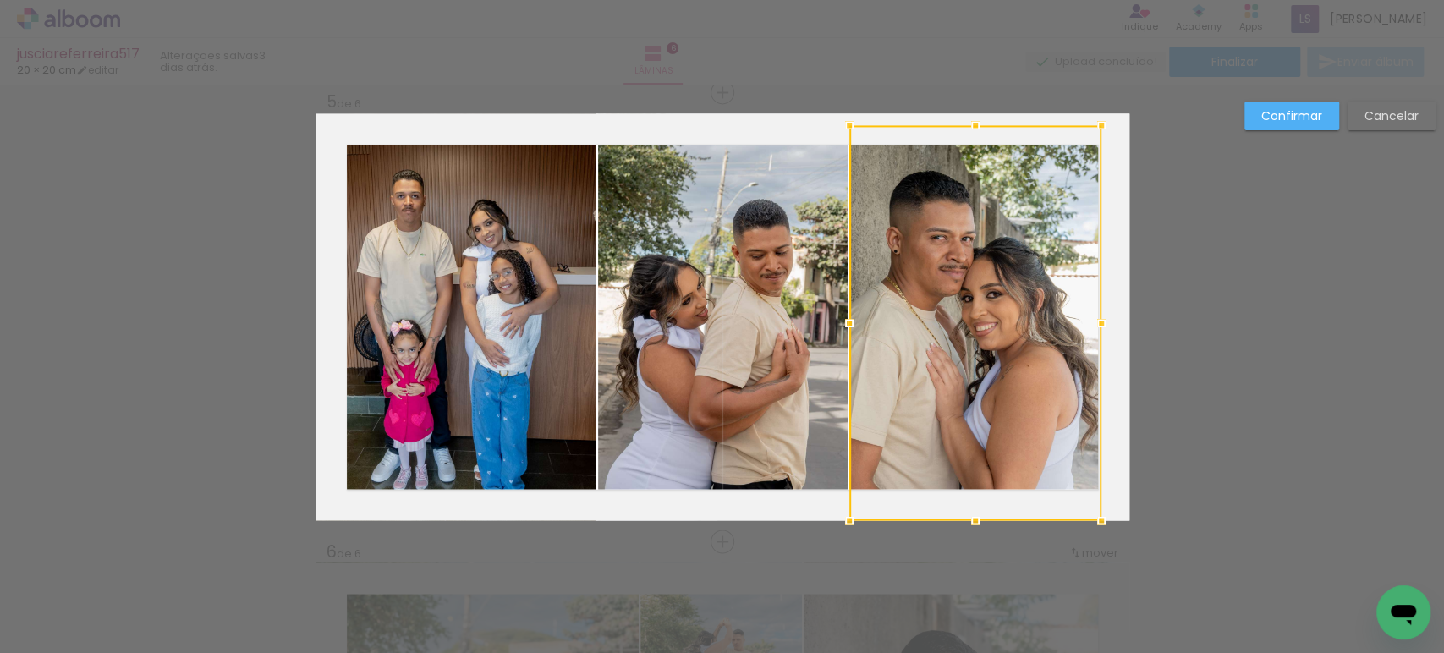
drag, startPoint x: 1125, startPoint y: 107, endPoint x: 1100, endPoint y: 117, distance: 26.2
click at [1100, 117] on div at bounding box center [1101, 125] width 34 height 34
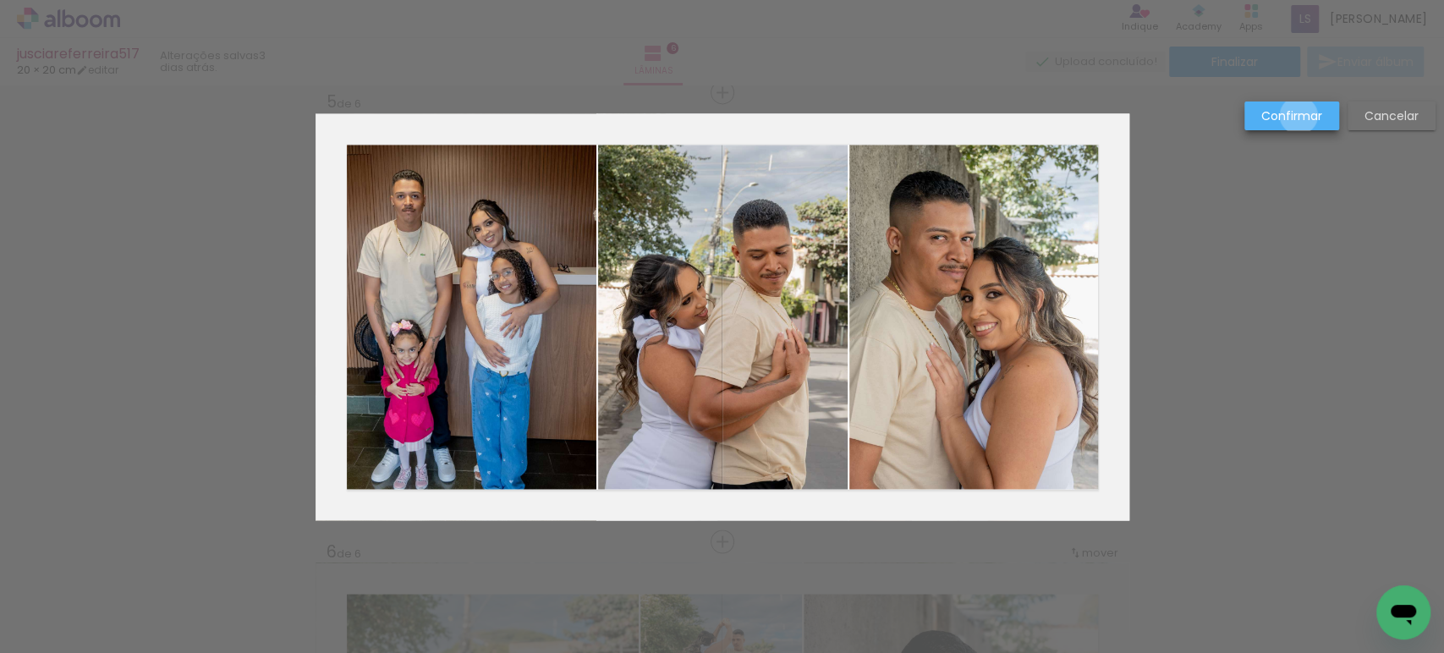
click at [0, 0] on slot "Confirmar" at bounding box center [0, 0] width 0 height 0
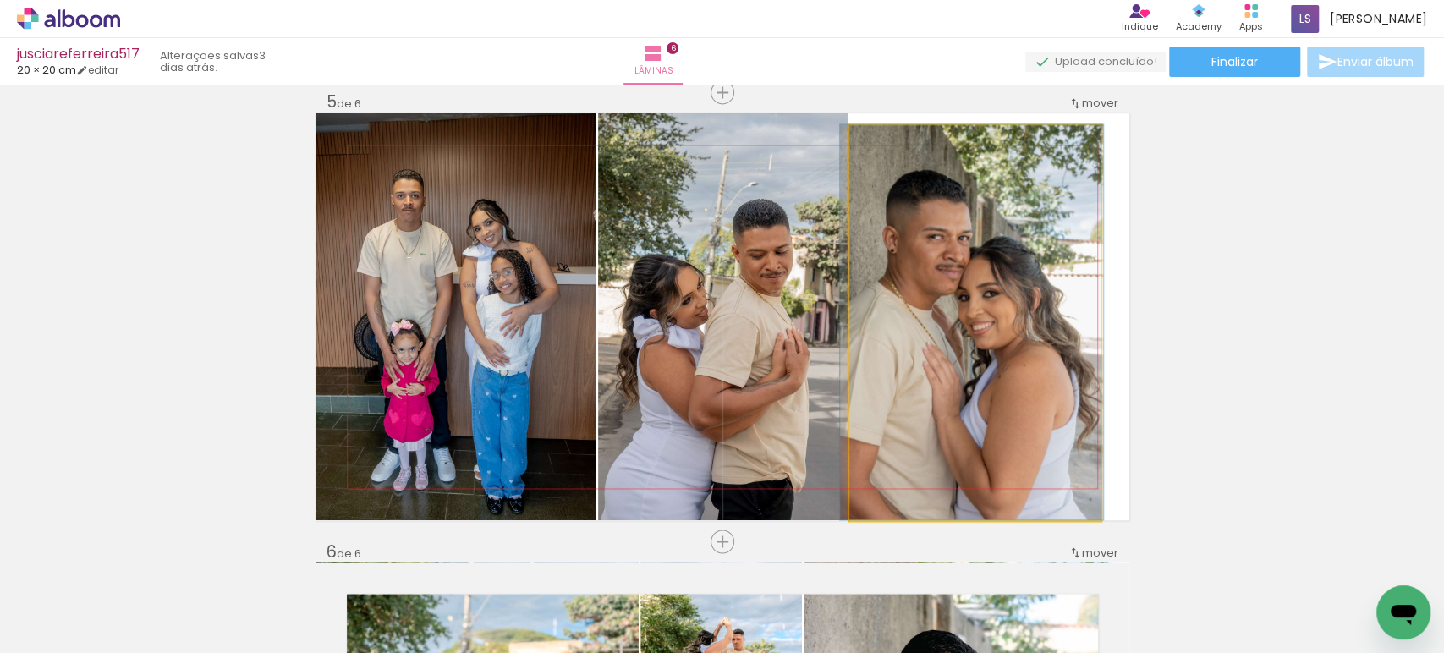
drag, startPoint x: 975, startPoint y: 310, endPoint x: 972, endPoint y: 289, distance: 21.4
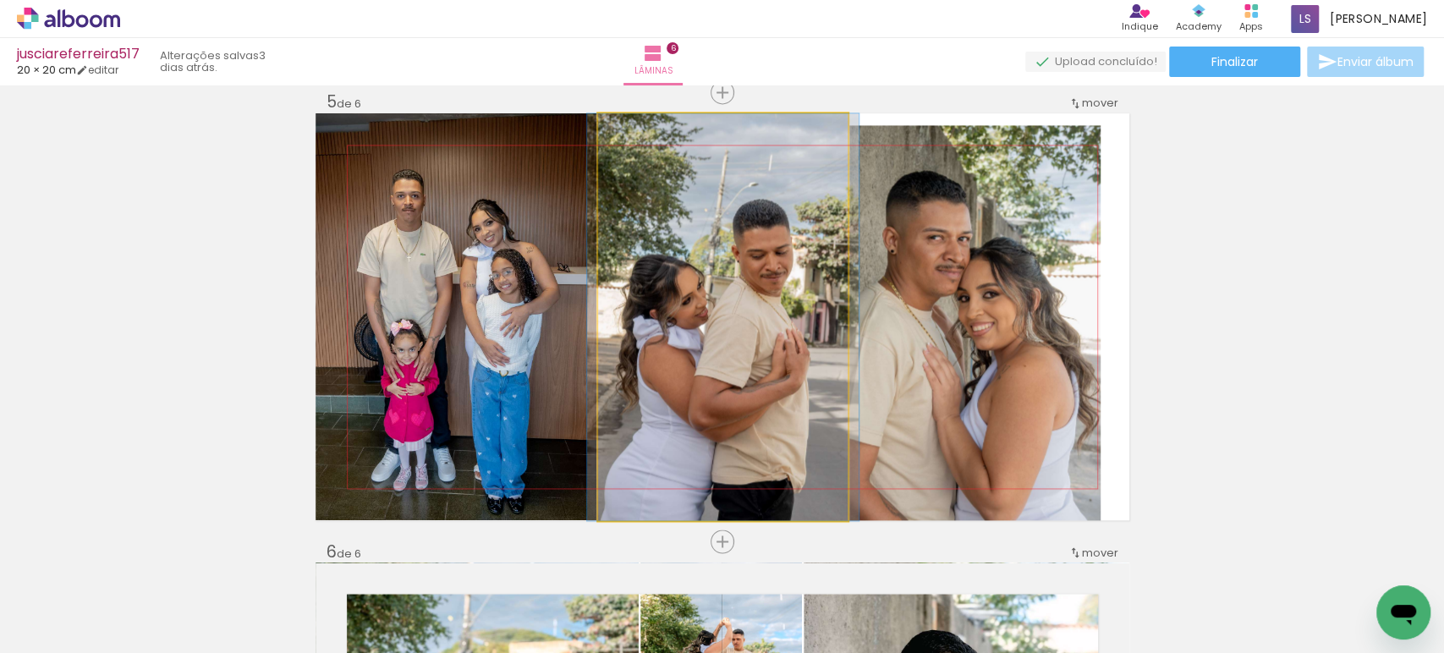
drag, startPoint x: 720, startPoint y: 370, endPoint x: 722, endPoint y: 359, distance: 11.3
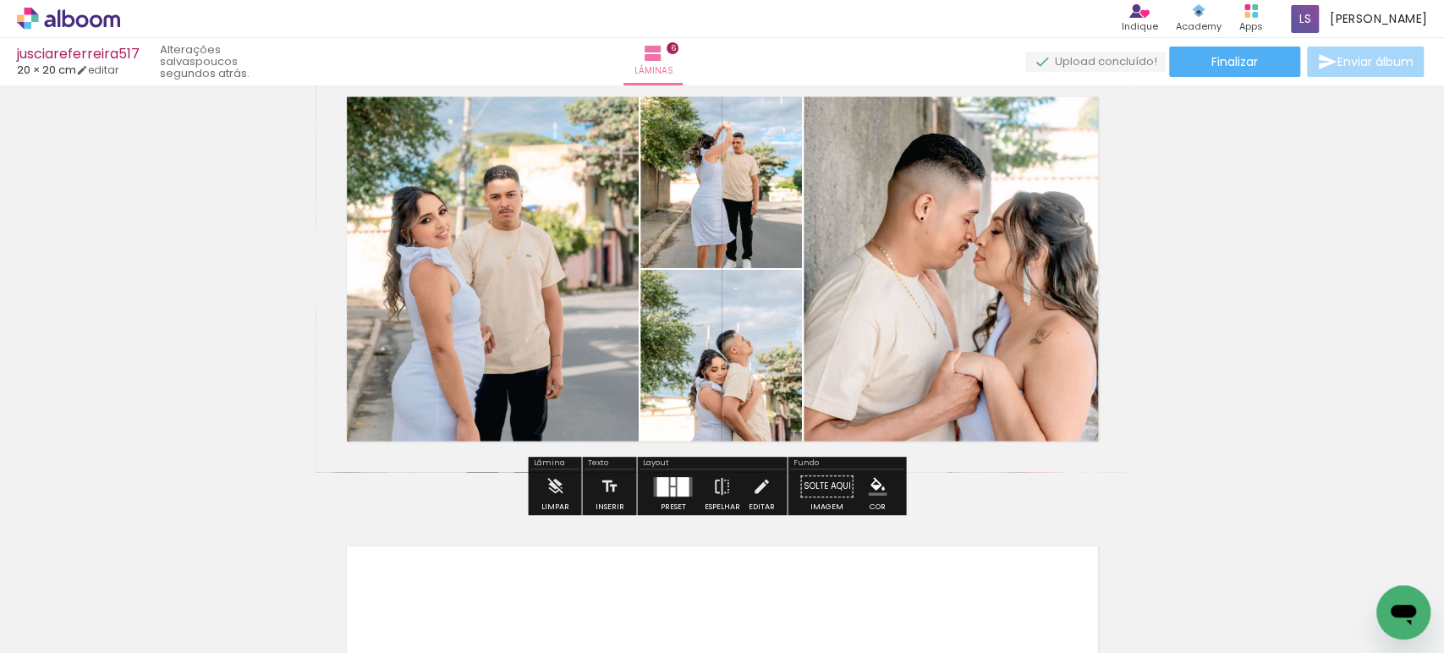
scroll to position [2313, 0]
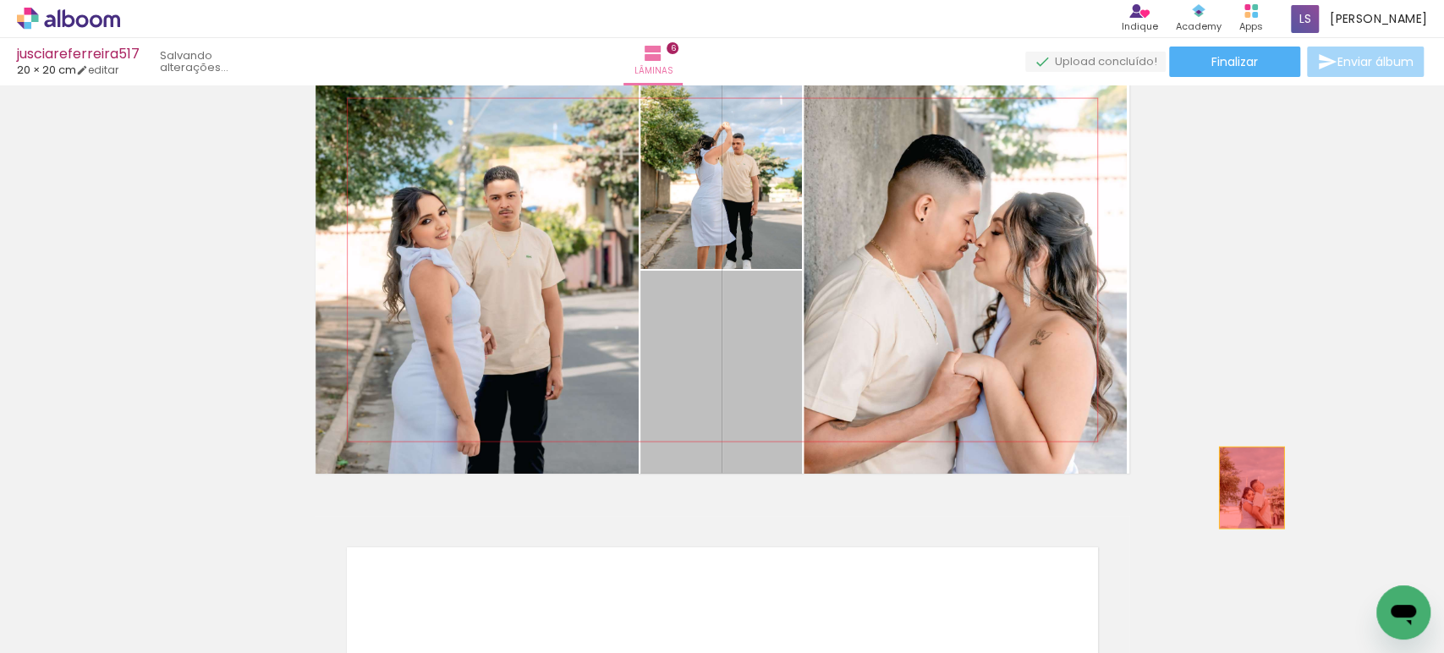
drag, startPoint x: 732, startPoint y: 356, endPoint x: 1225, endPoint y: 447, distance: 501.3
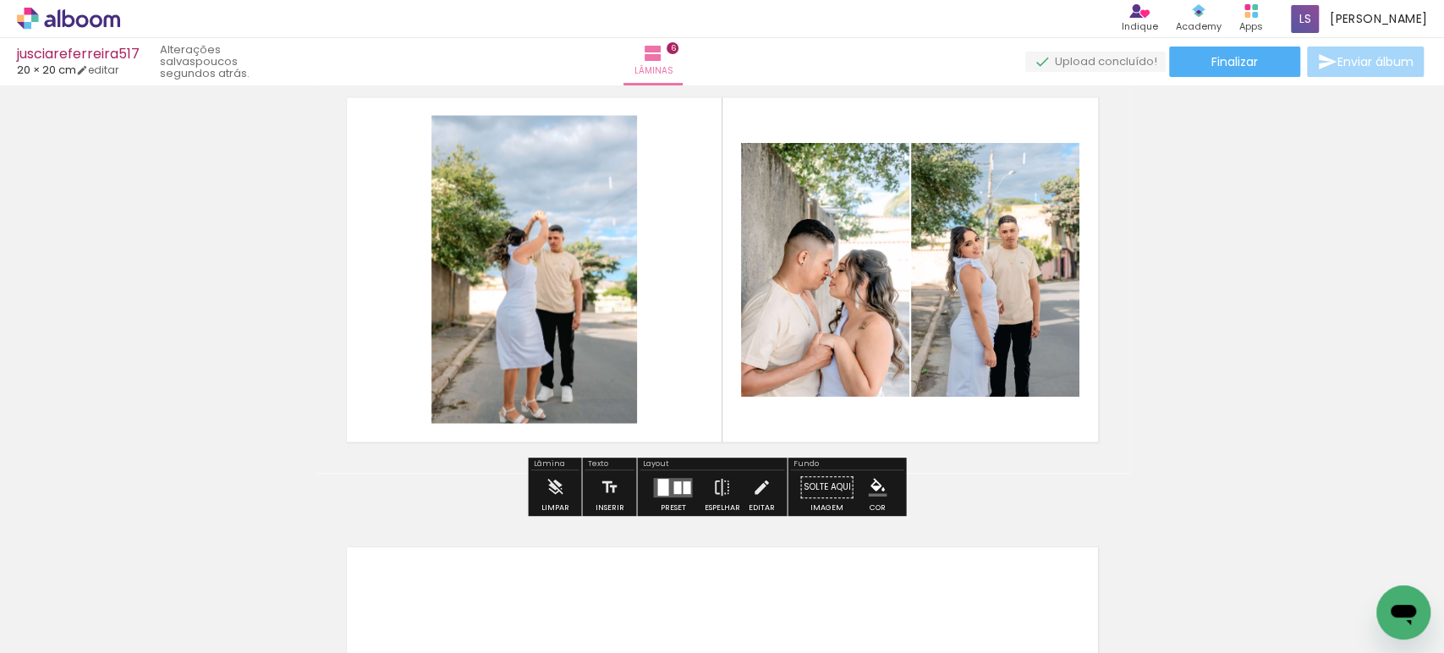
click at [673, 481] on div at bounding box center [677, 487] width 8 height 13
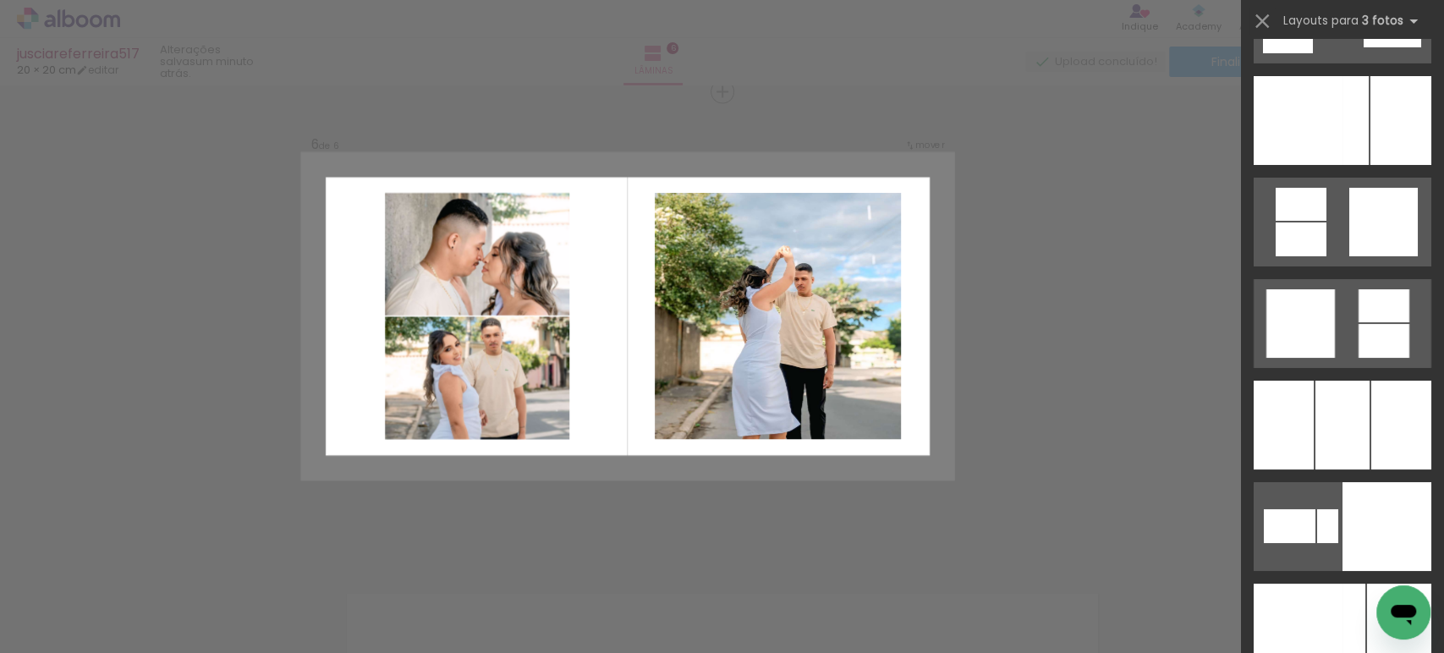
scroll to position [12872, 0]
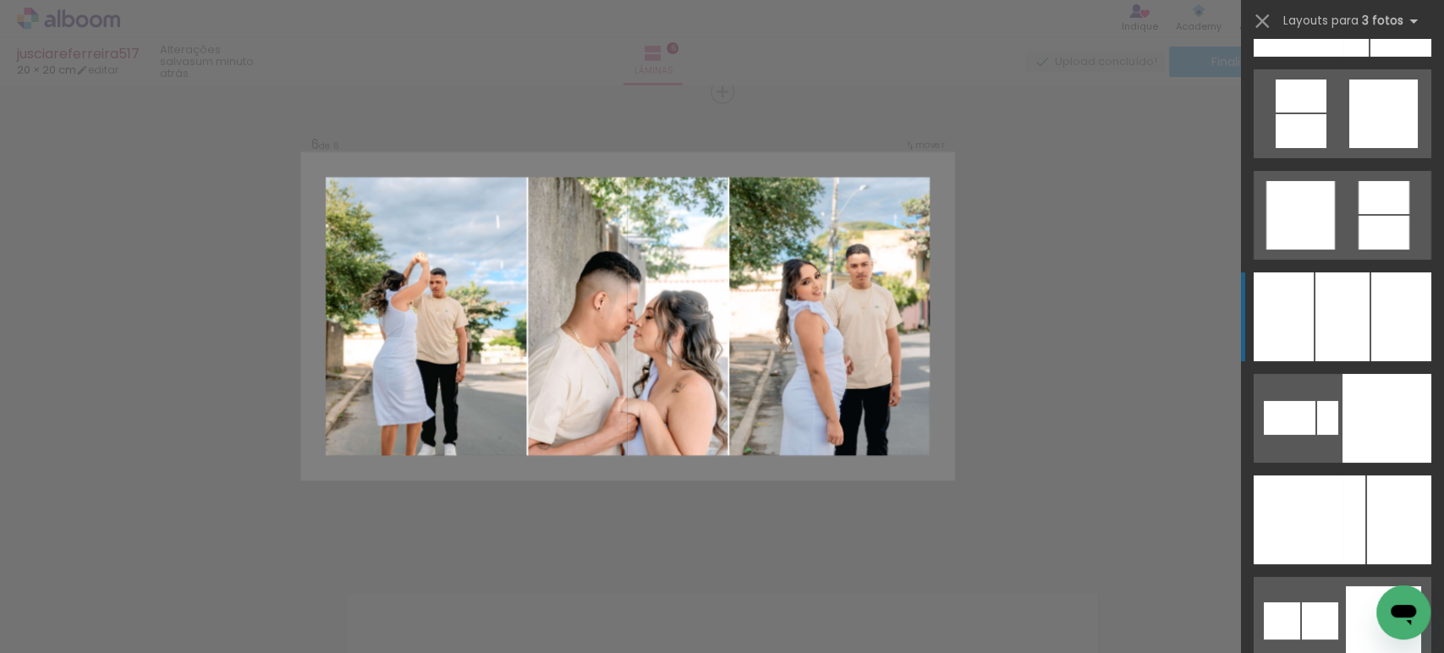
click at [1303, 321] on div at bounding box center [1283, 316] width 60 height 89
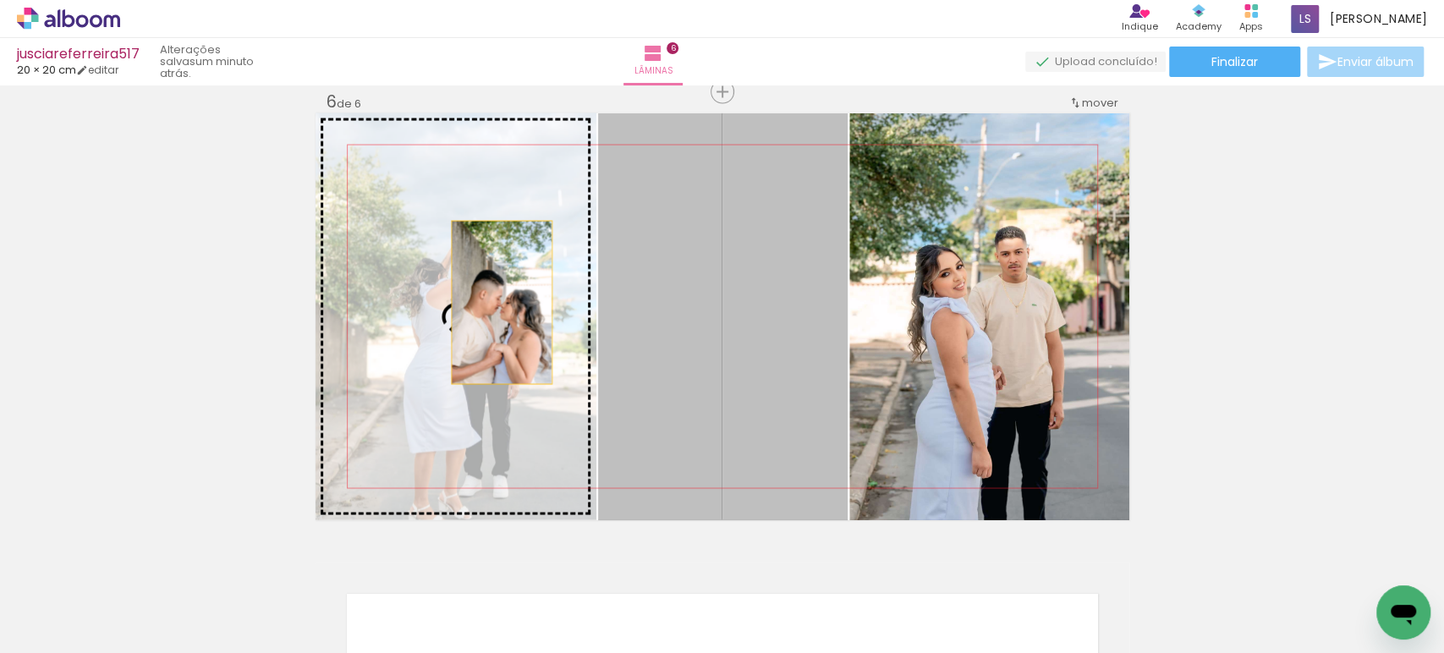
drag, startPoint x: 720, startPoint y: 350, endPoint x: 480, endPoint y: 300, distance: 244.5
click at [0, 0] on slot at bounding box center [0, 0] width 0 height 0
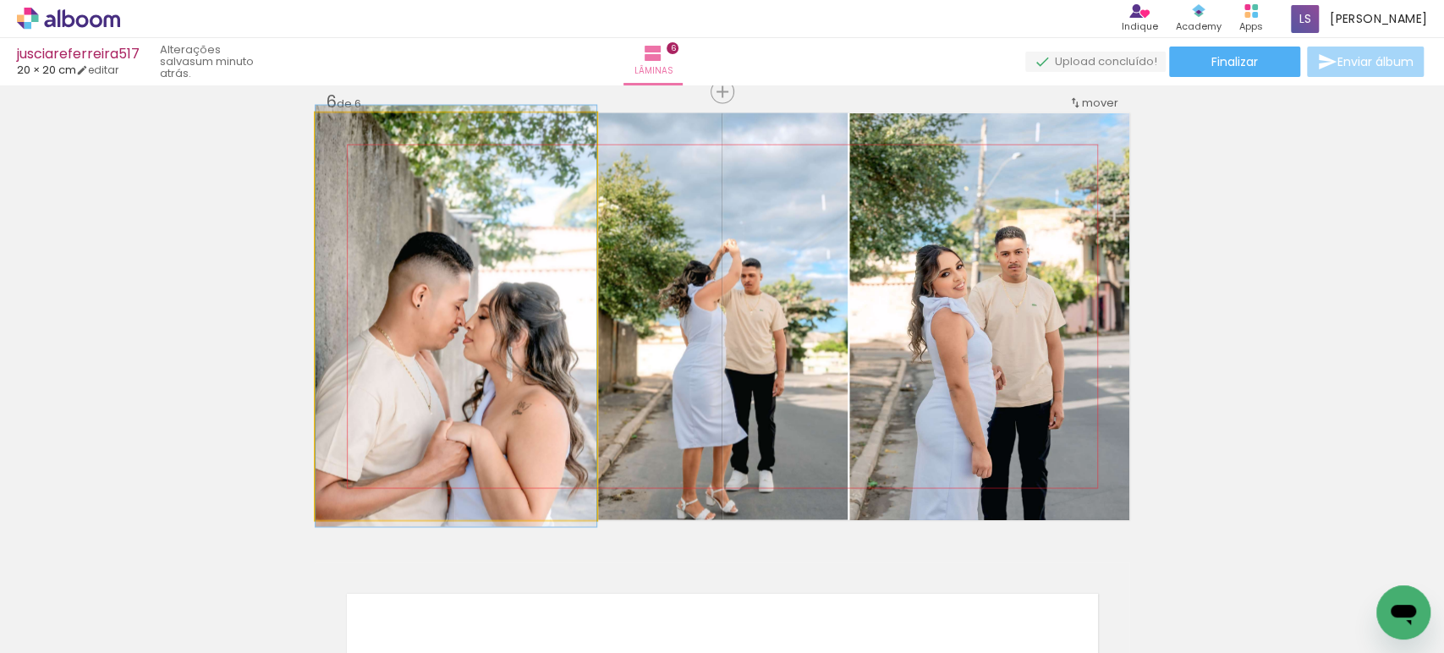
drag, startPoint x: 492, startPoint y: 344, endPoint x: 517, endPoint y: 344, distance: 24.5
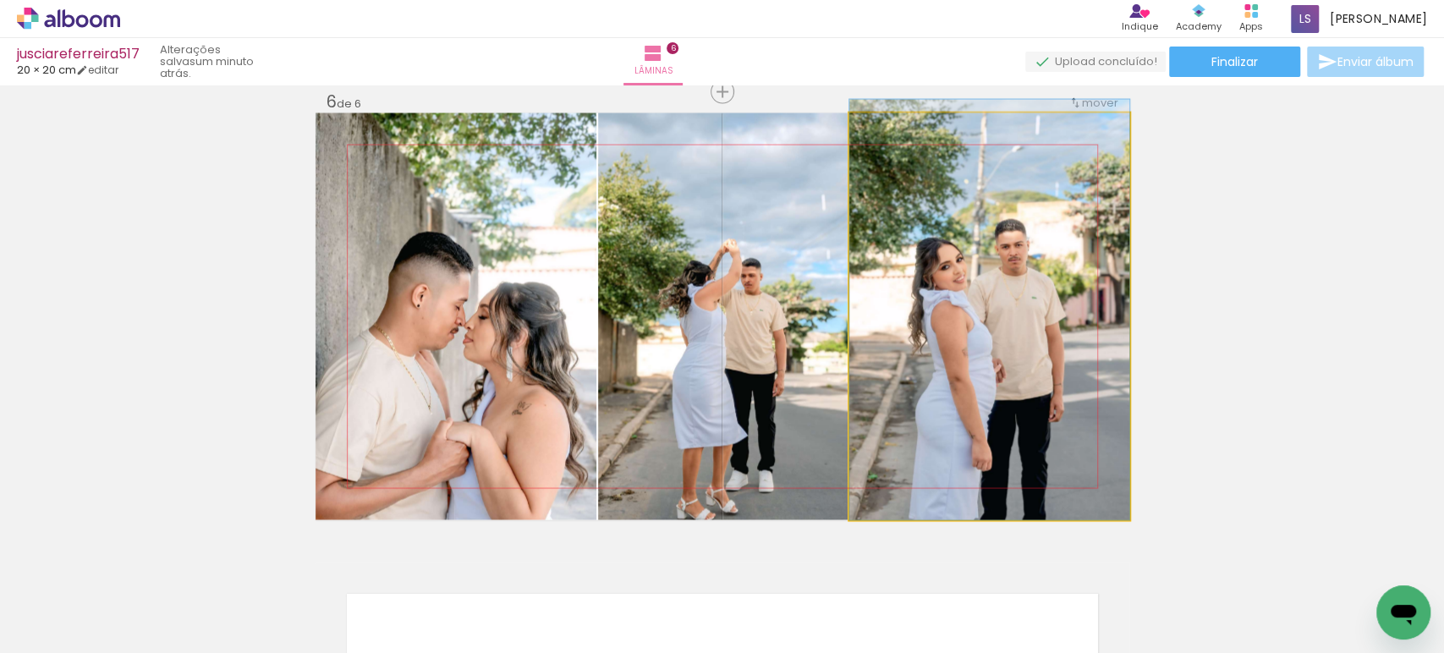
drag, startPoint x: 915, startPoint y: 344, endPoint x: 913, endPoint y: 334, distance: 10.3
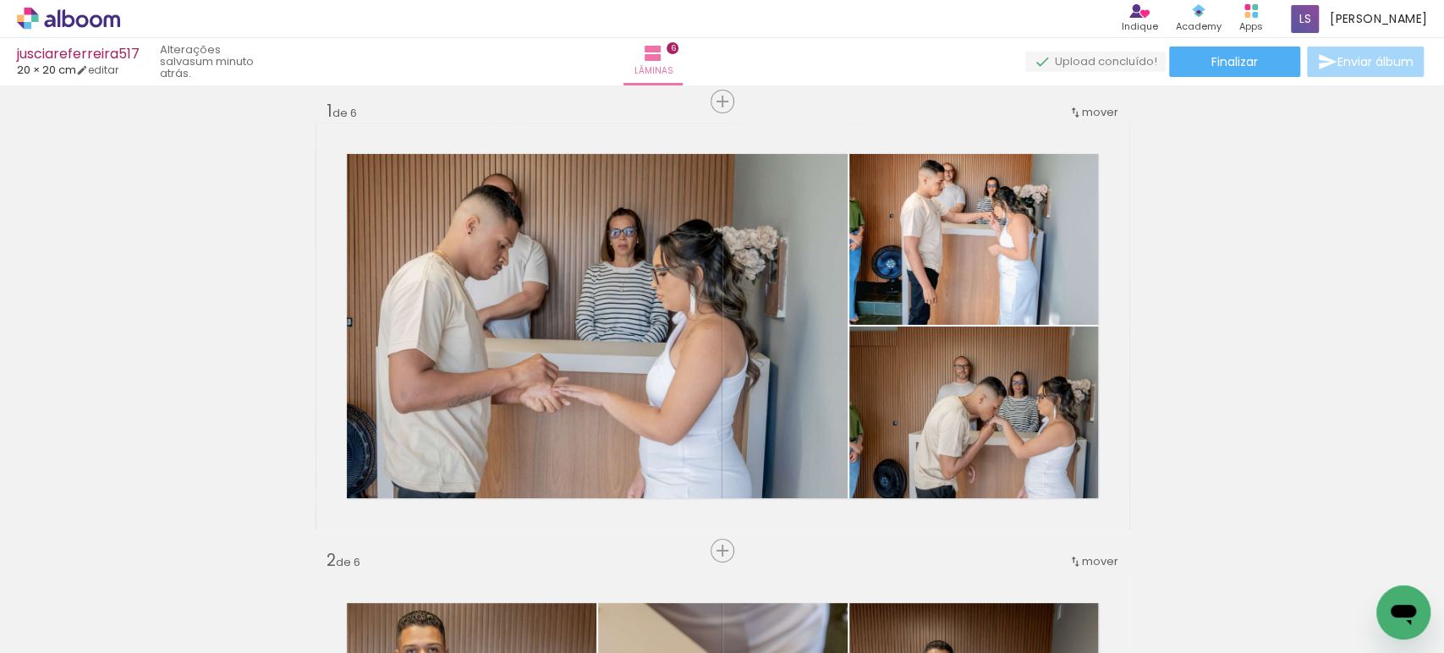
scroll to position [0, 0]
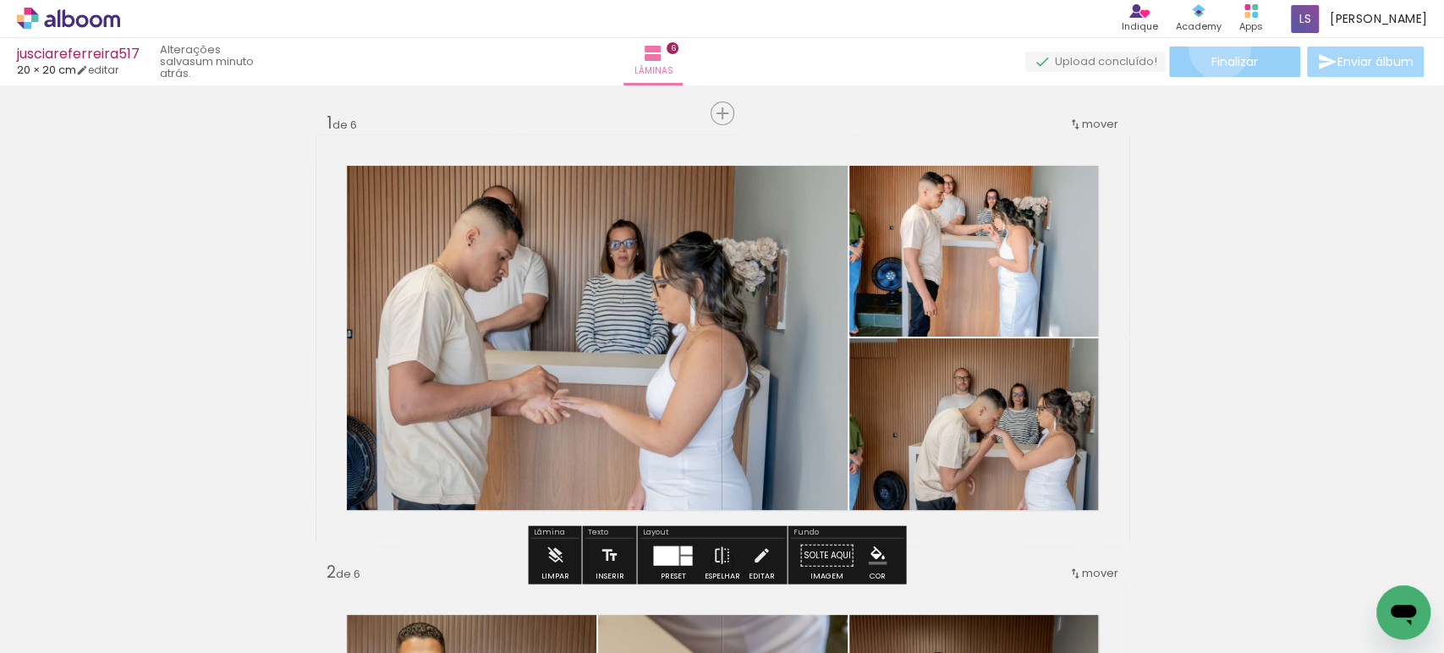
click at [1213, 48] on paper-button "Finalizar" at bounding box center [1234, 62] width 131 height 30
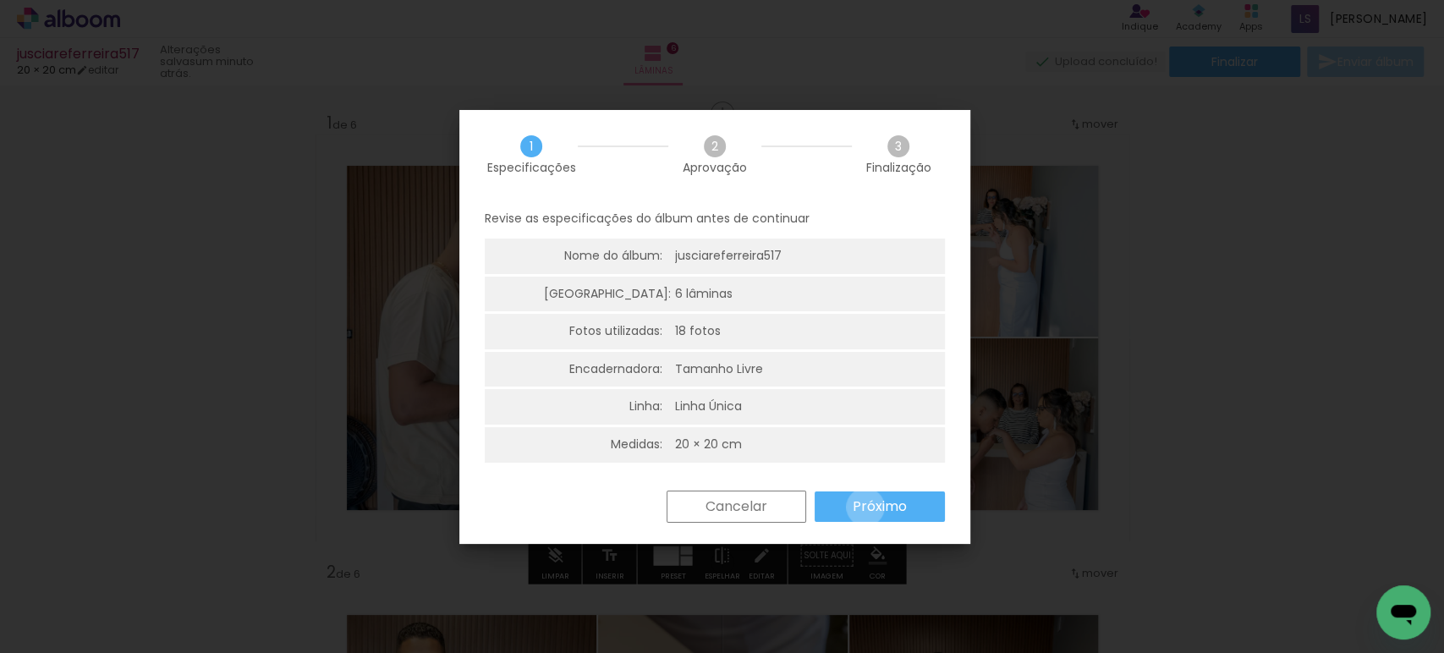
click at [0, 0] on slot "Próximo" at bounding box center [0, 0] width 0 height 0
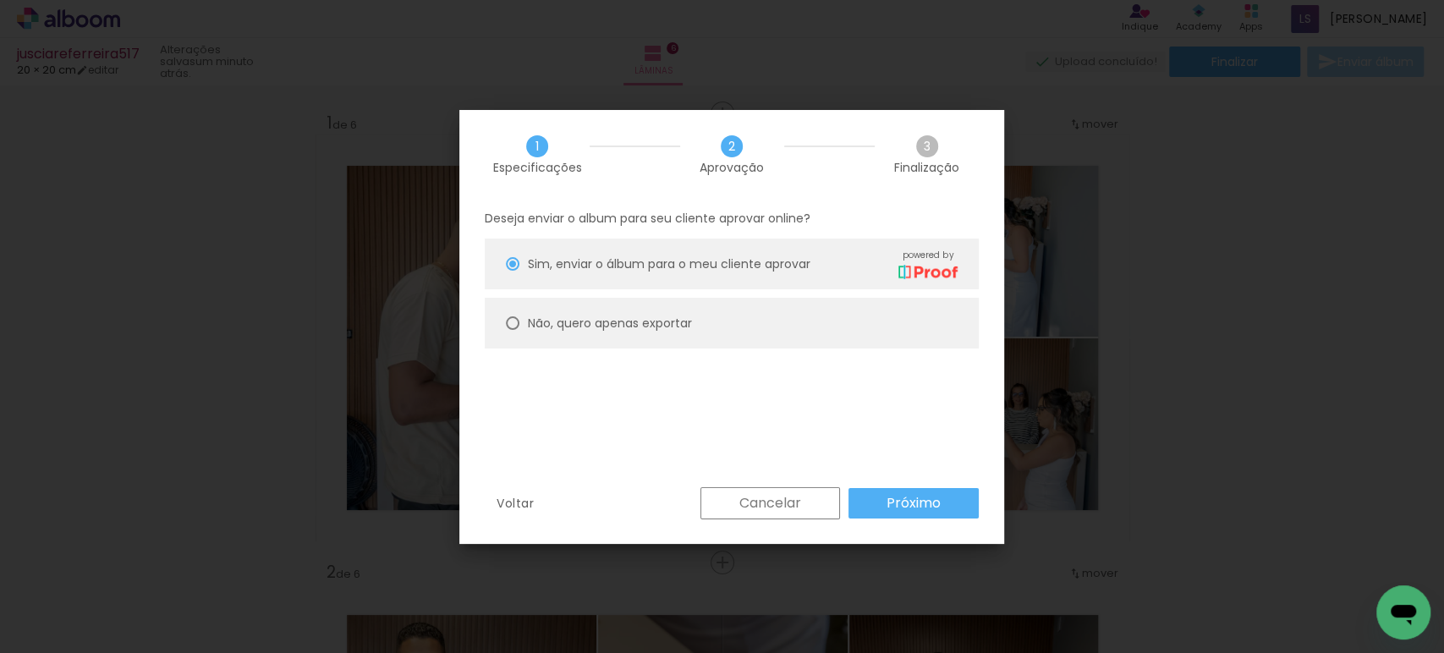
click at [0, 0] on slot "Não, quero apenas exportar" at bounding box center [0, 0] width 0 height 0
type paper-radio-button "on"
click at [0, 0] on slot "Próximo" at bounding box center [0, 0] width 0 height 0
type input "Alta, 300 DPI"
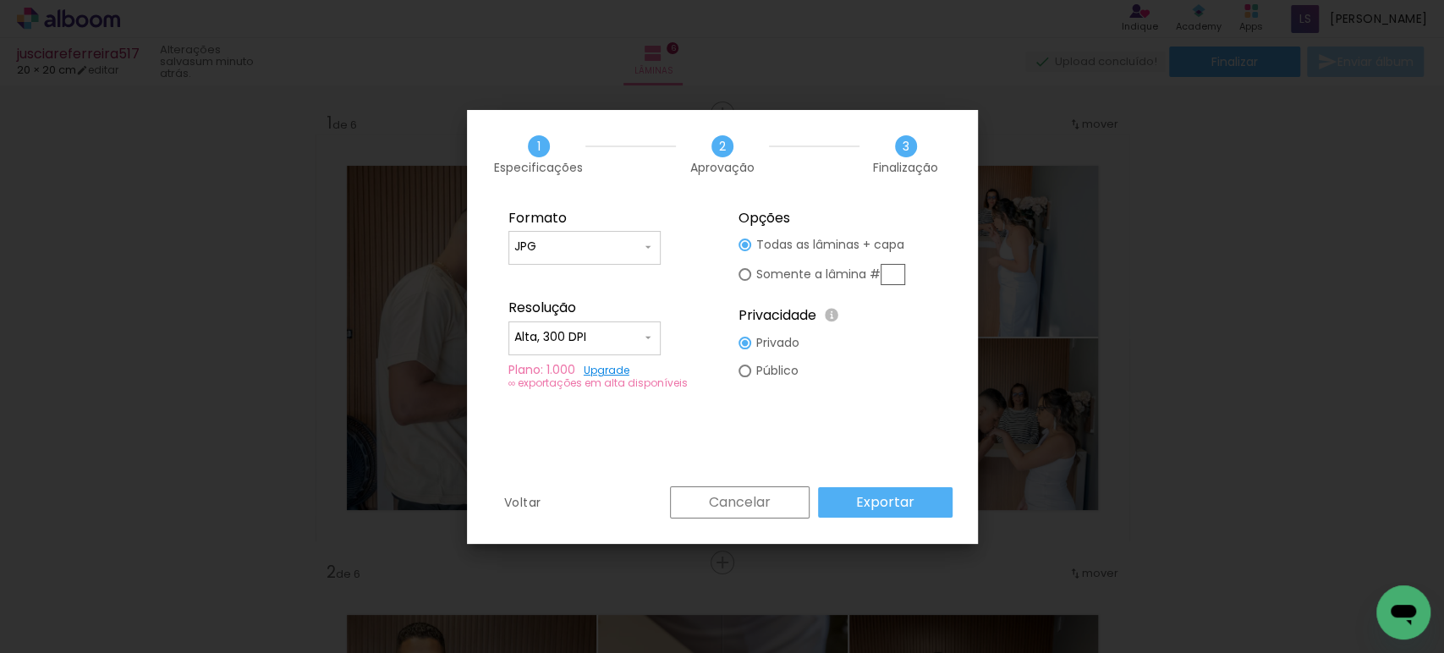
click at [561, 235] on paper-input-container "JPG" at bounding box center [584, 248] width 152 height 34
click at [547, 269] on paper-item "PDF" at bounding box center [584, 278] width 152 height 34
type input "PDF"
click at [535, 337] on input "Alta, 300 DPI" at bounding box center [577, 337] width 127 height 17
click at [0, 0] on slot "Baixa" at bounding box center [0, 0] width 0 height 0
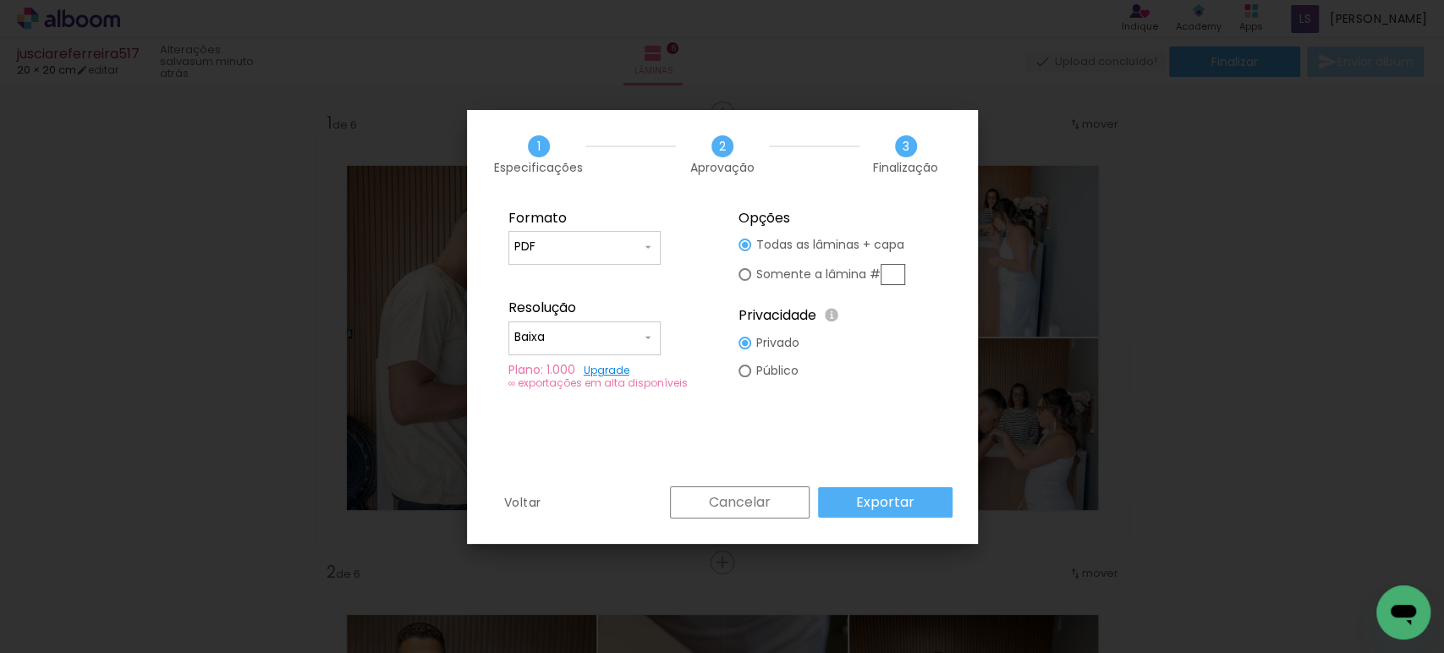
click at [0, 0] on slot "Exportar" at bounding box center [0, 0] width 0 height 0
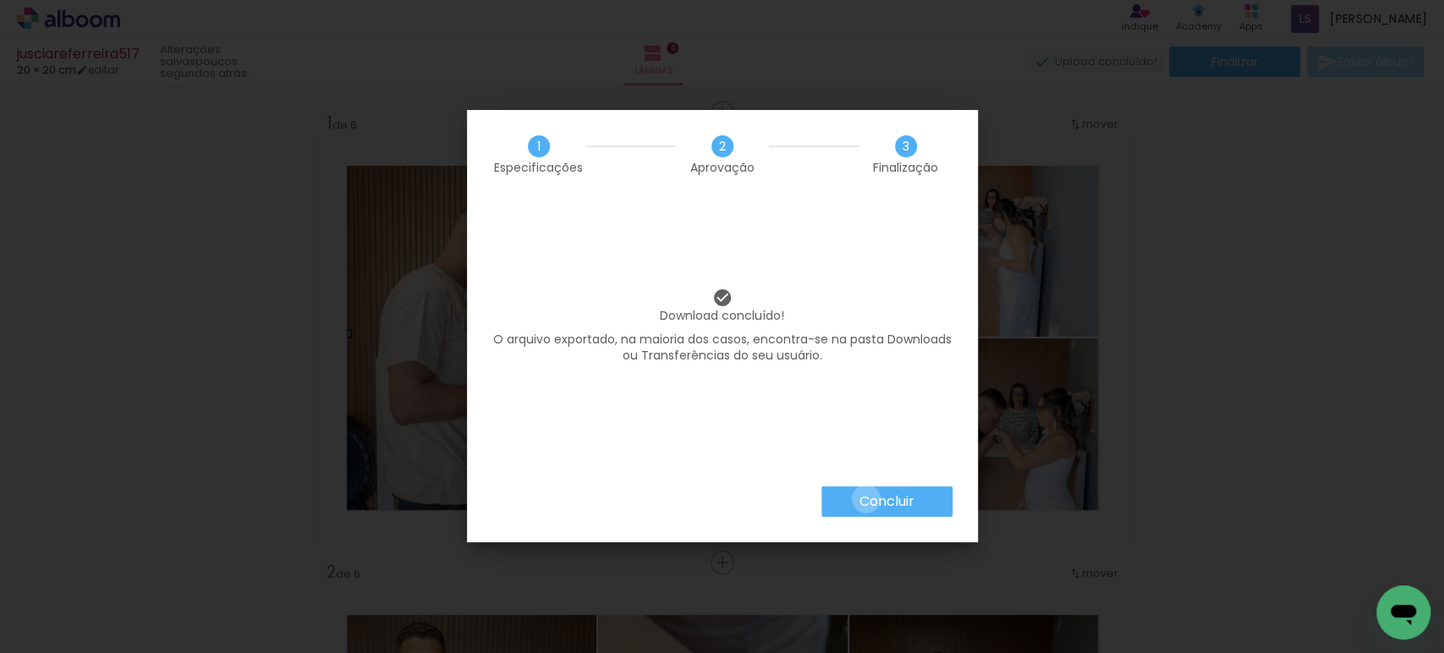
click at [0, 0] on slot "Concluir" at bounding box center [0, 0] width 0 height 0
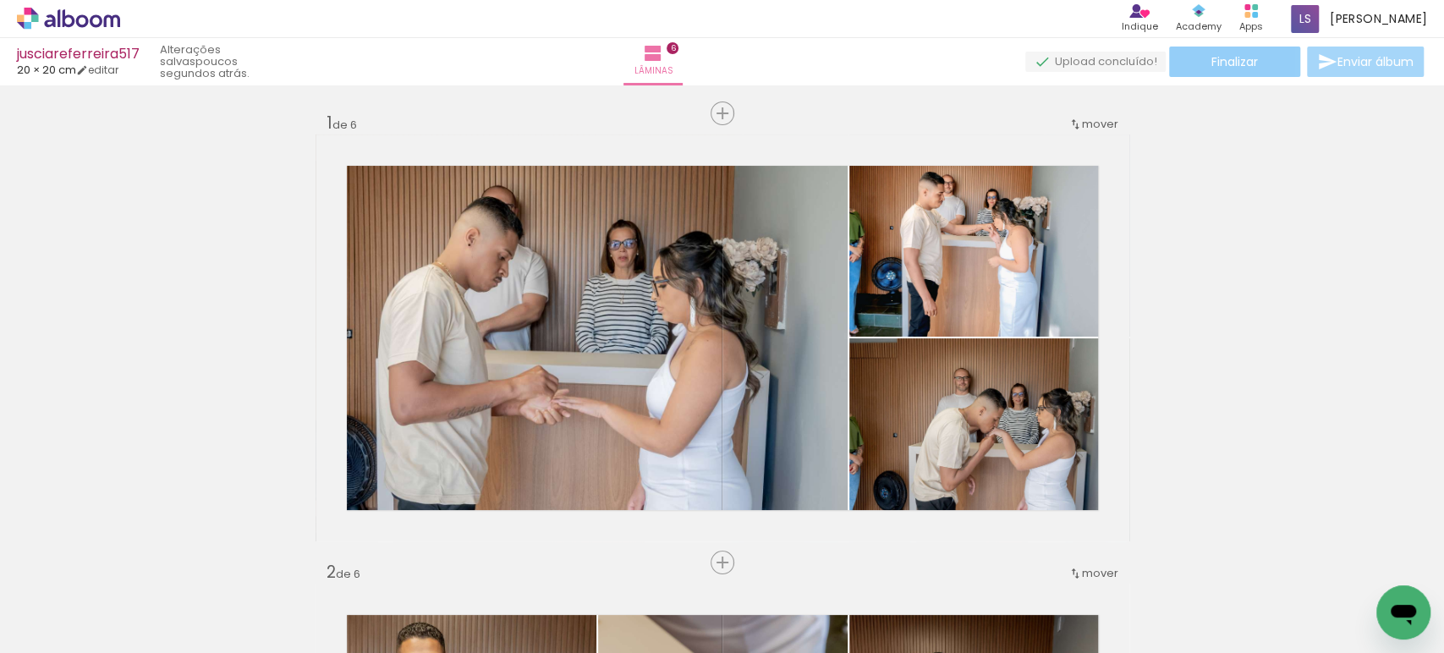
click at [1238, 60] on span "Finalizar" at bounding box center [1234, 62] width 47 height 12
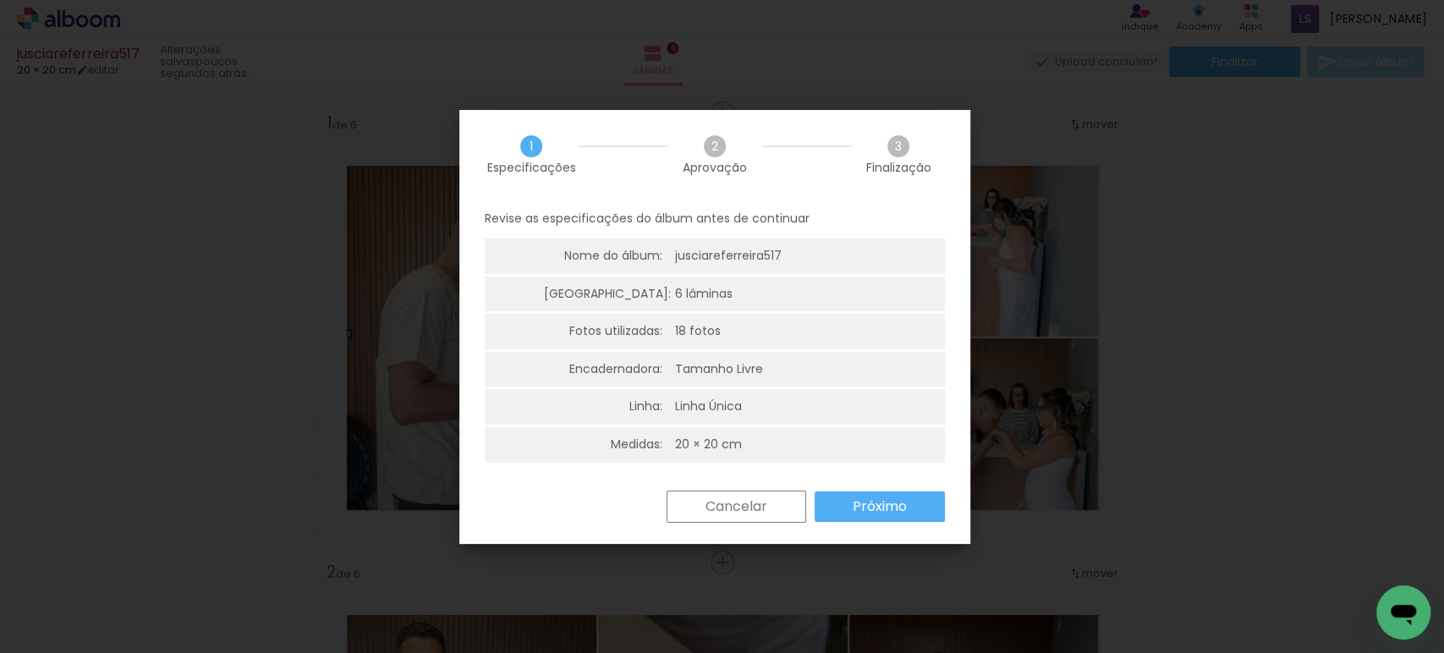
click at [0, 0] on slot "Próximo" at bounding box center [0, 0] width 0 height 0
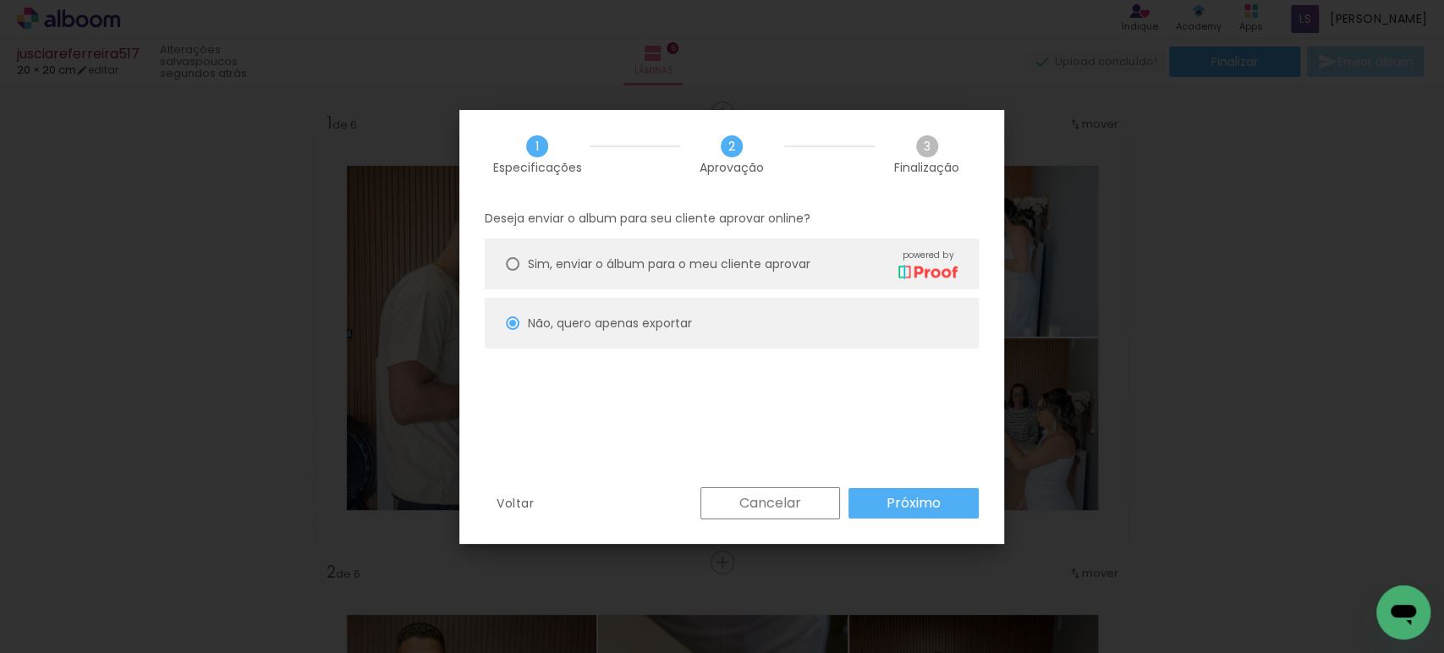
click at [0, 0] on slot "Próximo" at bounding box center [0, 0] width 0 height 0
type input "Baixa"
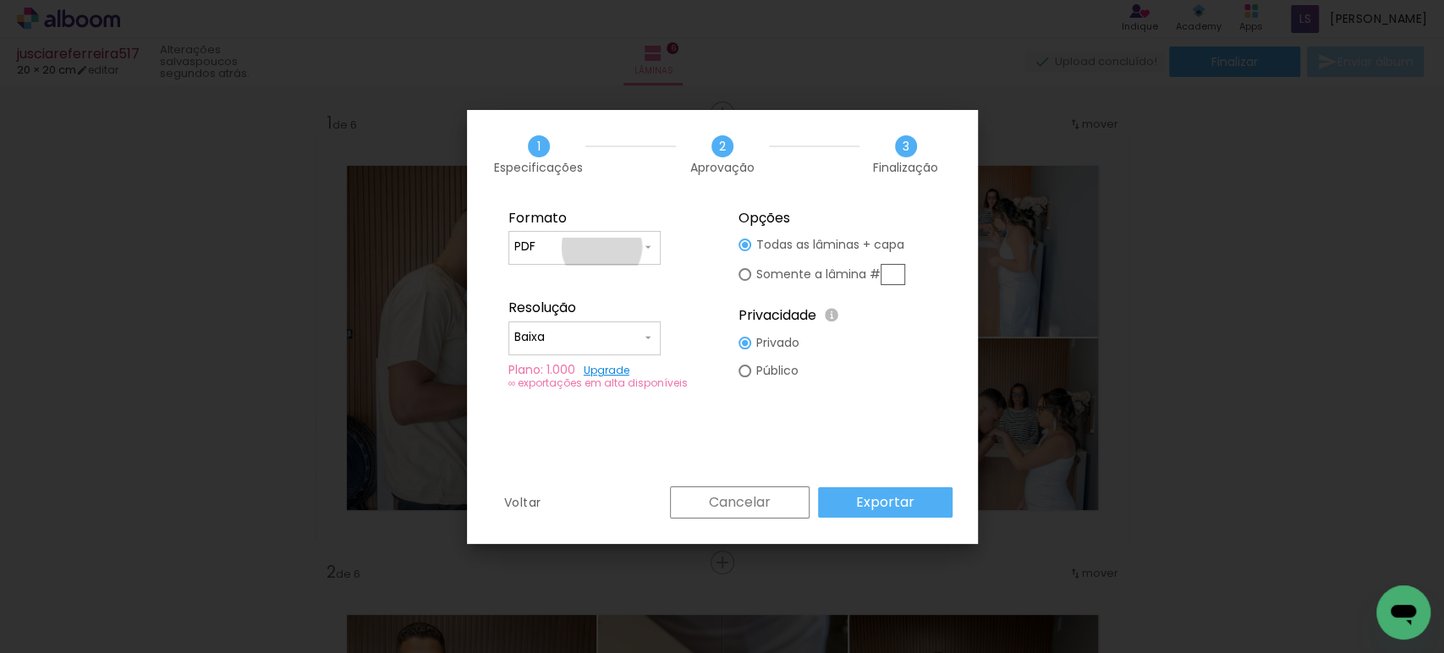
click at [601, 247] on input "PDF" at bounding box center [577, 247] width 127 height 17
click at [555, 257] on paper-item "JPG" at bounding box center [584, 245] width 152 height 34
type input "JPG"
click at [562, 333] on input "Baixa" at bounding box center [577, 337] width 127 height 17
click at [548, 345] on paper-item "Alta, 300 DPI" at bounding box center [584, 335] width 152 height 34
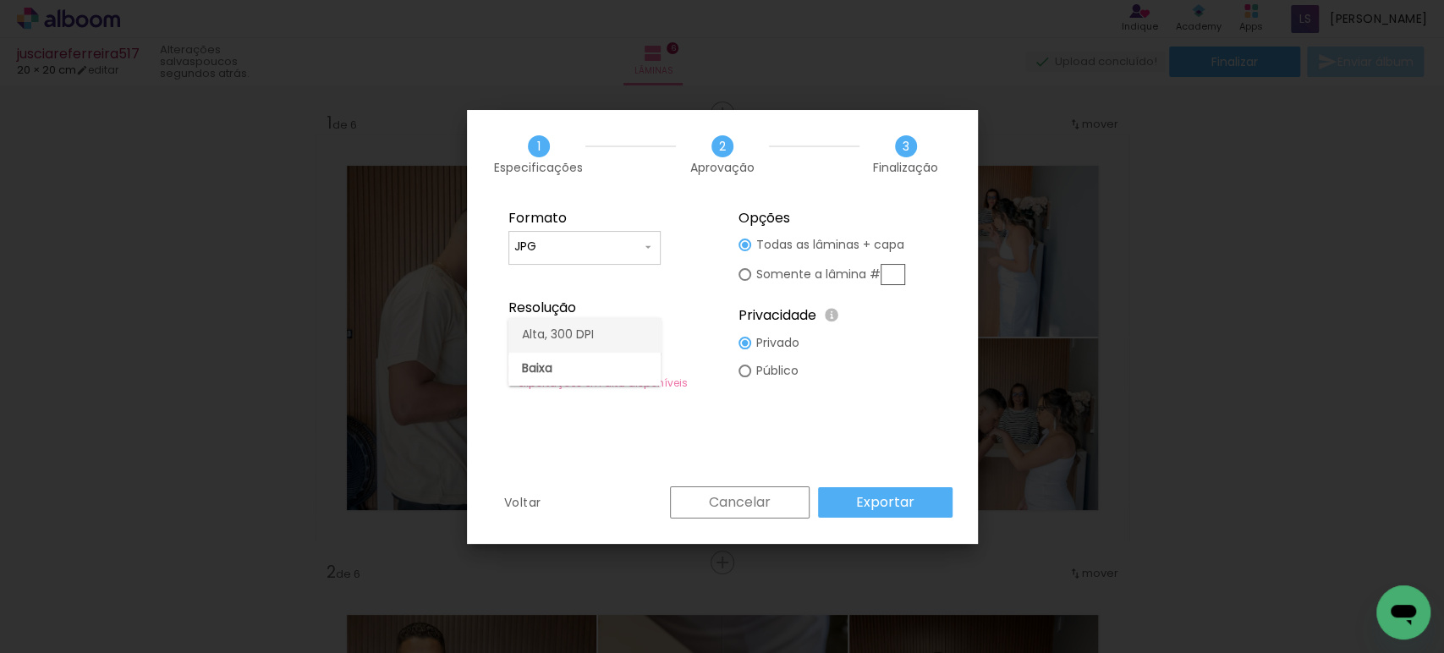
type input "Alta, 300 DPI"
click at [851, 491] on paper-button "Exportar" at bounding box center [885, 502] width 134 height 30
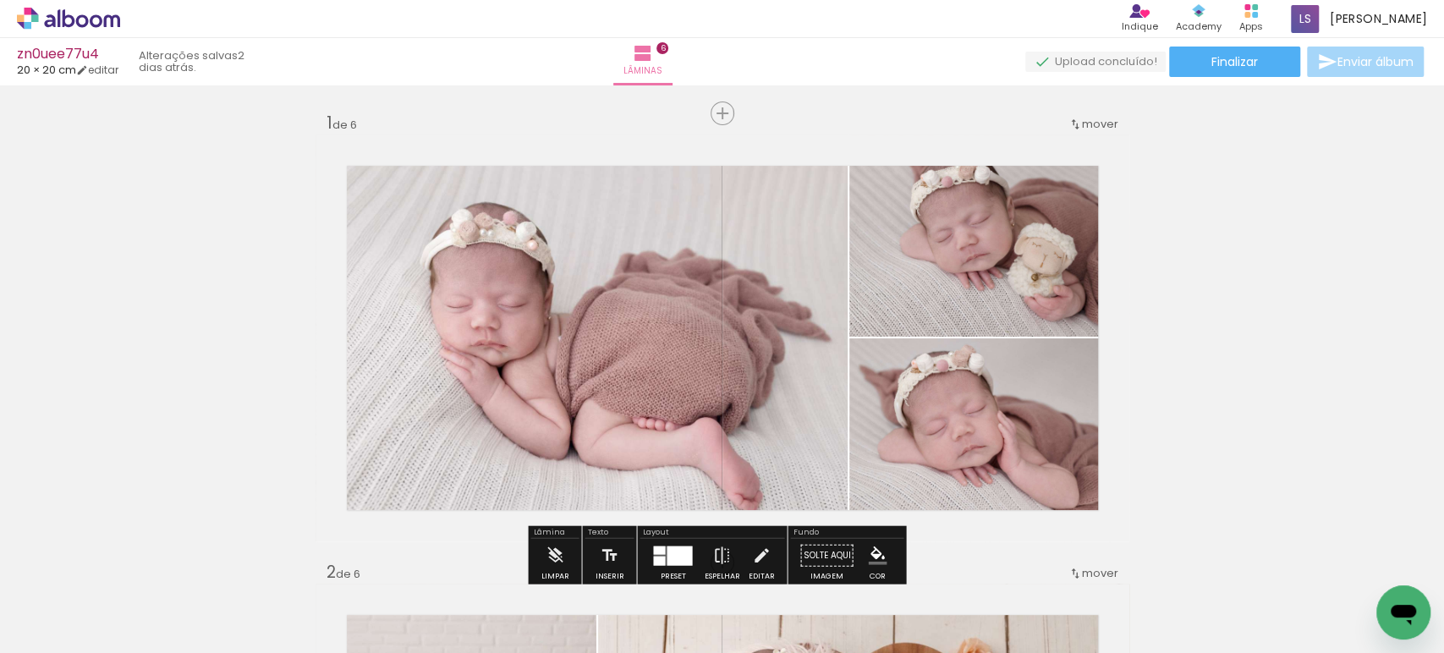
click at [963, 234] on quentale-photo at bounding box center [989, 235] width 280 height 202
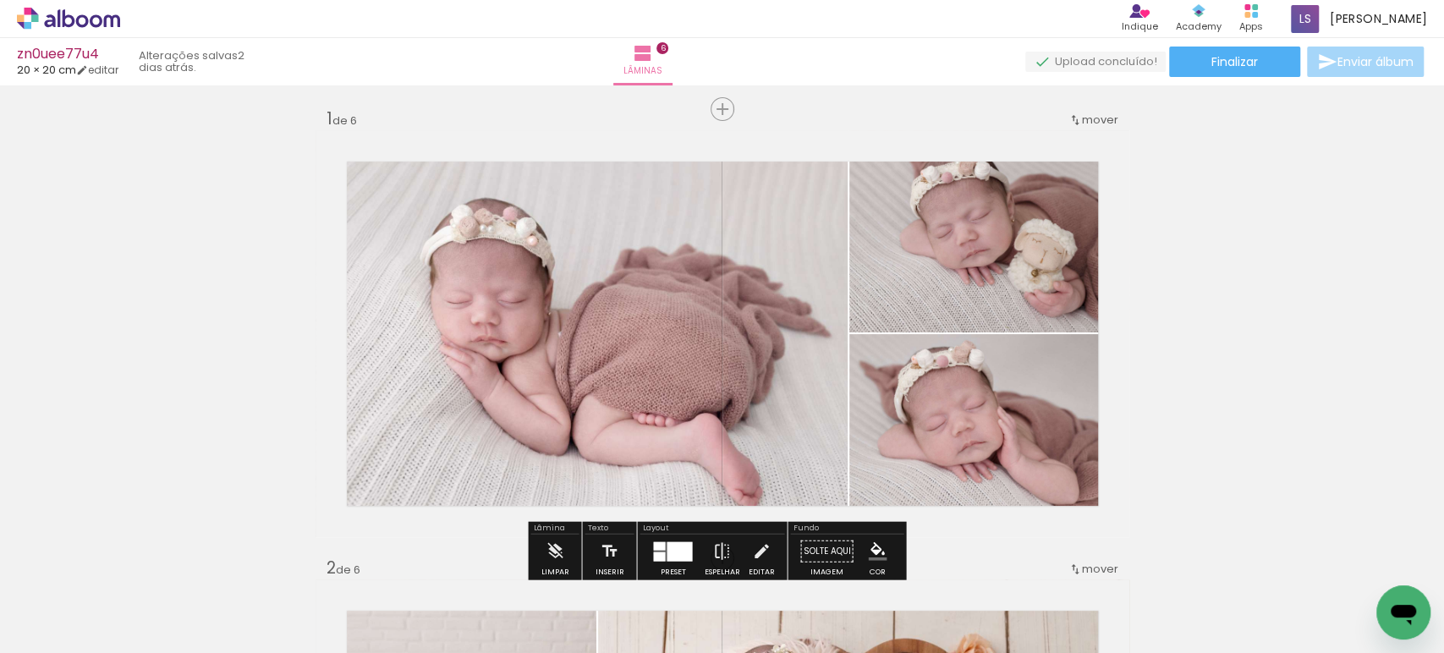
click at [0, 0] on div at bounding box center [0, 0] width 0 height 0
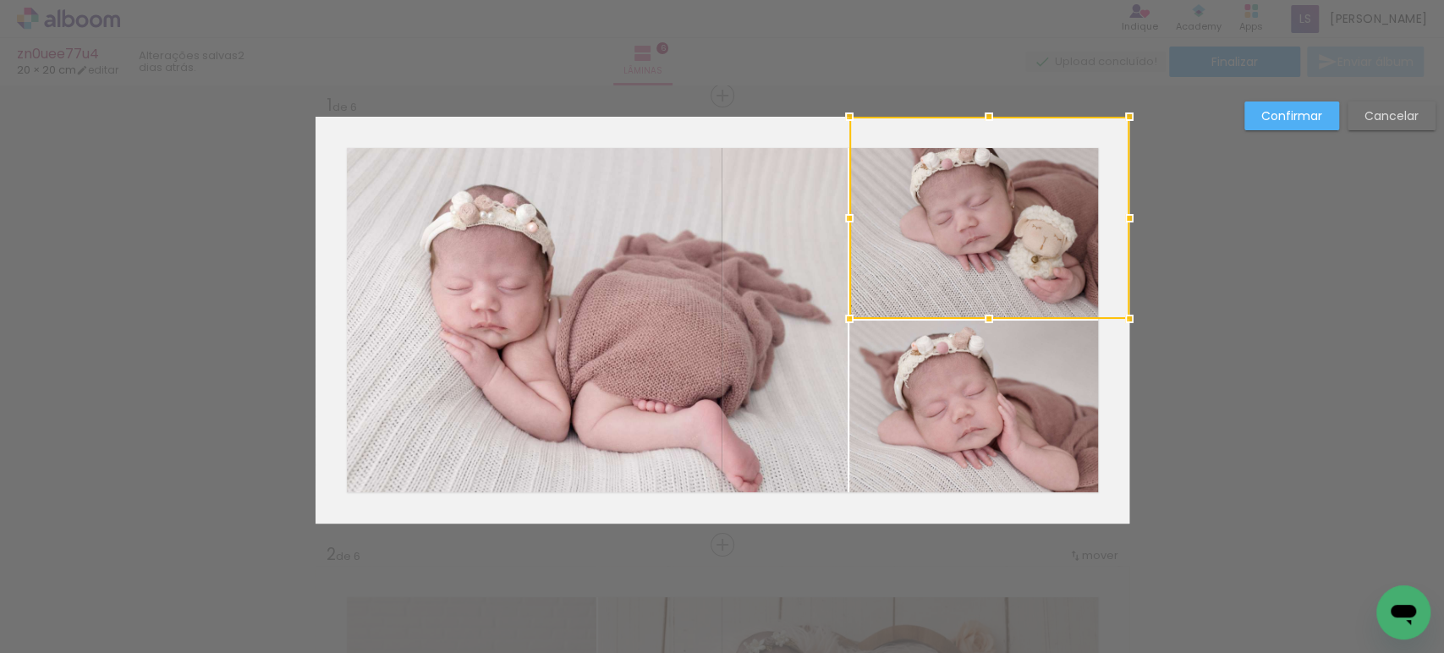
scroll to position [20, 0]
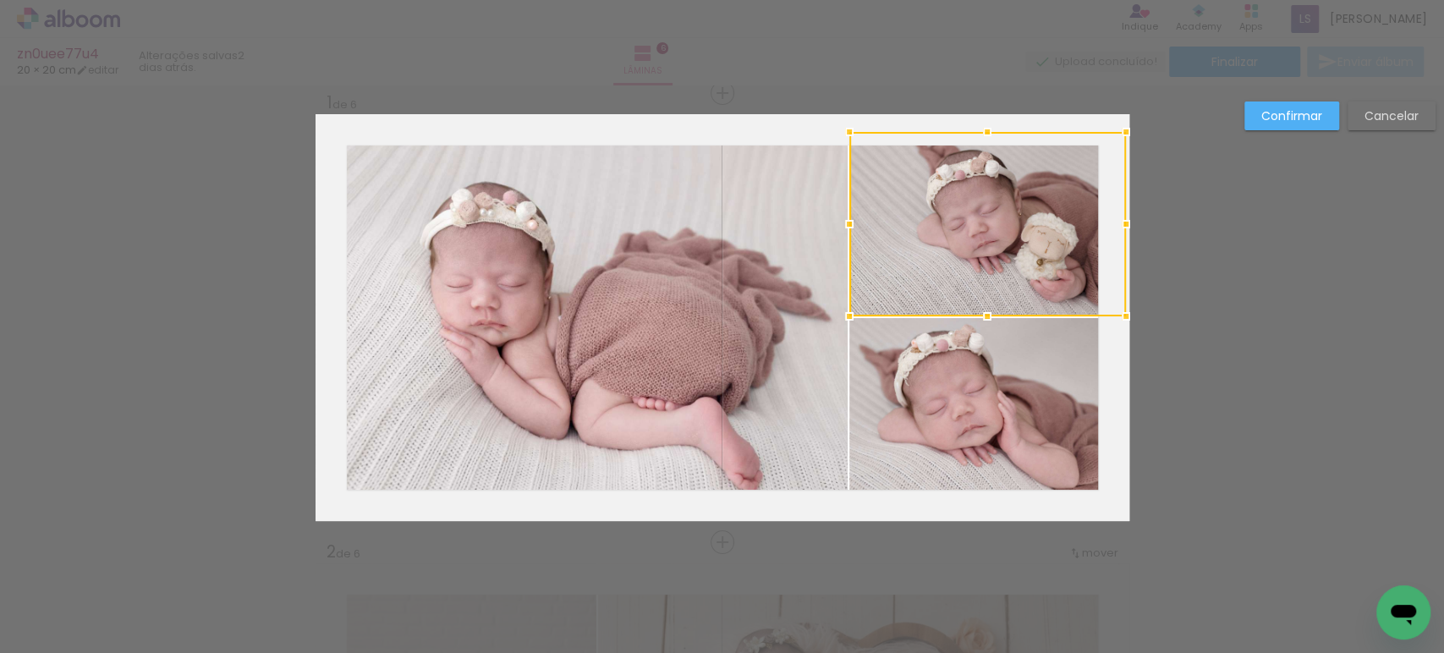
drag, startPoint x: 1120, startPoint y: 112, endPoint x: 1116, endPoint y: 133, distance: 20.6
click at [1116, 131] on div at bounding box center [1126, 132] width 34 height 34
drag, startPoint x: 1123, startPoint y: 112, endPoint x: 1123, endPoint y: 125, distance: 12.7
click at [1123, 125] on div at bounding box center [1128, 129] width 34 height 34
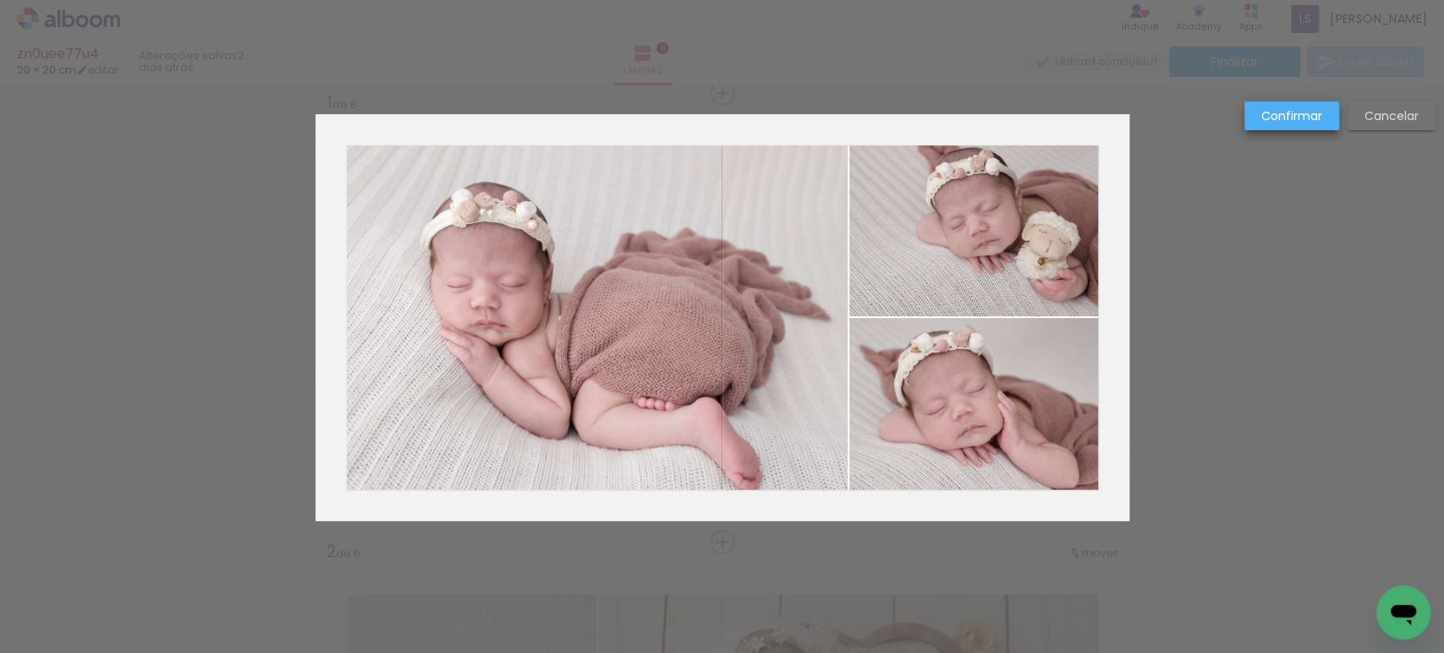
click at [0, 0] on slot "Confirmar" at bounding box center [0, 0] width 0 height 0
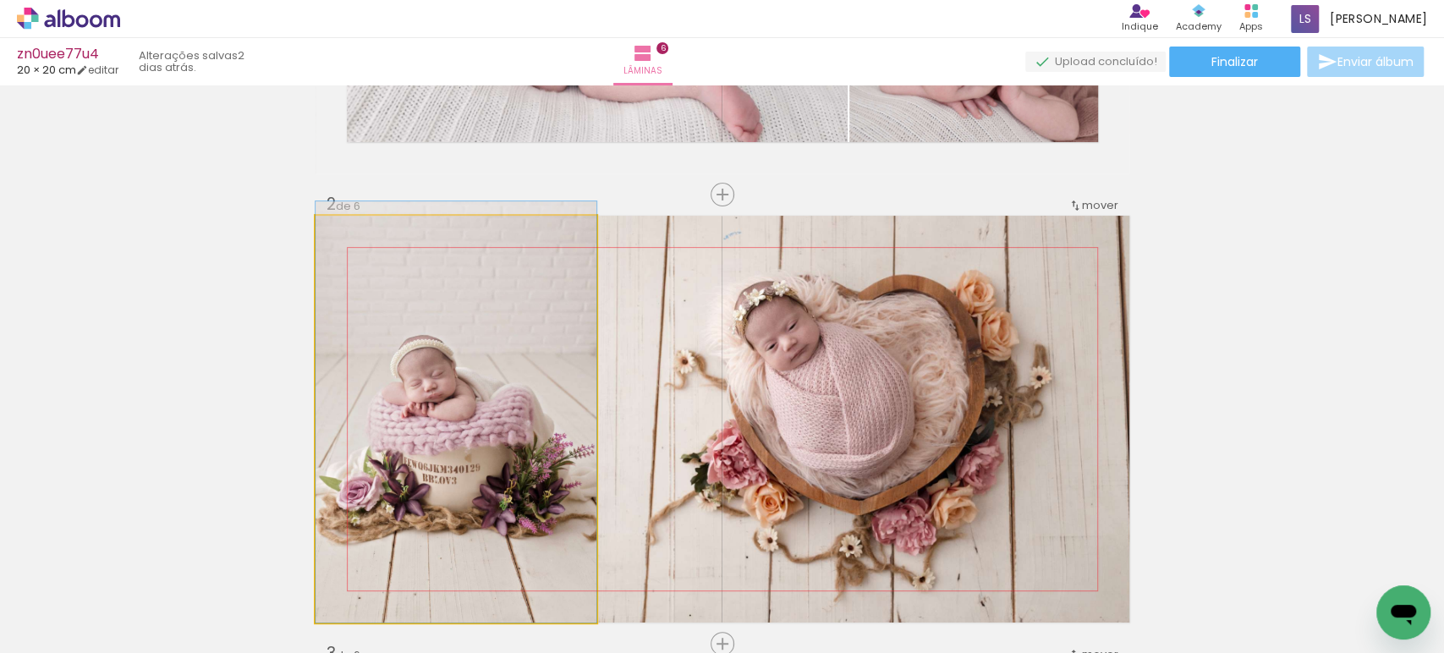
drag, startPoint x: 395, startPoint y: 401, endPoint x: 449, endPoint y: 346, distance: 77.2
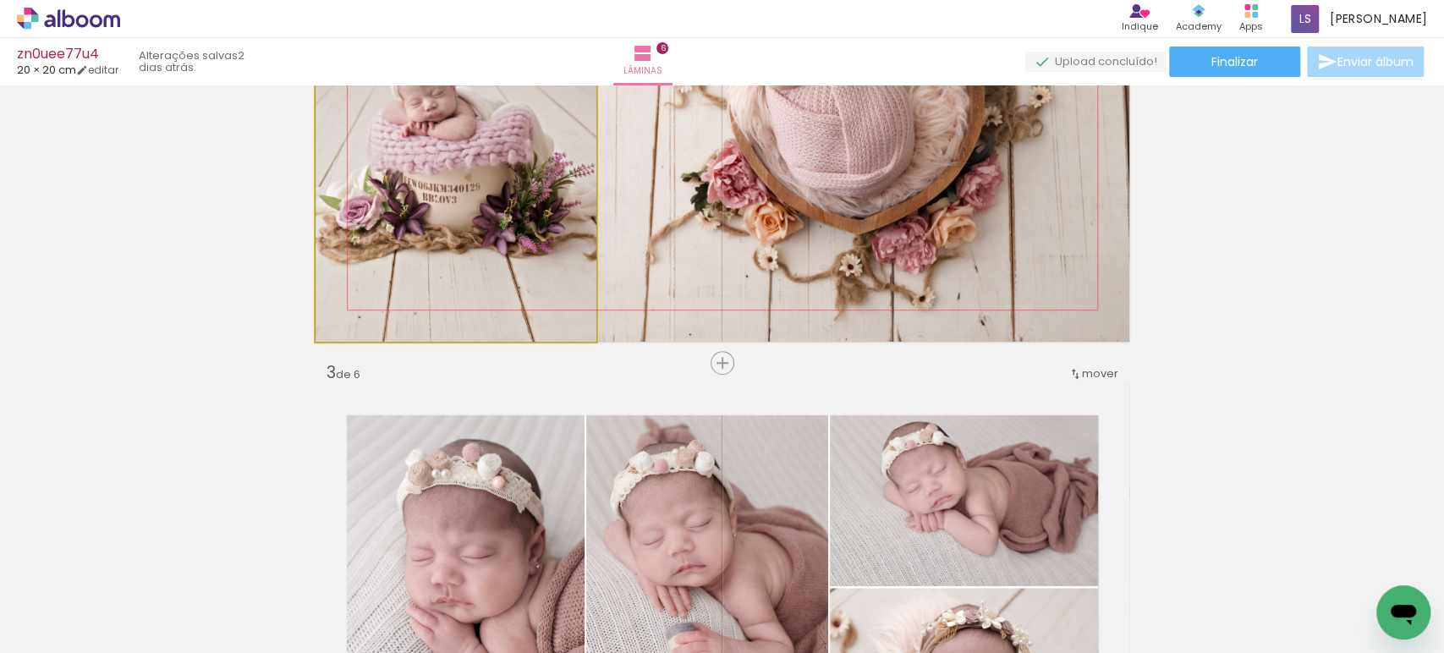
click at [420, 249] on quentale-photo at bounding box center [455, 138] width 281 height 407
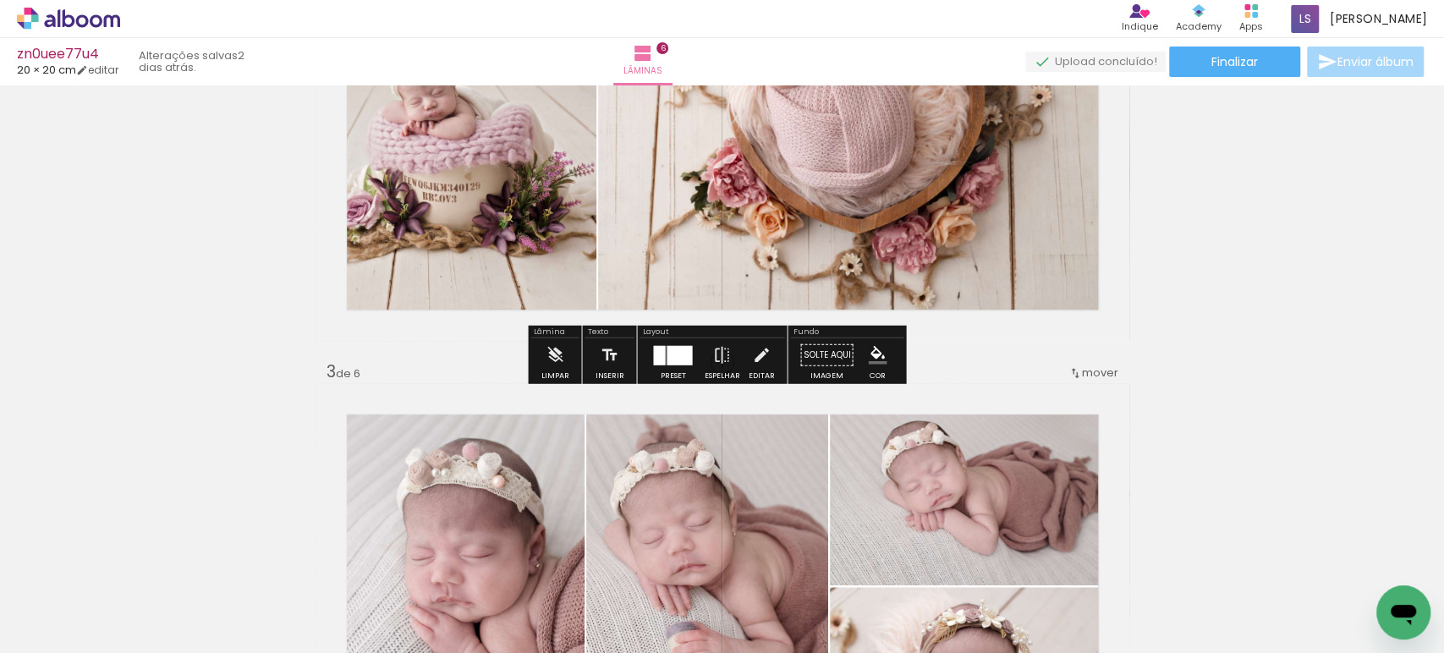
click at [418, 249] on quentale-photo at bounding box center [455, 137] width 281 height 407
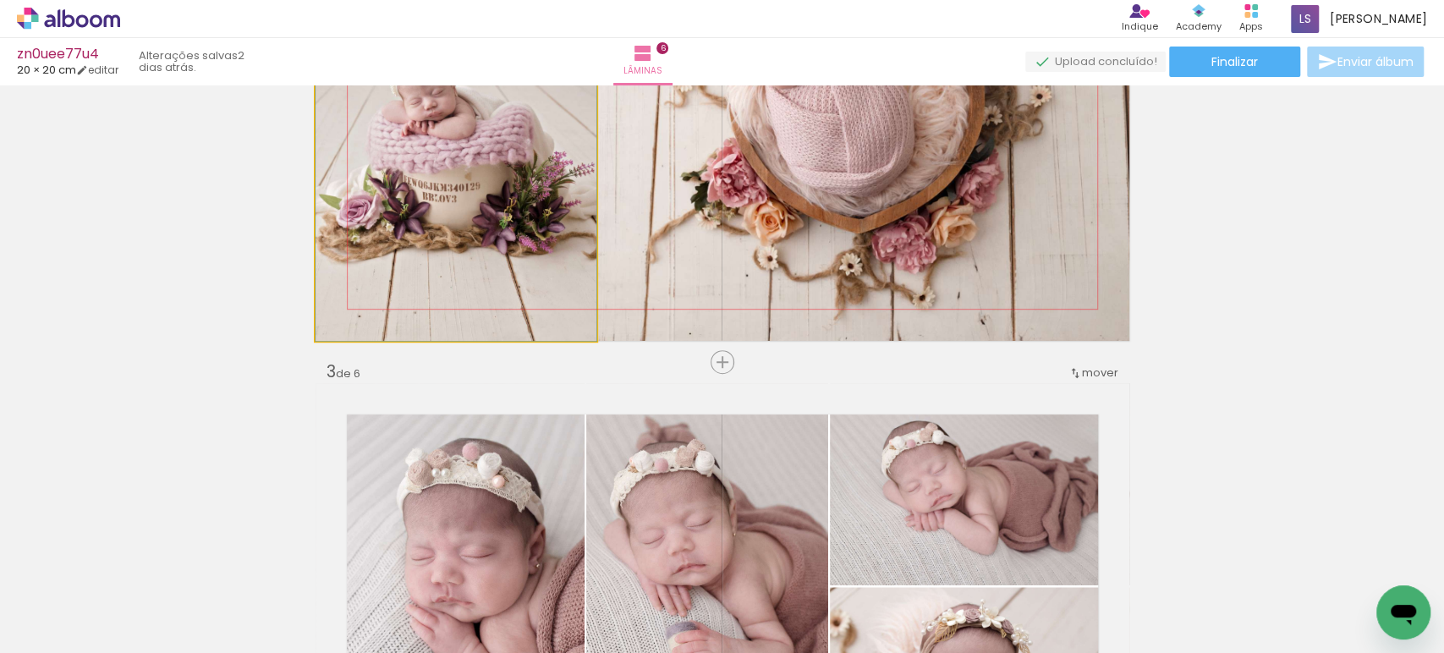
click at [418, 249] on quentale-photo at bounding box center [455, 137] width 281 height 407
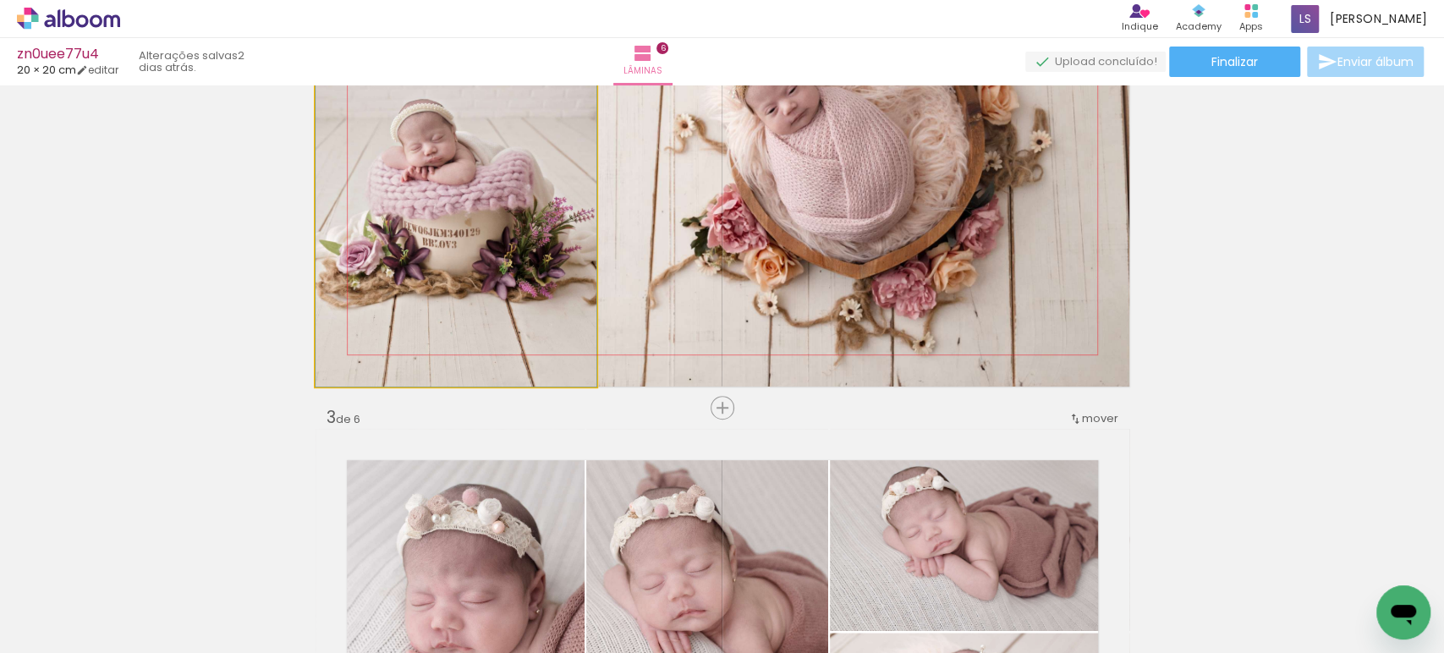
click at [0, 0] on div at bounding box center [0, 0] width 0 height 0
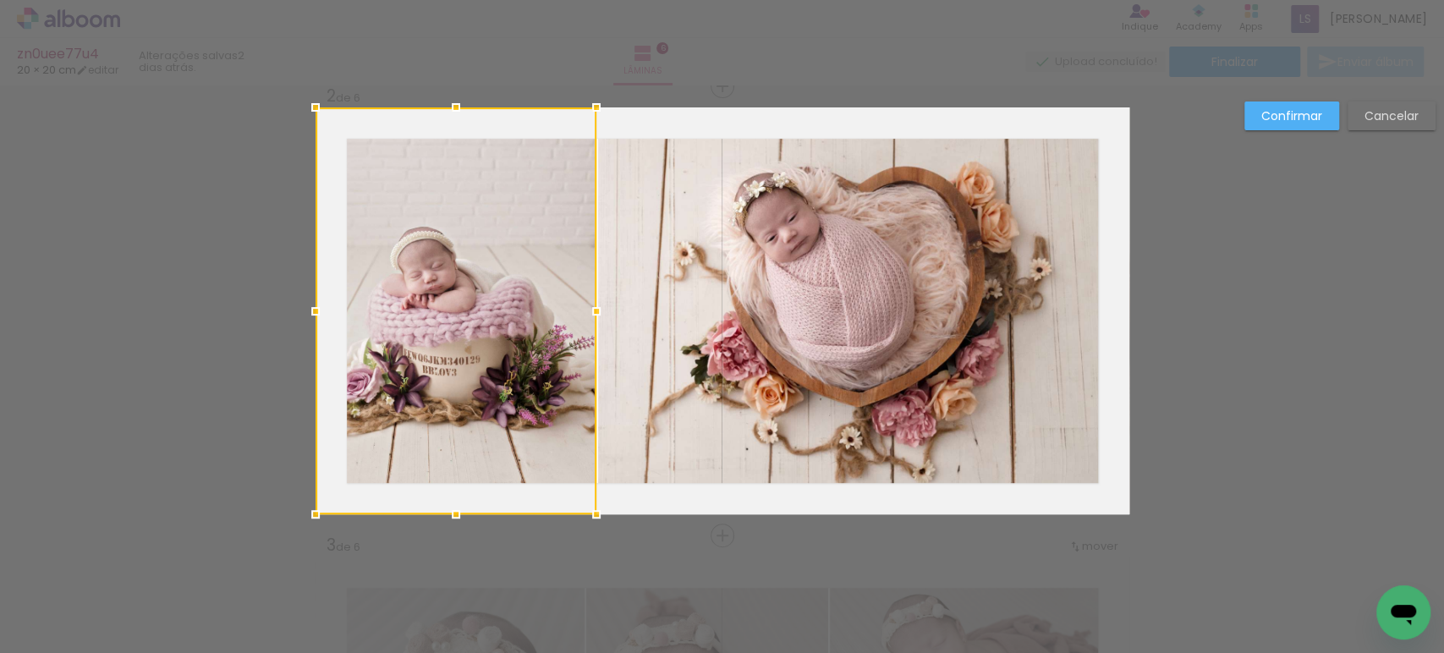
scroll to position [470, 0]
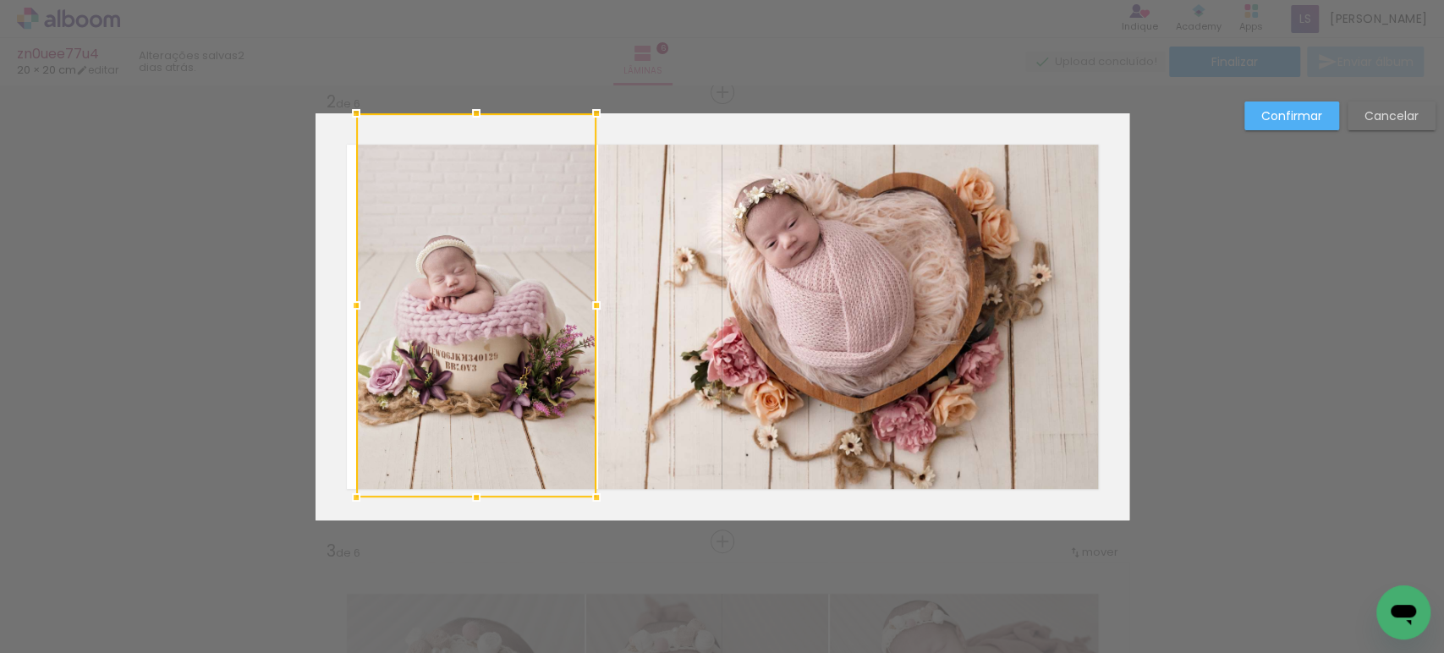
drag, startPoint x: 300, startPoint y: 515, endPoint x: 338, endPoint y: 492, distance: 44.4
click at [339, 492] on div at bounding box center [356, 497] width 34 height 34
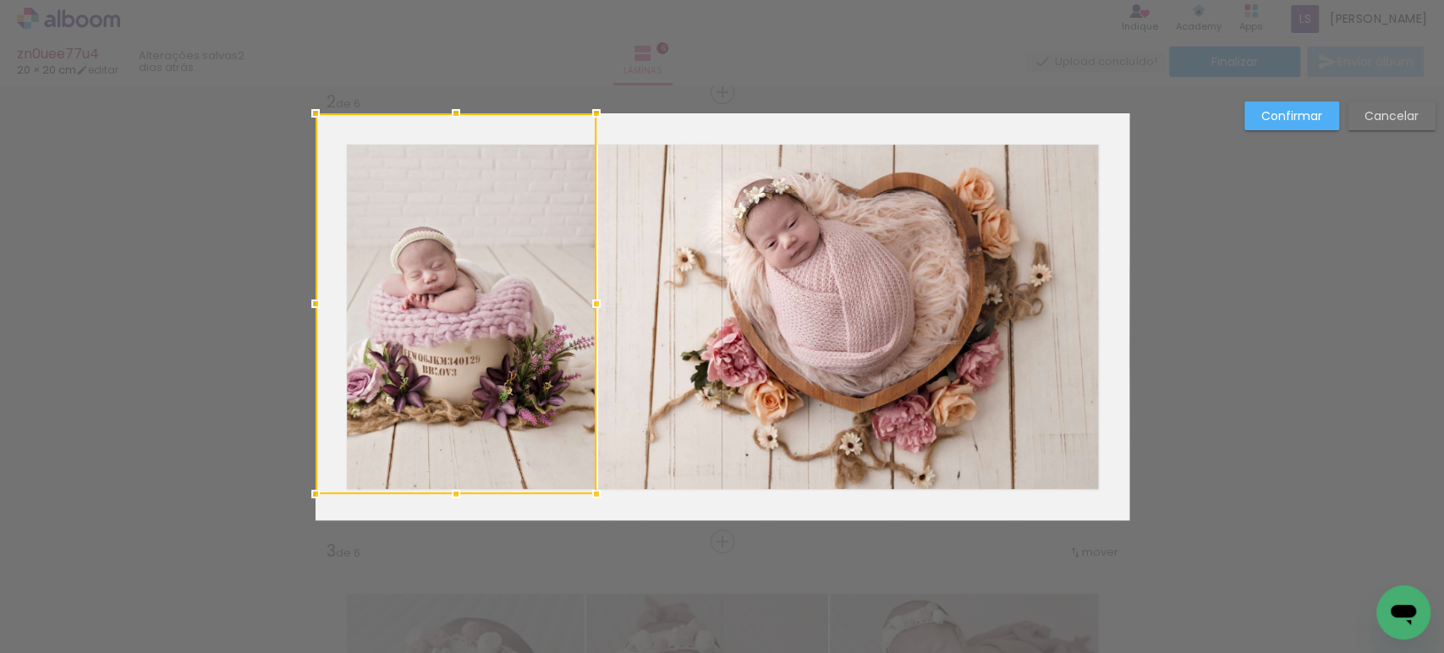
drag, startPoint x: 312, startPoint y: 515, endPoint x: 337, endPoint y: 489, distance: 36.5
click at [337, 489] on div at bounding box center [455, 303] width 281 height 381
click at [0, 0] on slot "Confirmar" at bounding box center [0, 0] width 0 height 0
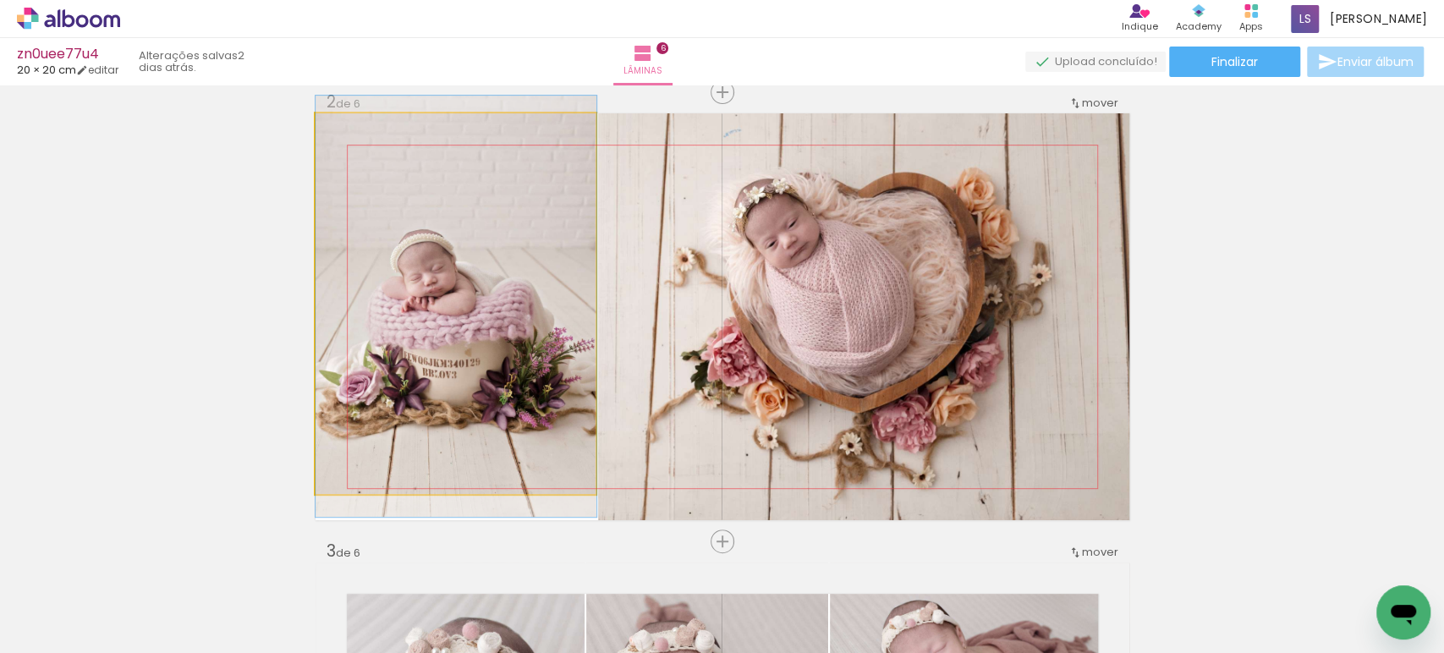
drag, startPoint x: 467, startPoint y: 328, endPoint x: 504, endPoint y: 331, distance: 37.3
click at [470, 327] on quentale-photo at bounding box center [455, 303] width 281 height 381
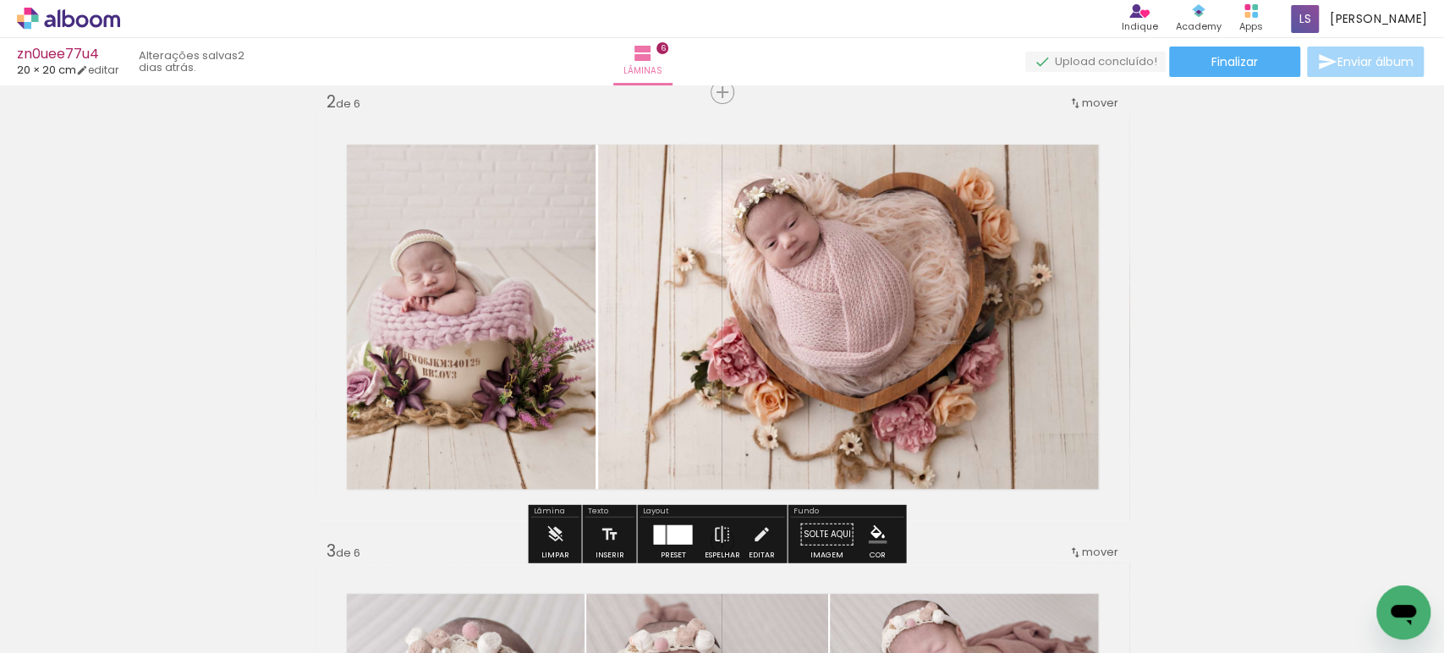
click at [470, 327] on quentale-photo at bounding box center [455, 303] width 281 height 381
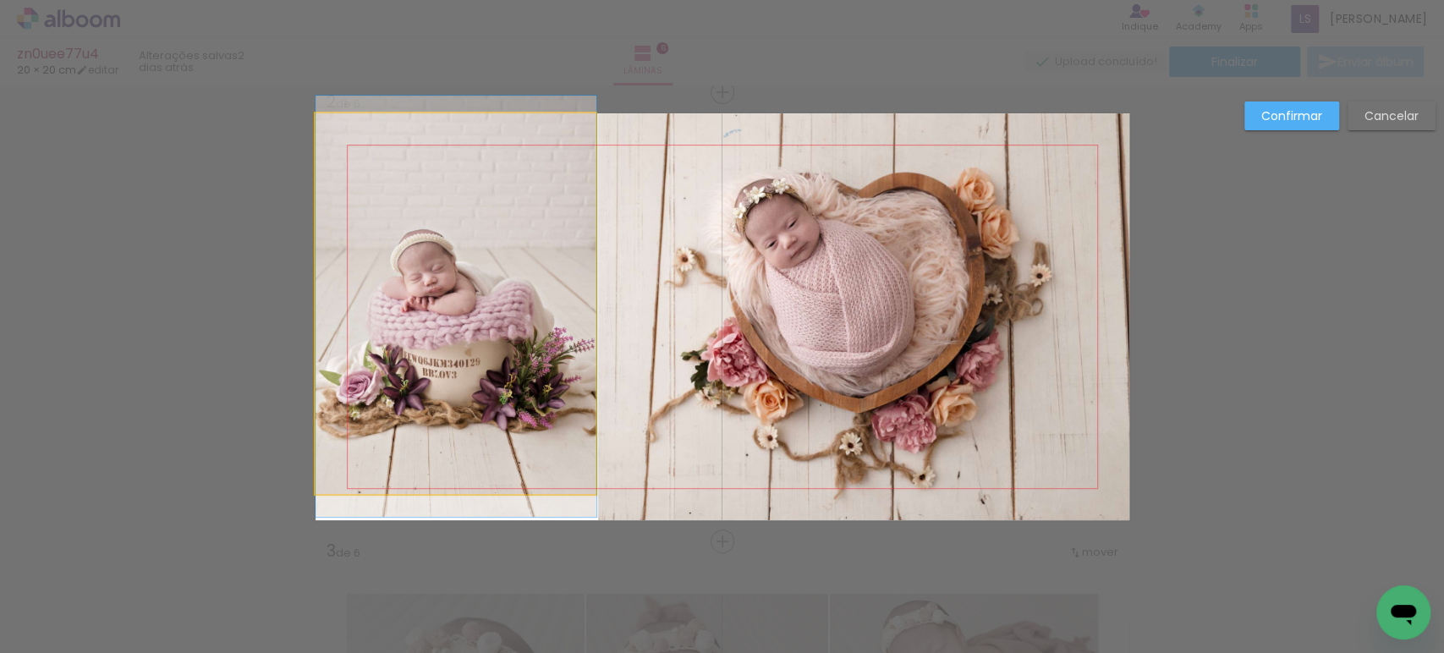
click at [470, 327] on quentale-photo at bounding box center [455, 303] width 281 height 381
click at [470, 327] on div at bounding box center [455, 303] width 281 height 381
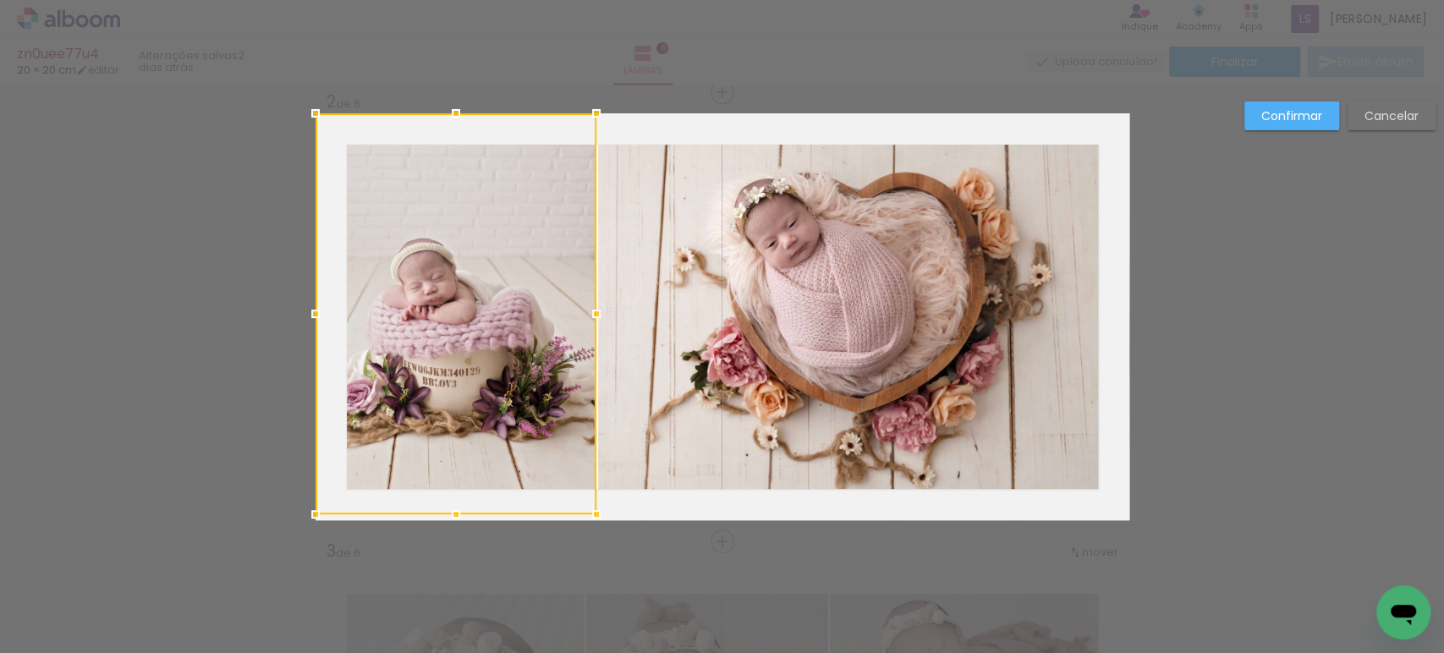
drag, startPoint x: 446, startPoint y: 500, endPoint x: 448, endPoint y: 521, distance: 21.3
click at [448, 521] on div at bounding box center [456, 514] width 34 height 34
click at [464, 413] on div at bounding box center [455, 313] width 281 height 401
click at [464, 411] on div at bounding box center [455, 313] width 281 height 401
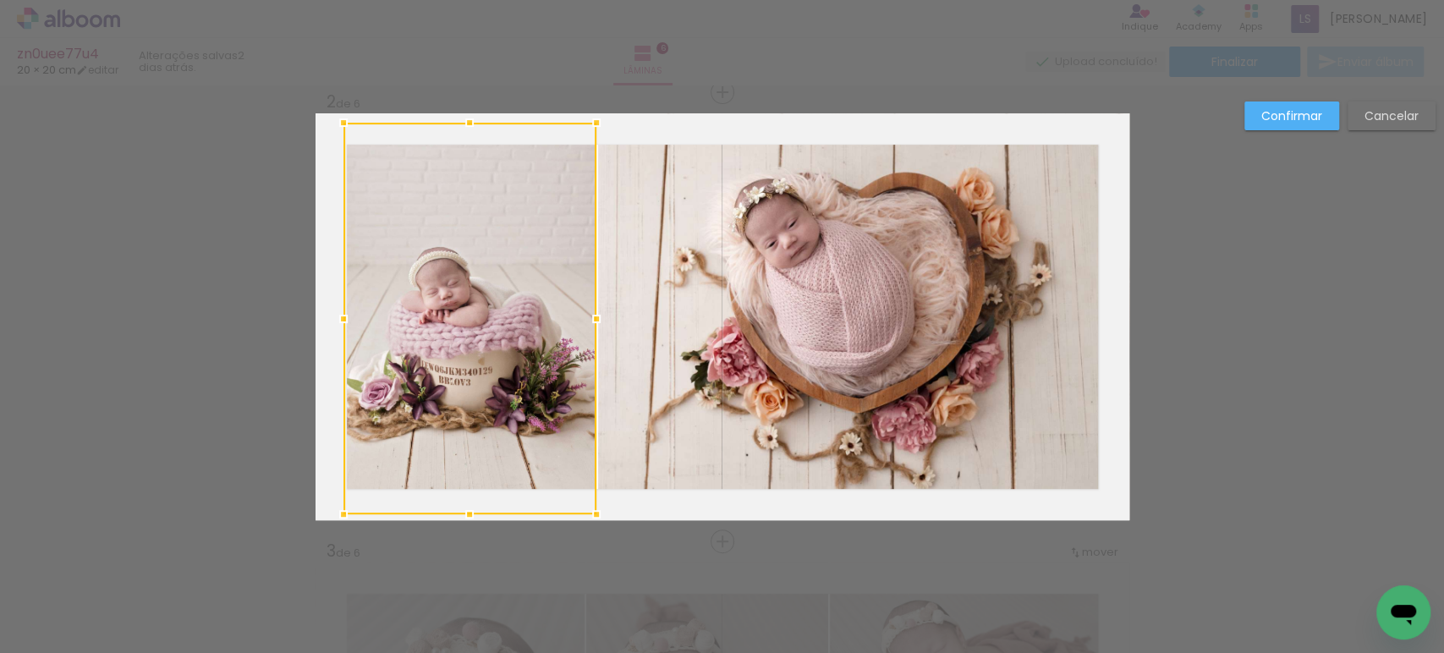
drag, startPoint x: 304, startPoint y: 106, endPoint x: 332, endPoint y: 118, distance: 29.5
click at [332, 118] on div at bounding box center [343, 123] width 34 height 34
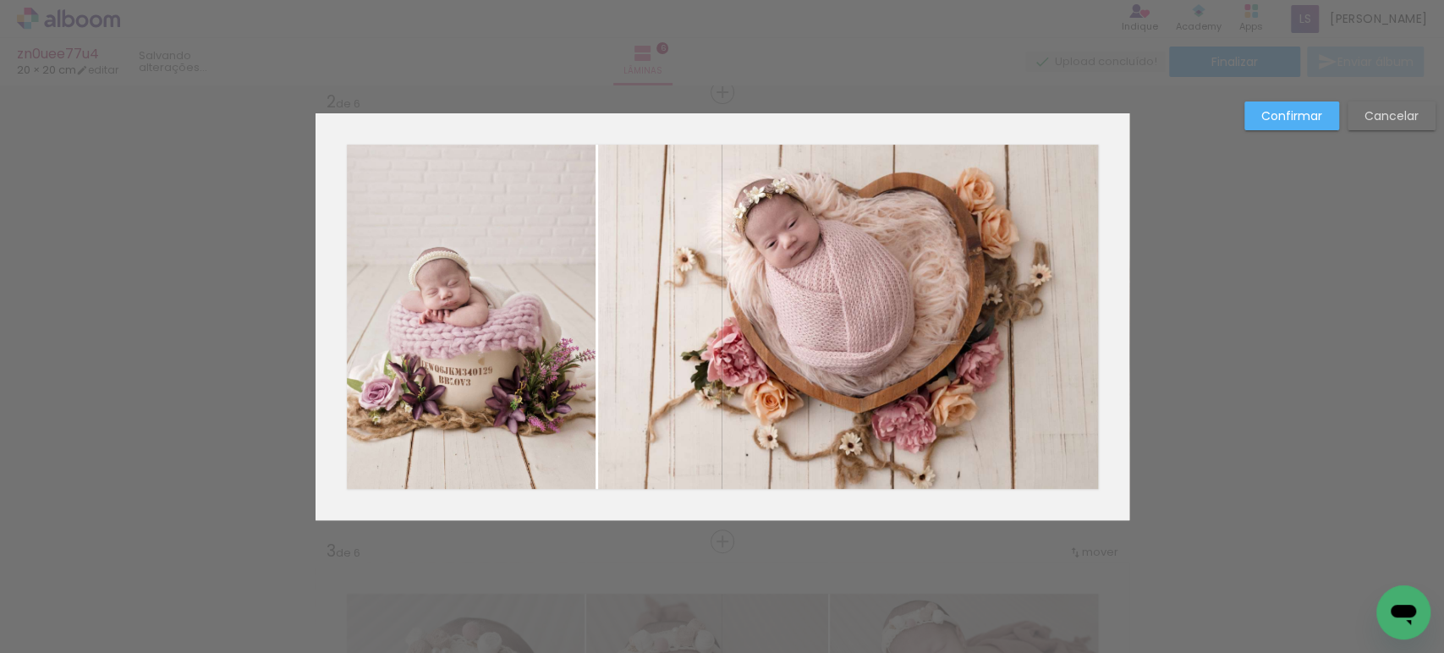
click at [0, 0] on slot "Confirmar" at bounding box center [0, 0] width 0 height 0
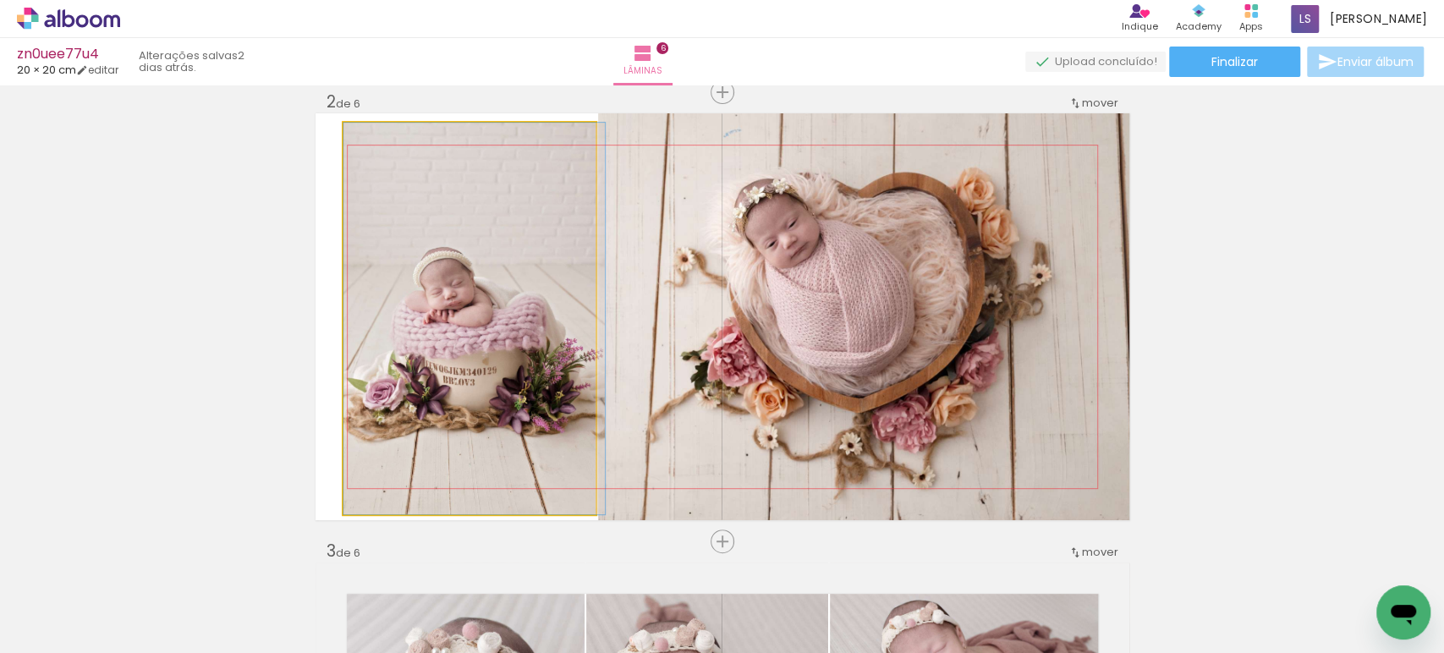
drag, startPoint x: 397, startPoint y: 261, endPoint x: 414, endPoint y: 261, distance: 16.9
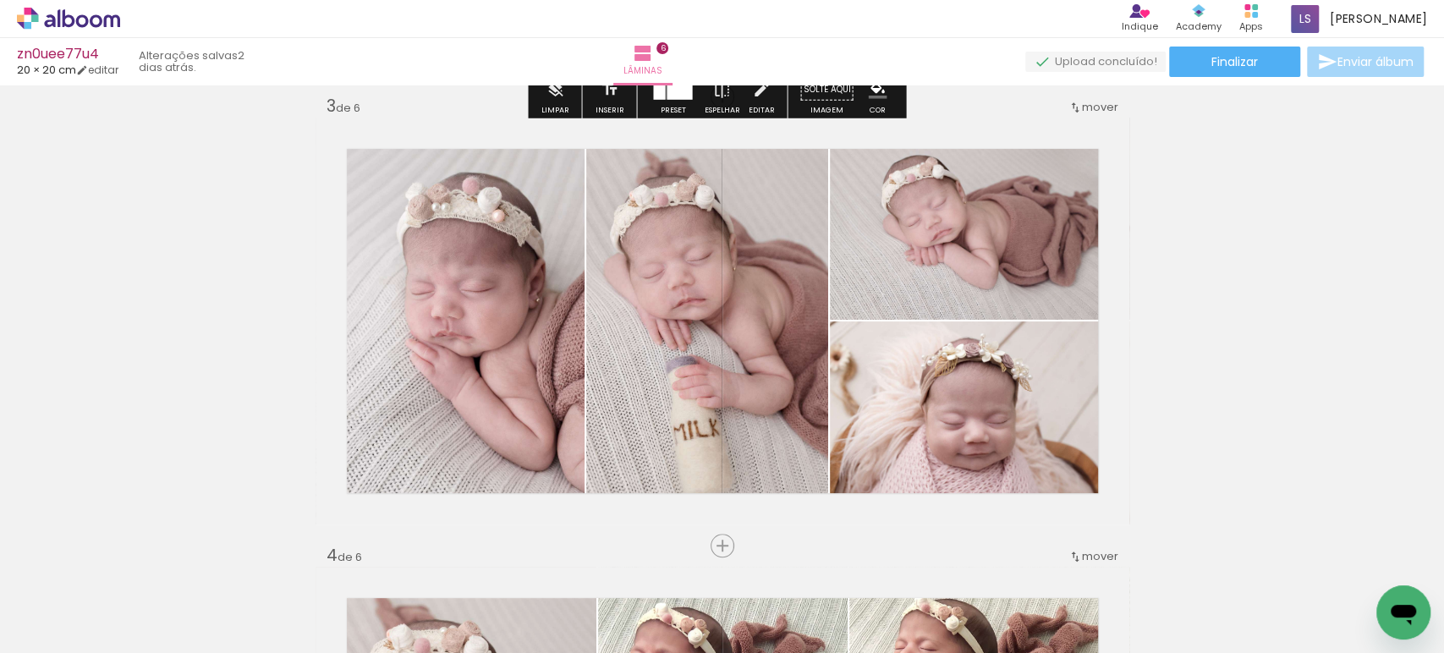
scroll to position [916, 0]
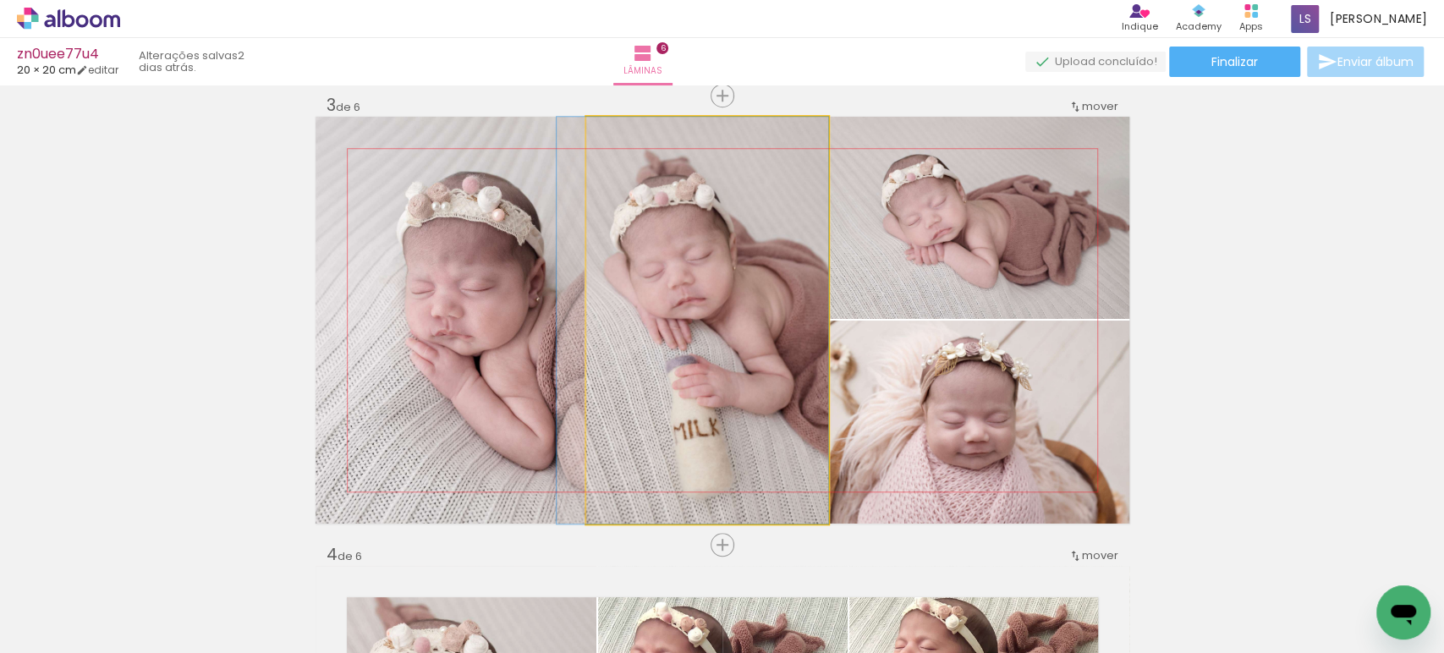
drag, startPoint x: 763, startPoint y: 277, endPoint x: 743, endPoint y: 270, distance: 21.7
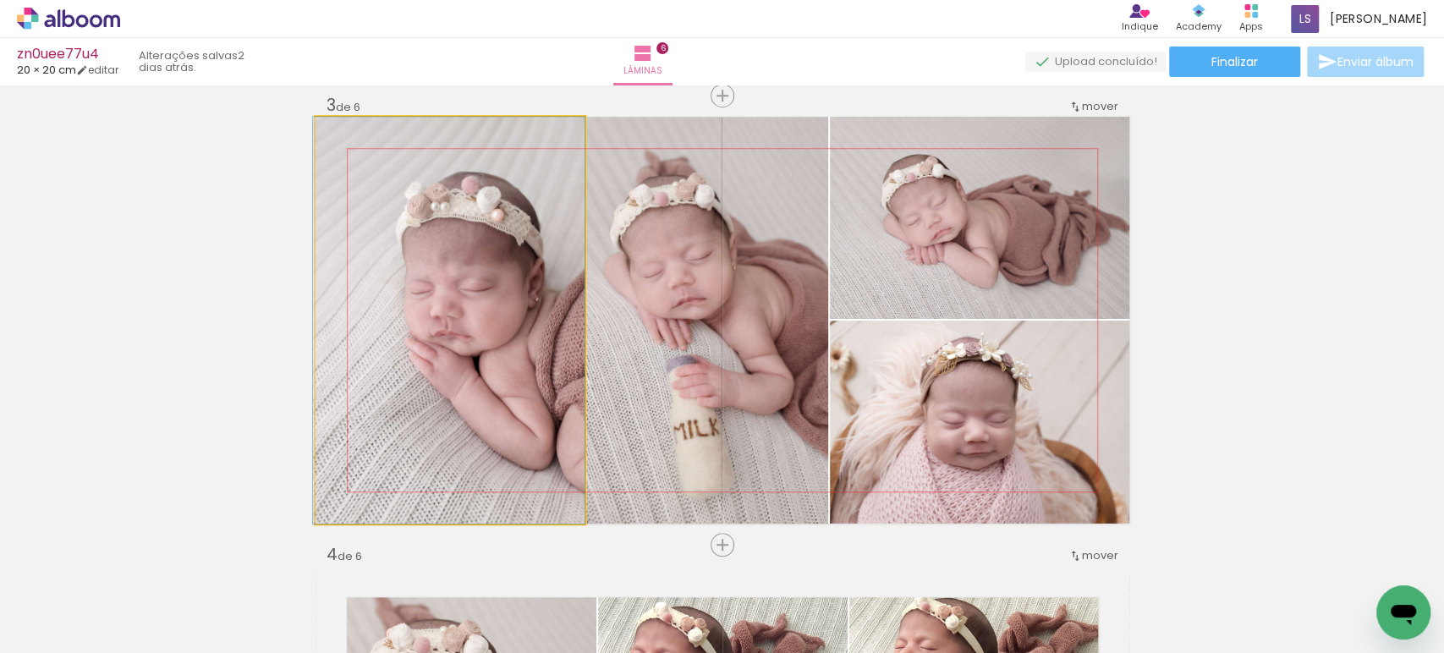
drag, startPoint x: 433, startPoint y: 330, endPoint x: 406, endPoint y: 321, distance: 28.6
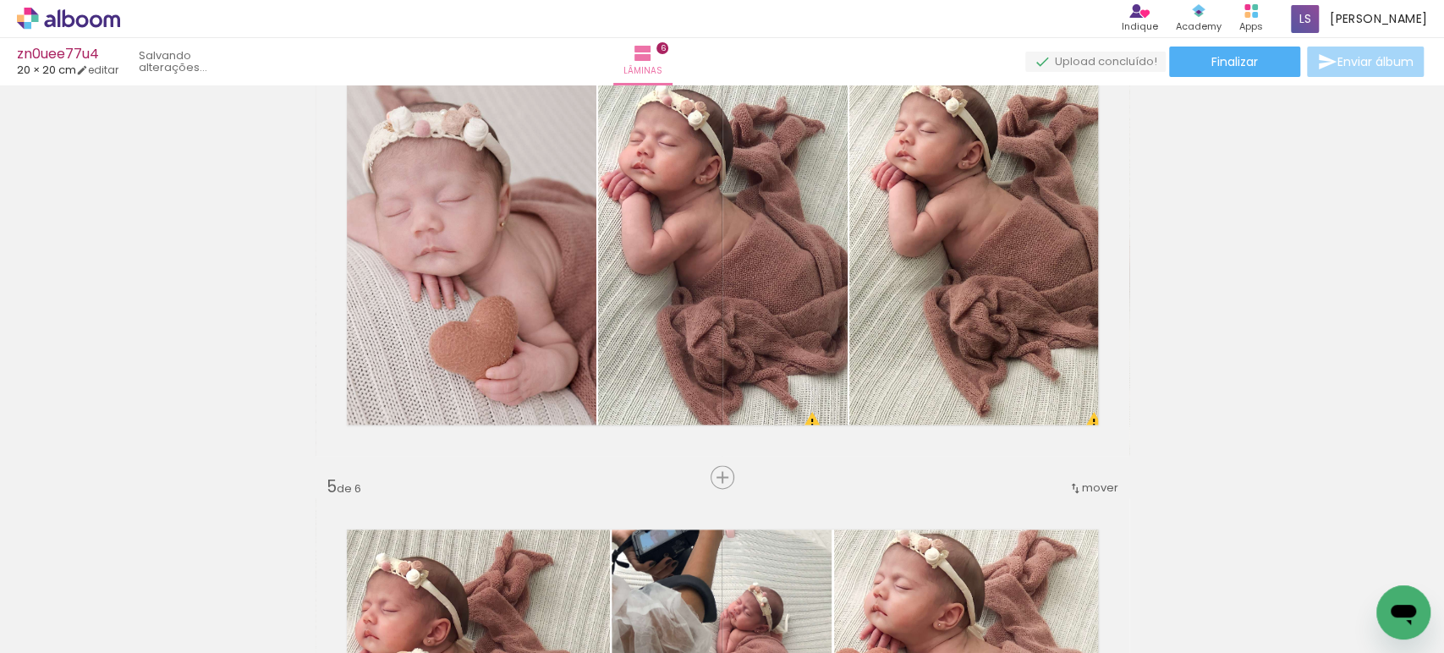
scroll to position [1434, 0]
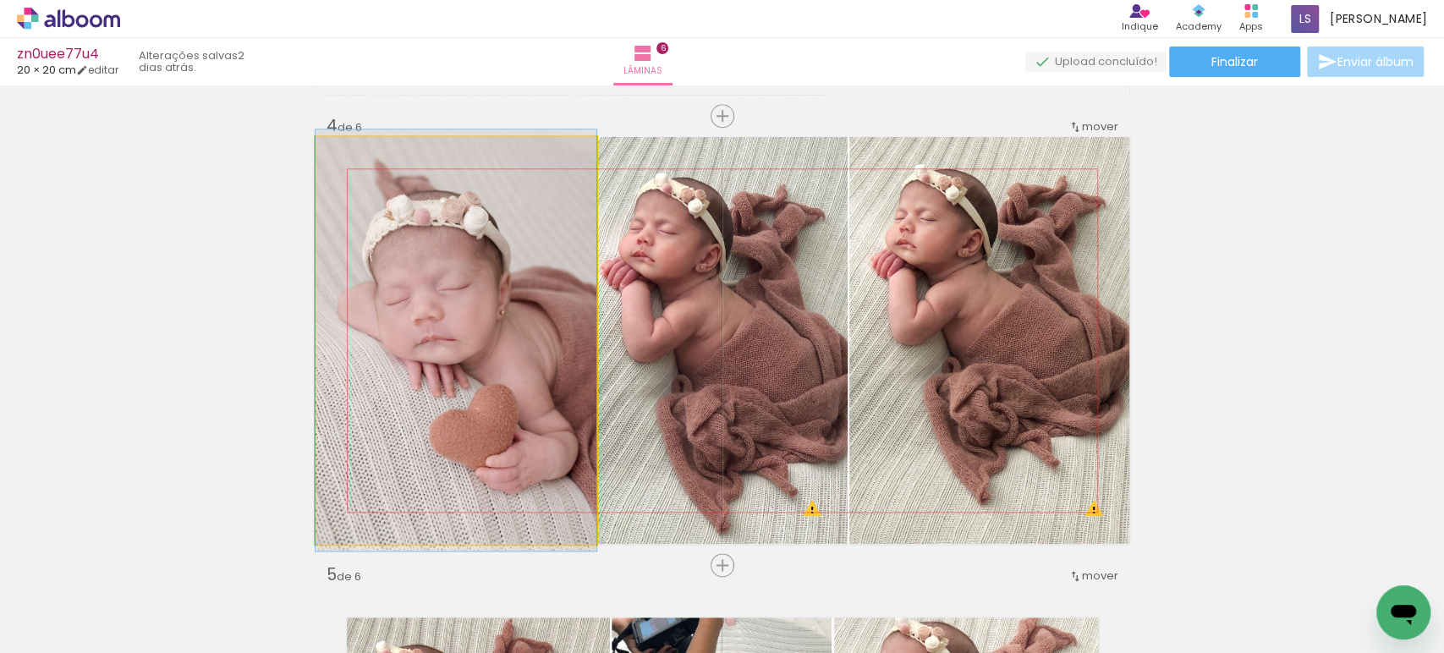
click at [376, 315] on quentale-photo at bounding box center [455, 340] width 281 height 407
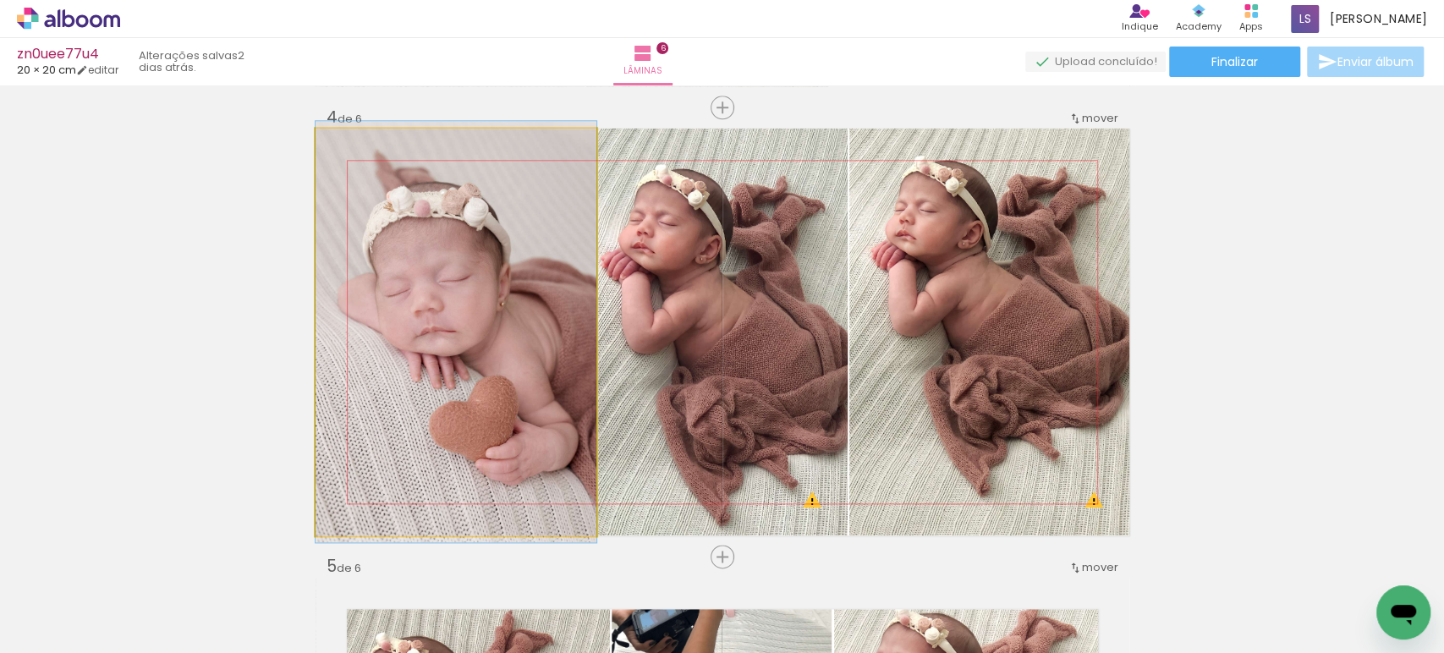
click at [0, 0] on div at bounding box center [0, 0] width 0 height 0
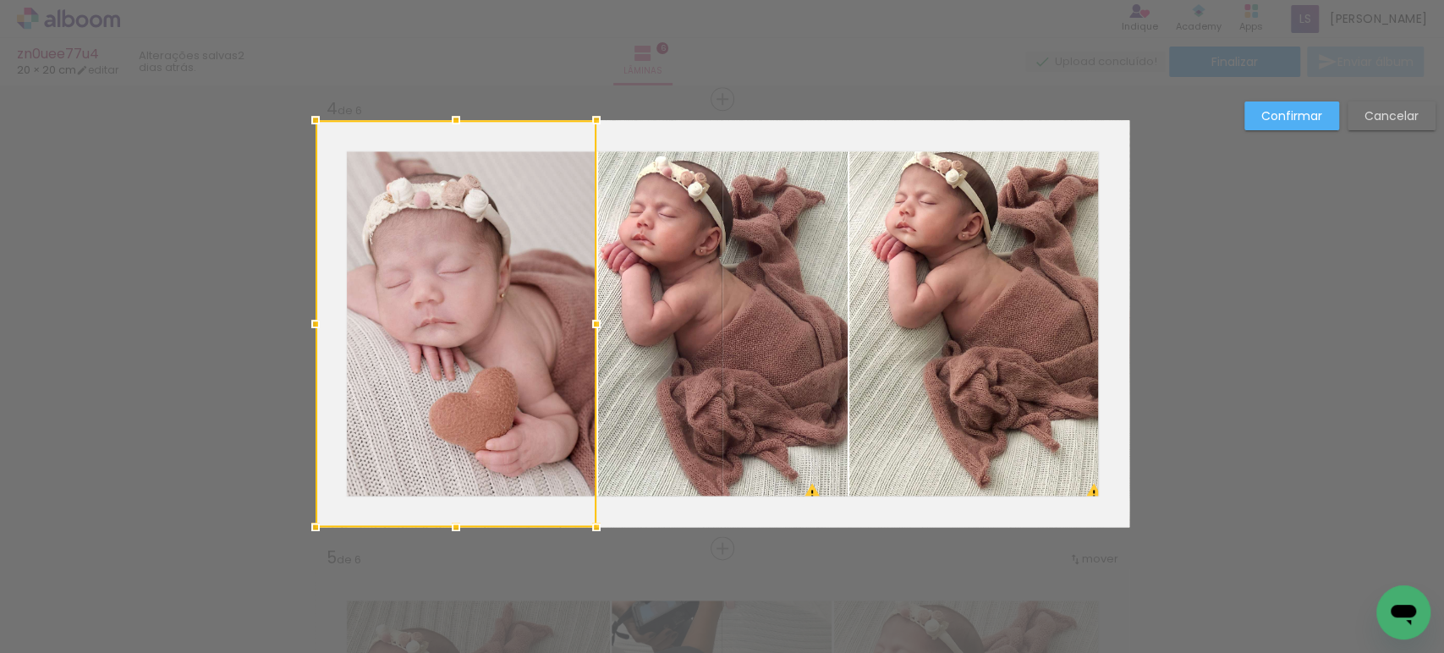
scroll to position [1369, 0]
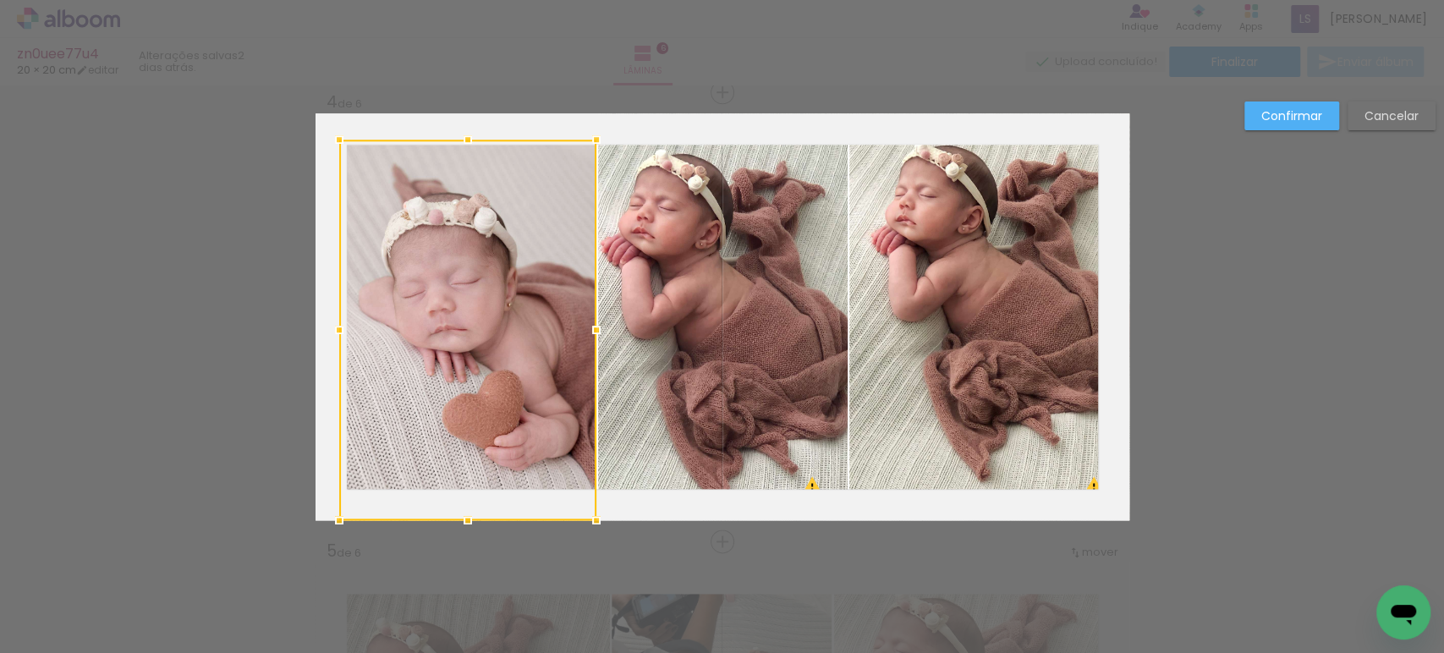
drag, startPoint x: 298, startPoint y: 107, endPoint x: 321, endPoint y: 115, distance: 24.9
click at [321, 115] on album-spread "4 de 6" at bounding box center [722, 316] width 814 height 407
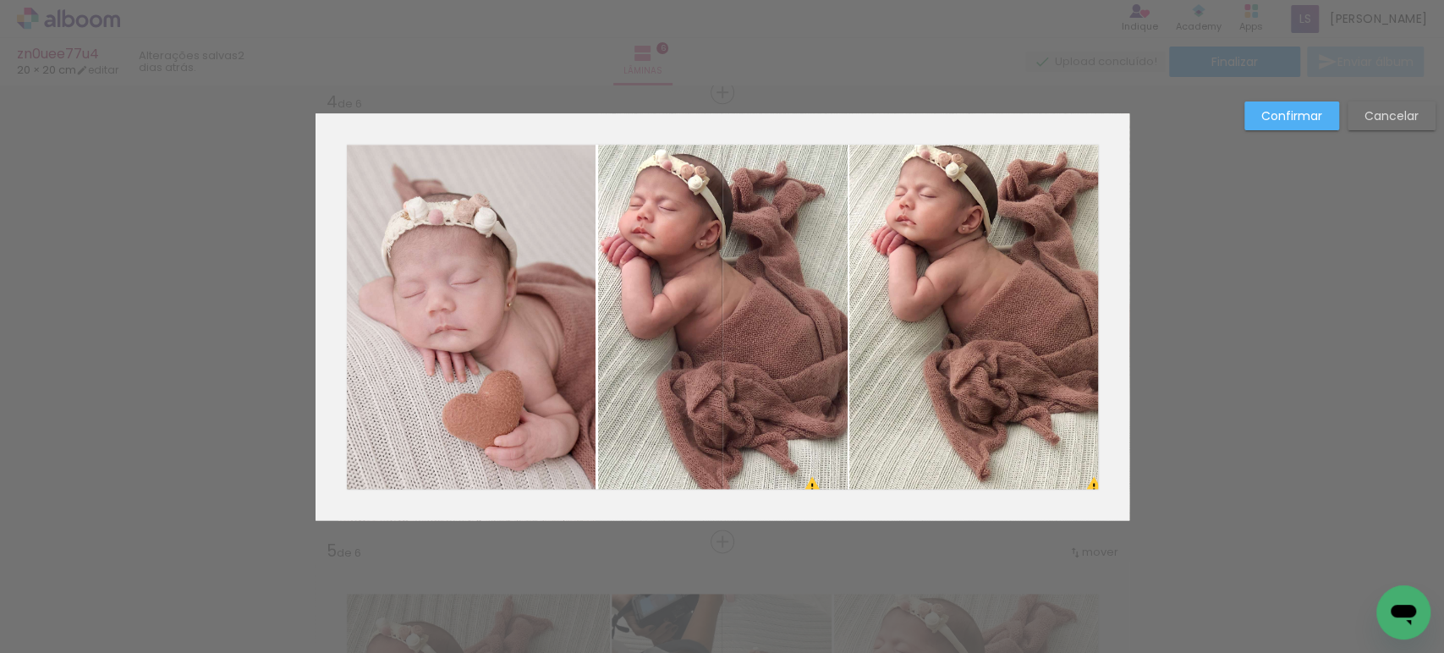
click at [365, 174] on quentale-photo at bounding box center [466, 330] width 257 height 381
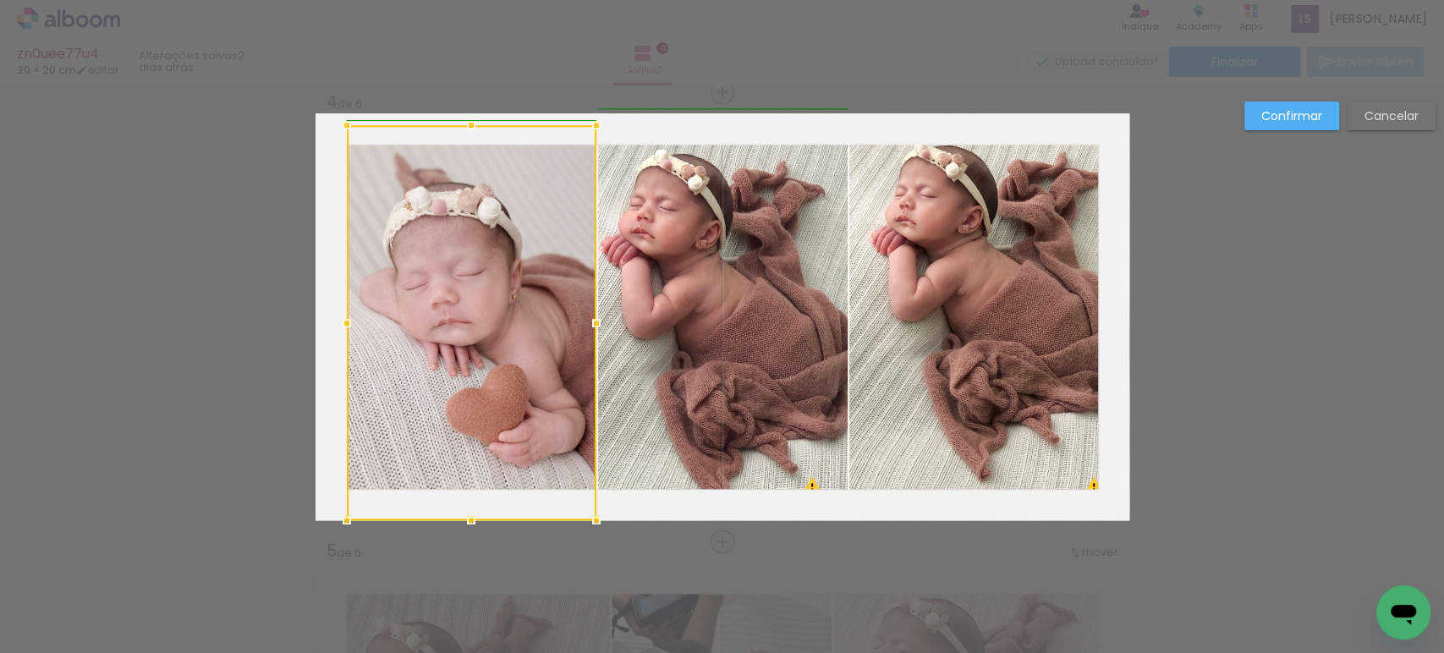
click at [338, 140] on div at bounding box center [347, 125] width 34 height 34
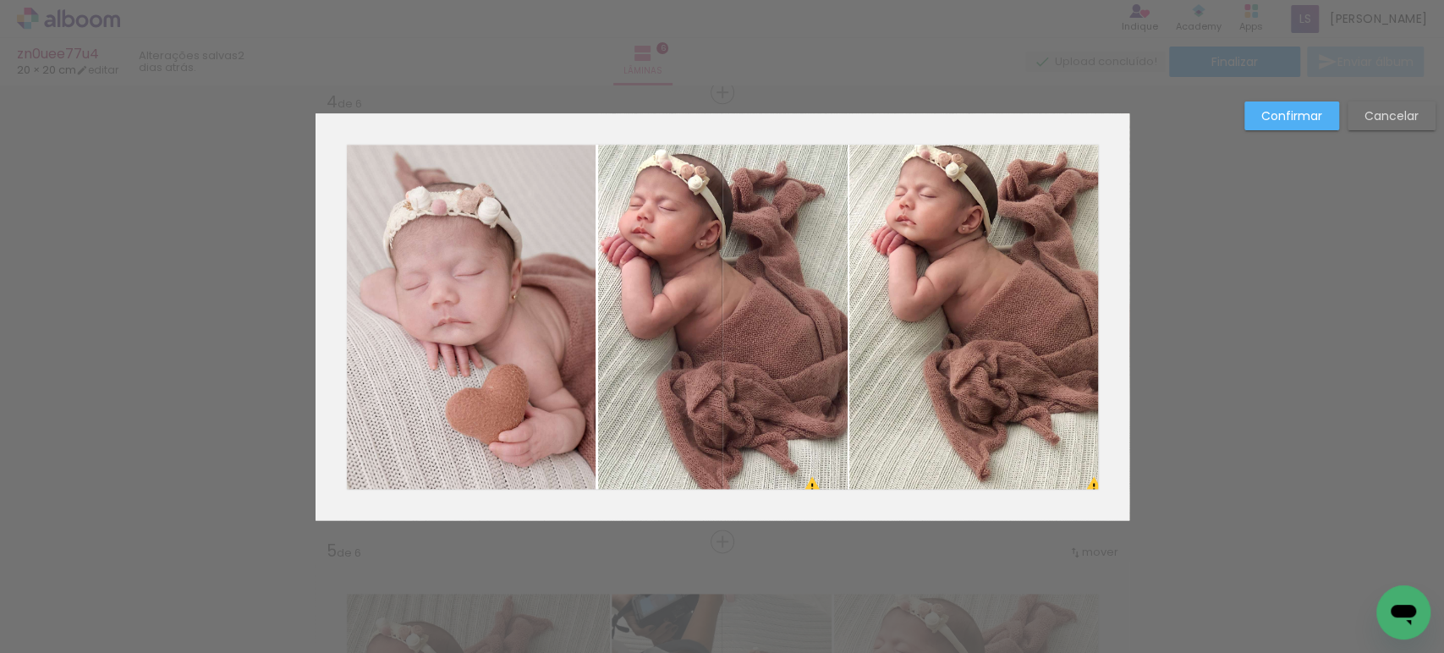
click at [1038, 165] on quentale-photo at bounding box center [989, 316] width 280 height 407
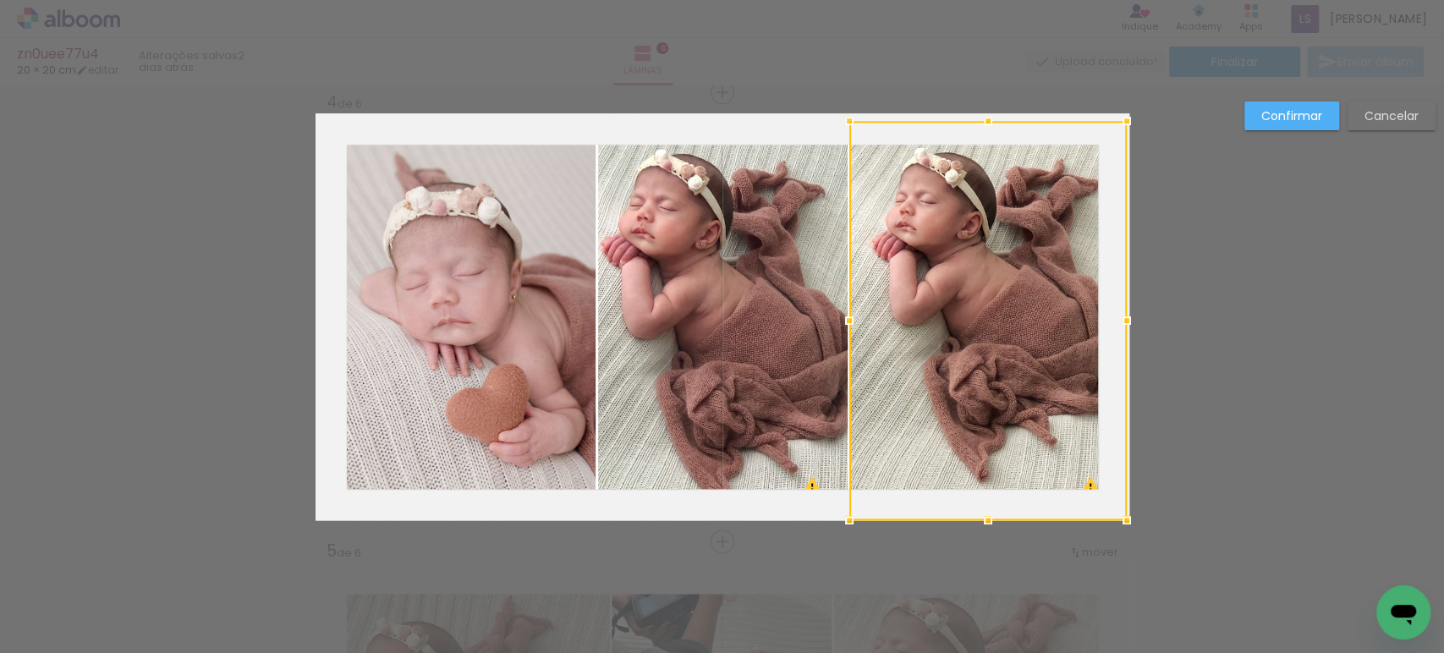
drag, startPoint x: 1123, startPoint y: 110, endPoint x: 1125, endPoint y: 118, distance: 8.6
click at [1125, 118] on div at bounding box center [1127, 121] width 34 height 34
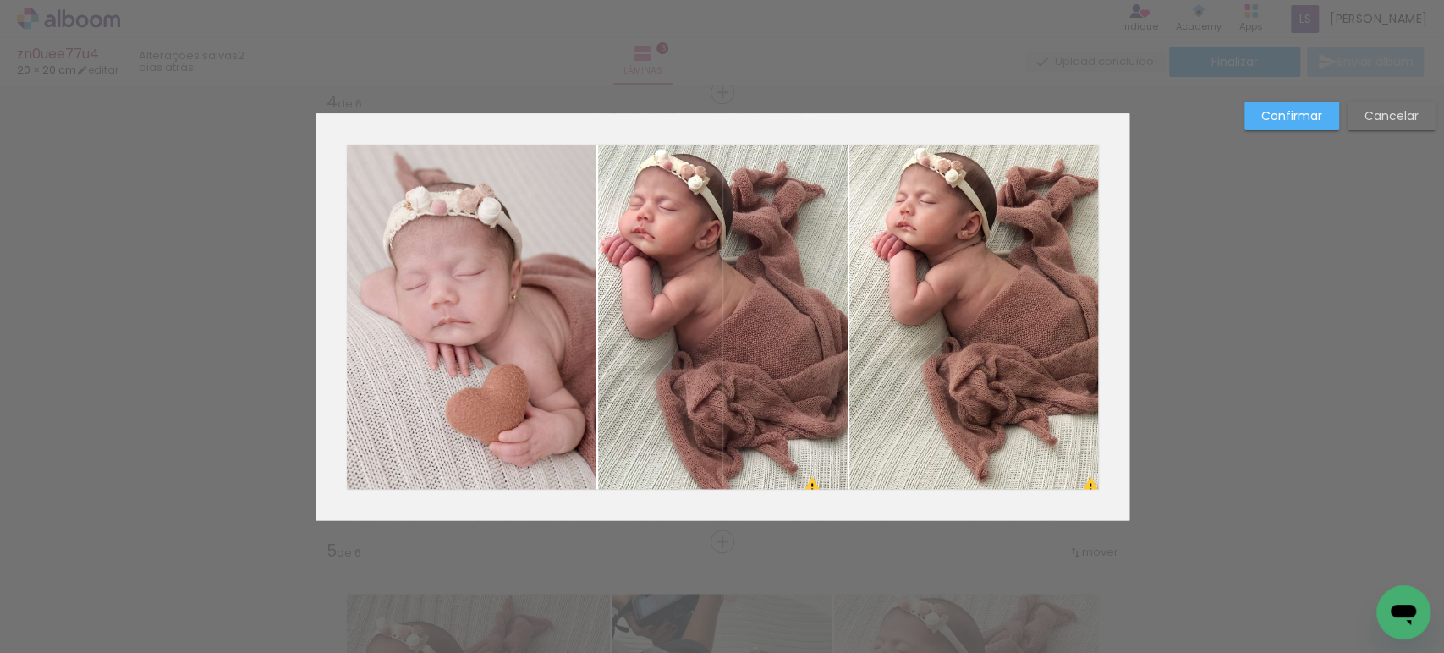
click at [0, 0] on slot "Confirmar" at bounding box center [0, 0] width 0 height 0
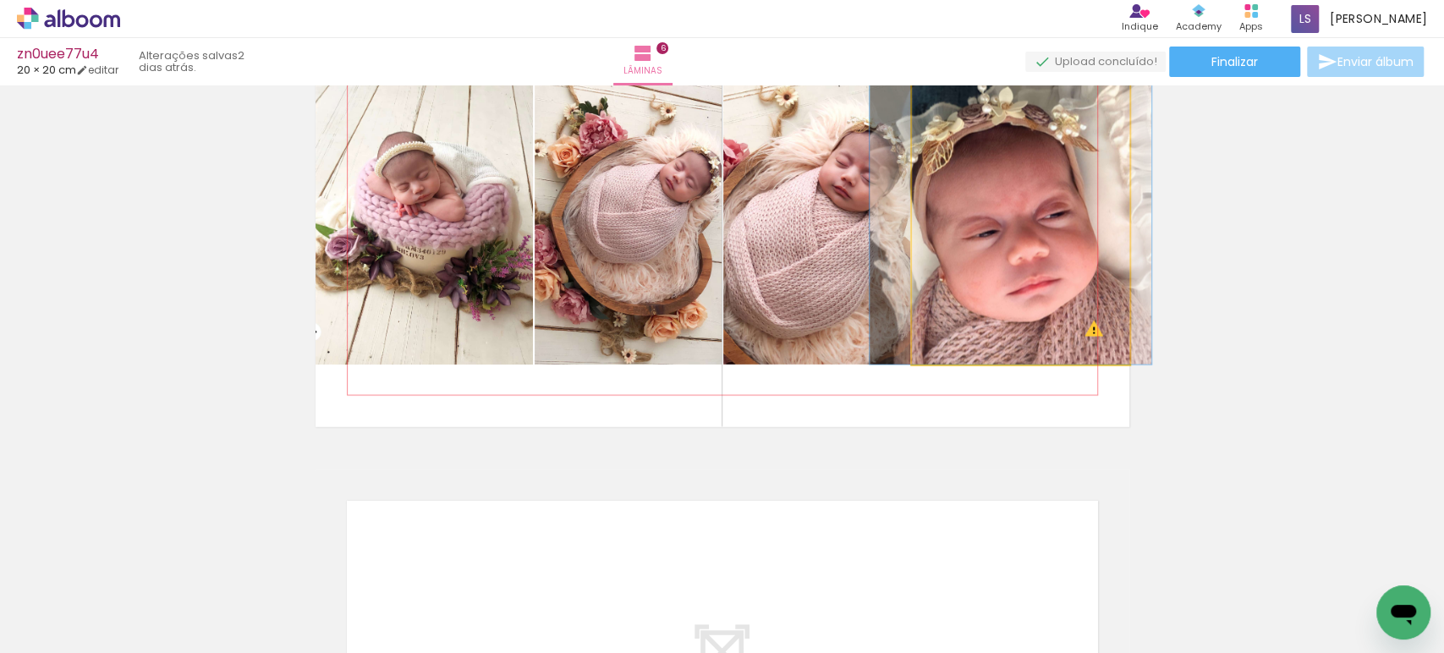
scroll to position [2361, 0]
click at [1046, 249] on quentale-photo at bounding box center [1020, 223] width 217 height 282
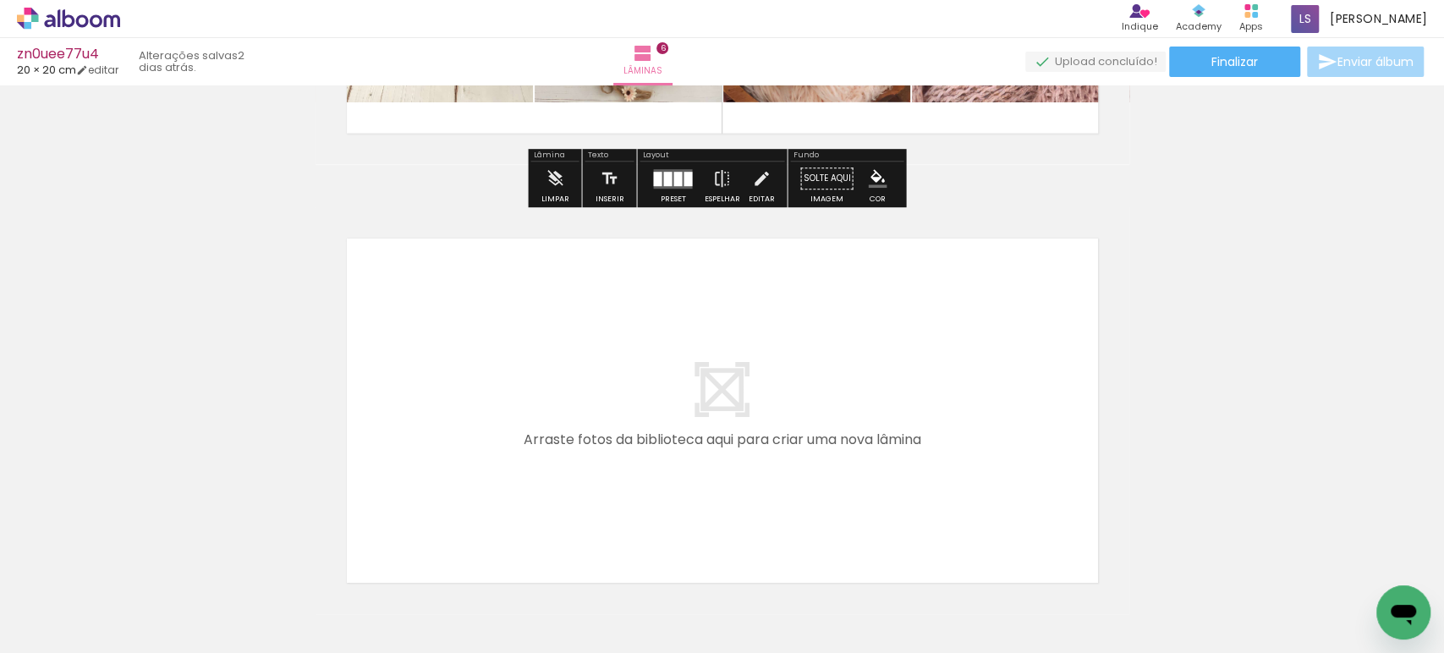
scroll to position [2623, 0]
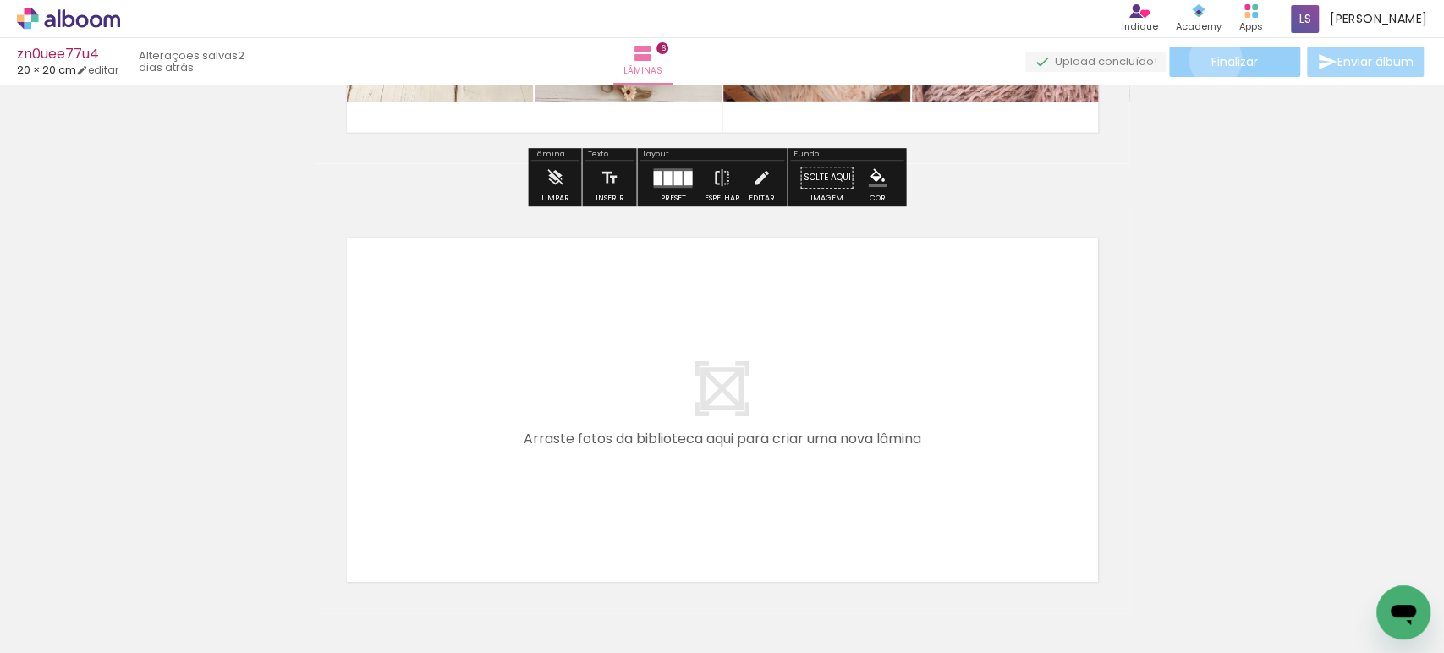
click at [1211, 59] on span "Finalizar" at bounding box center [1234, 62] width 47 height 12
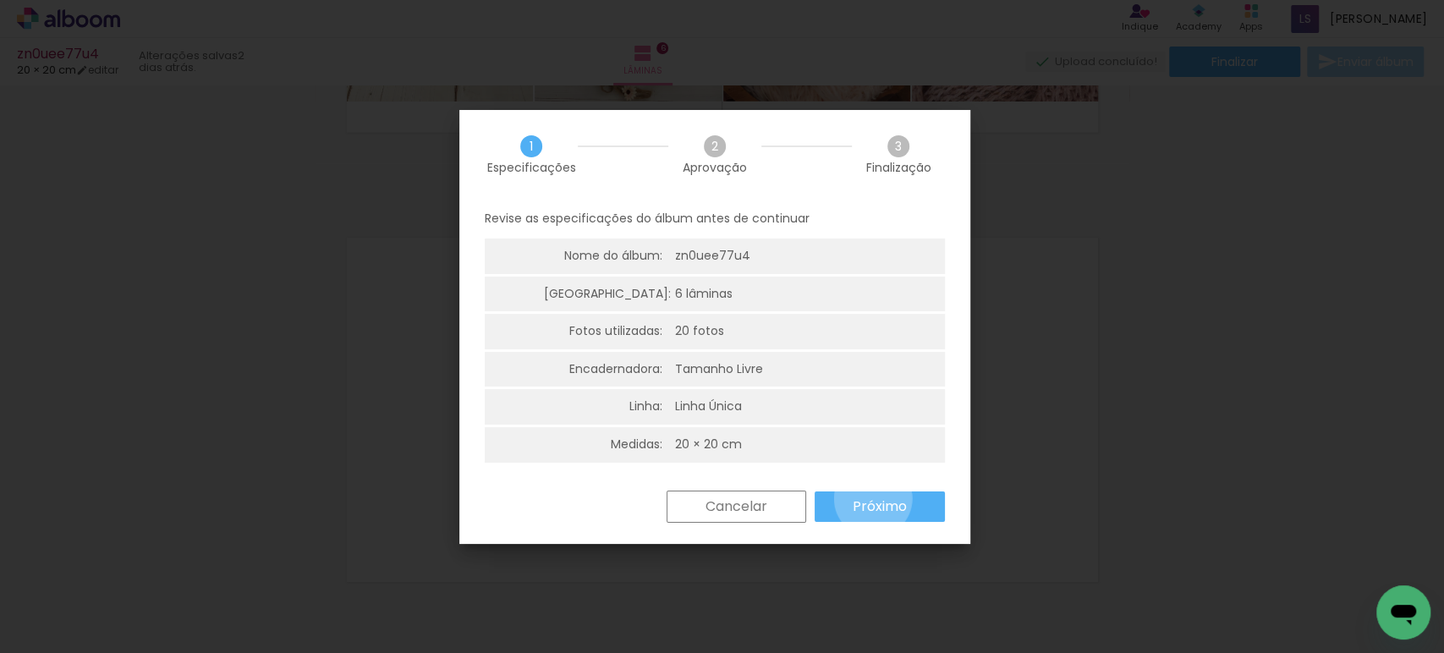
click at [0, 0] on slot "Próximo" at bounding box center [0, 0] width 0 height 0
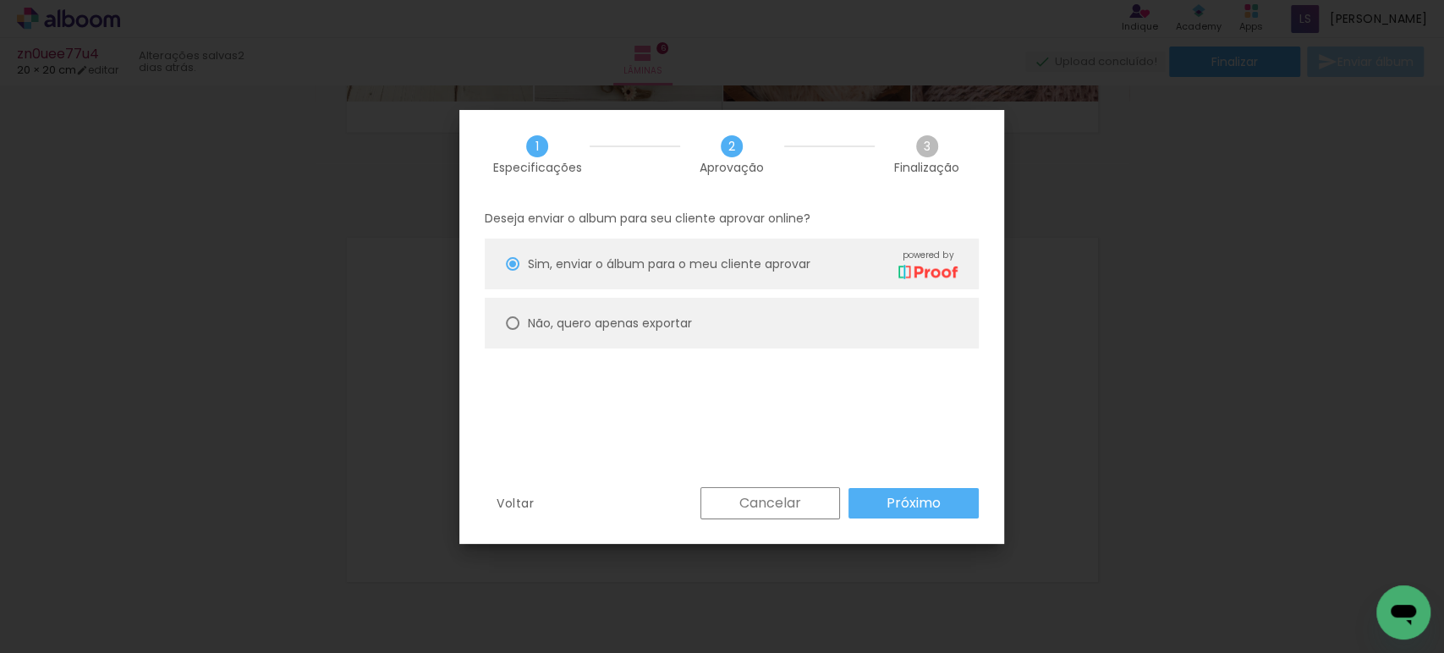
click at [0, 0] on slot "Não, quero apenas exportar" at bounding box center [0, 0] width 0 height 0
type paper-radio-button "on"
click at [0, 0] on slot "Próximo" at bounding box center [0, 0] width 0 height 0
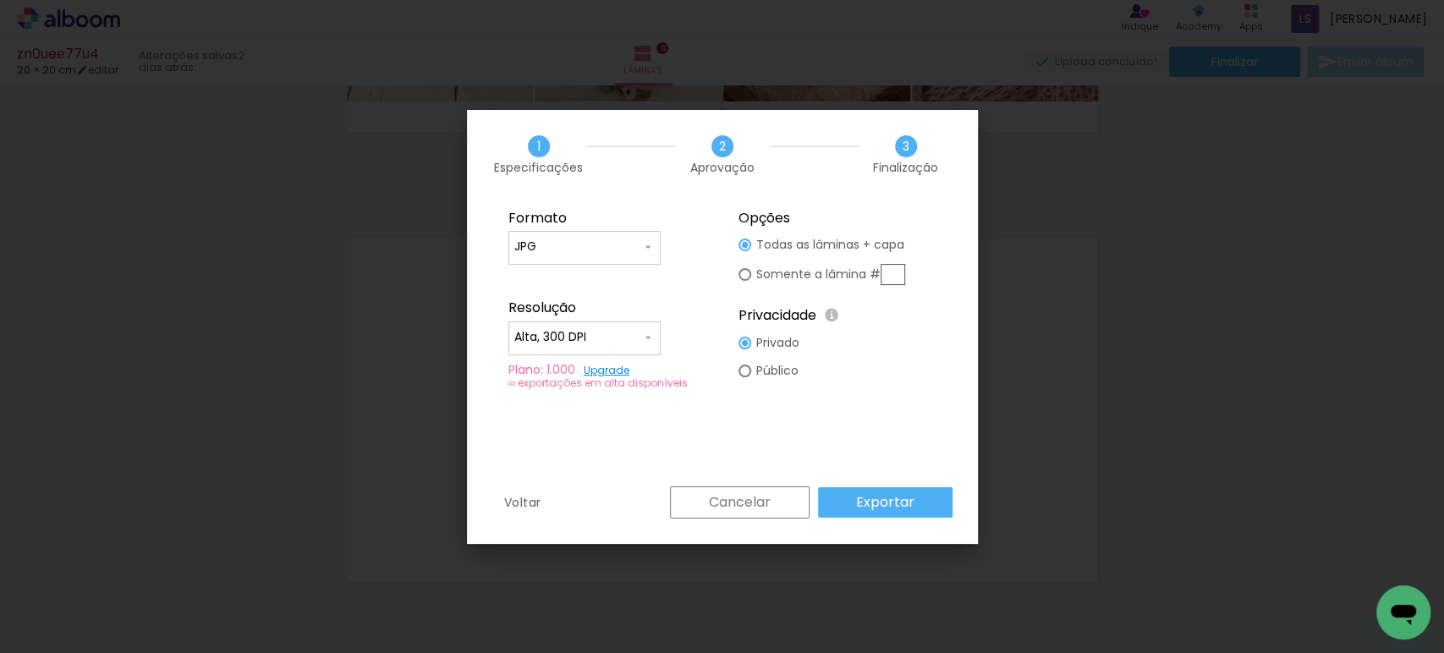
type input "Alta, 300 DPI"
click at [0, 0] on slot "Exportar" at bounding box center [0, 0] width 0 height 0
